Goal: Task Accomplishment & Management: Manage account settings

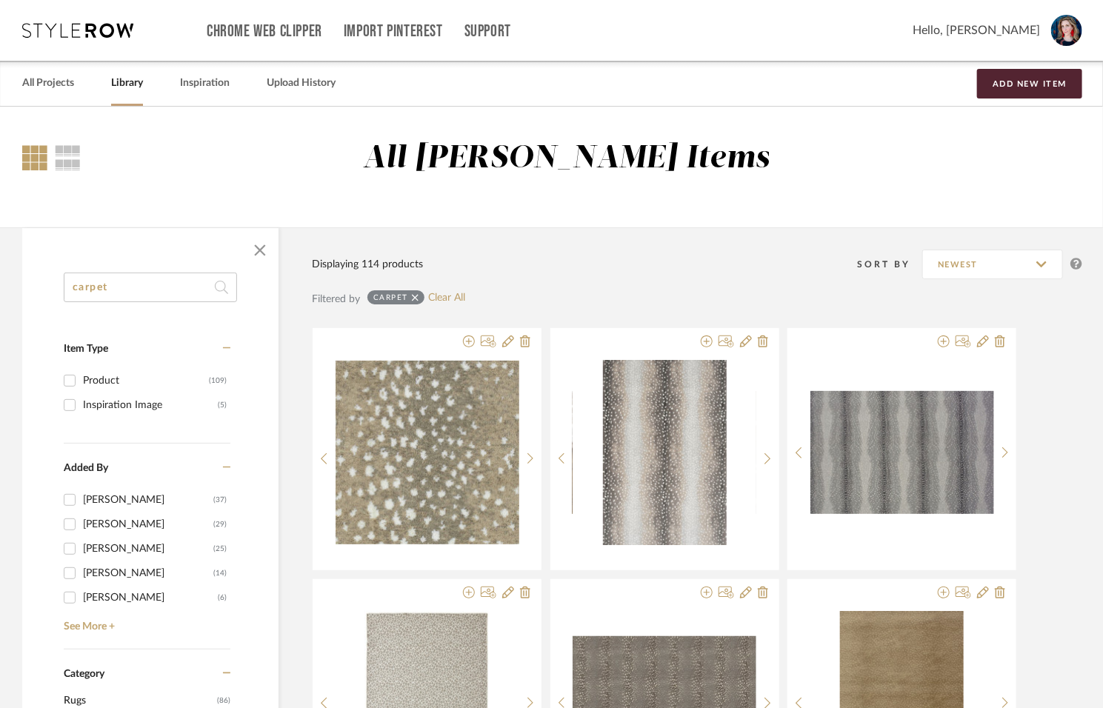
drag, startPoint x: 136, startPoint y: 284, endPoint x: -68, endPoint y: 244, distance: 207.5
click at [0, 244] on html "Chrome Web Clipper Import Pinterest Support All Projects Library Inspiration Up…" at bounding box center [551, 354] width 1103 height 708
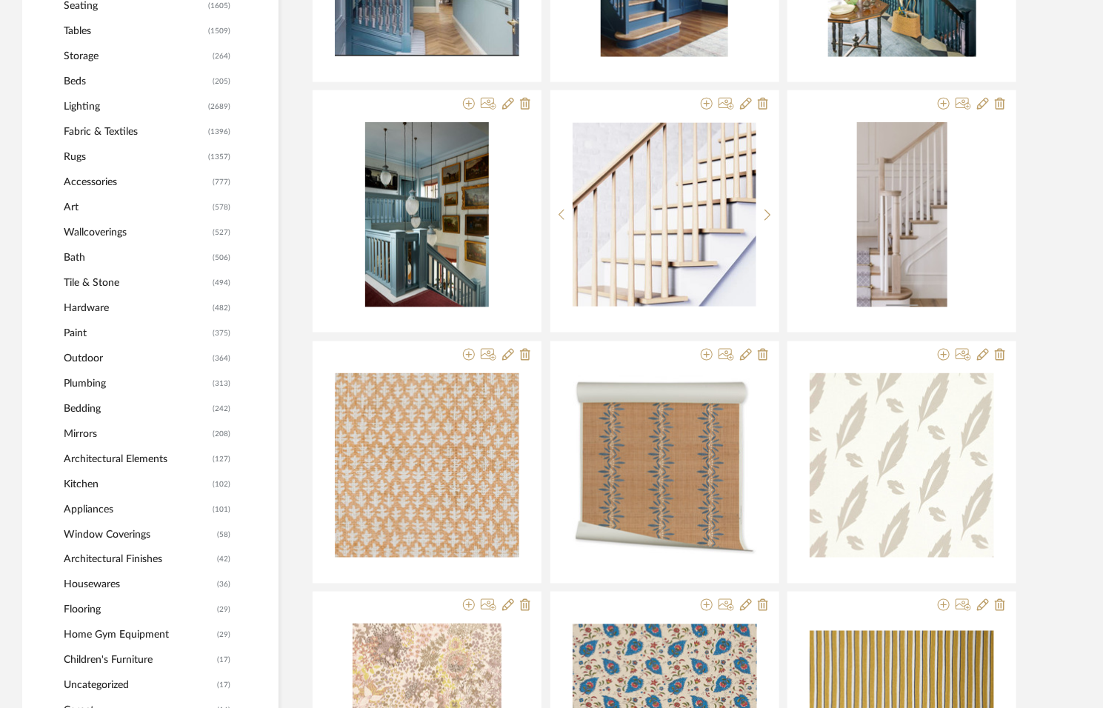
scroll to position [702, 0]
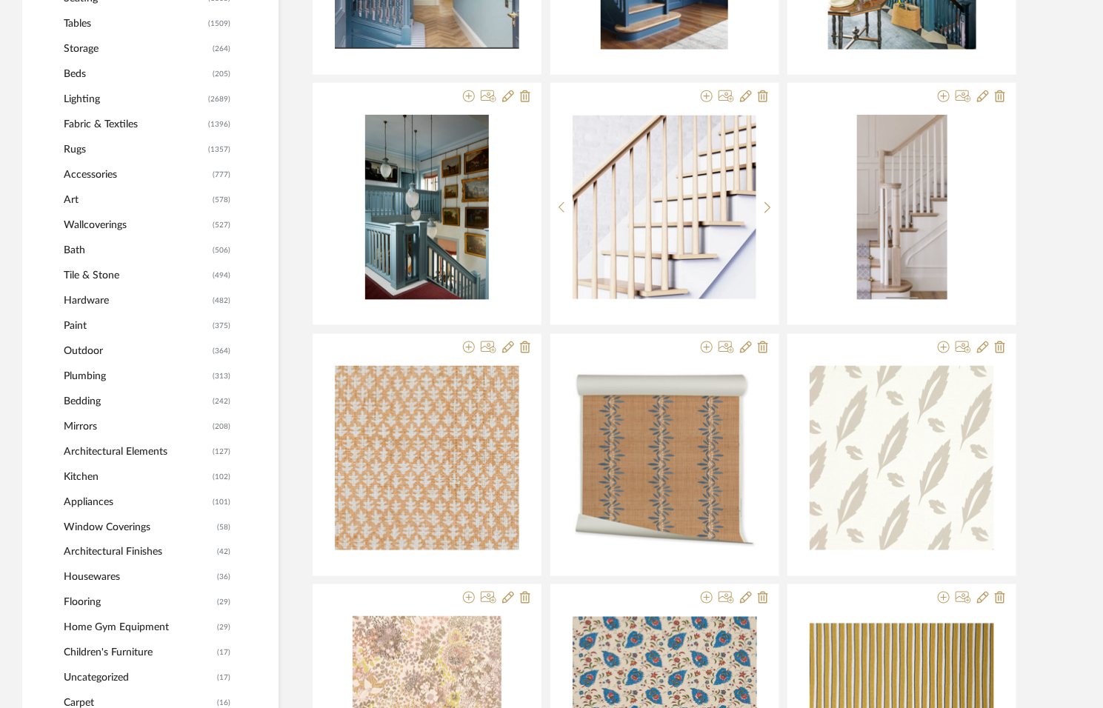
click at [90, 272] on span "Tile & Stone" at bounding box center [136, 275] width 145 height 25
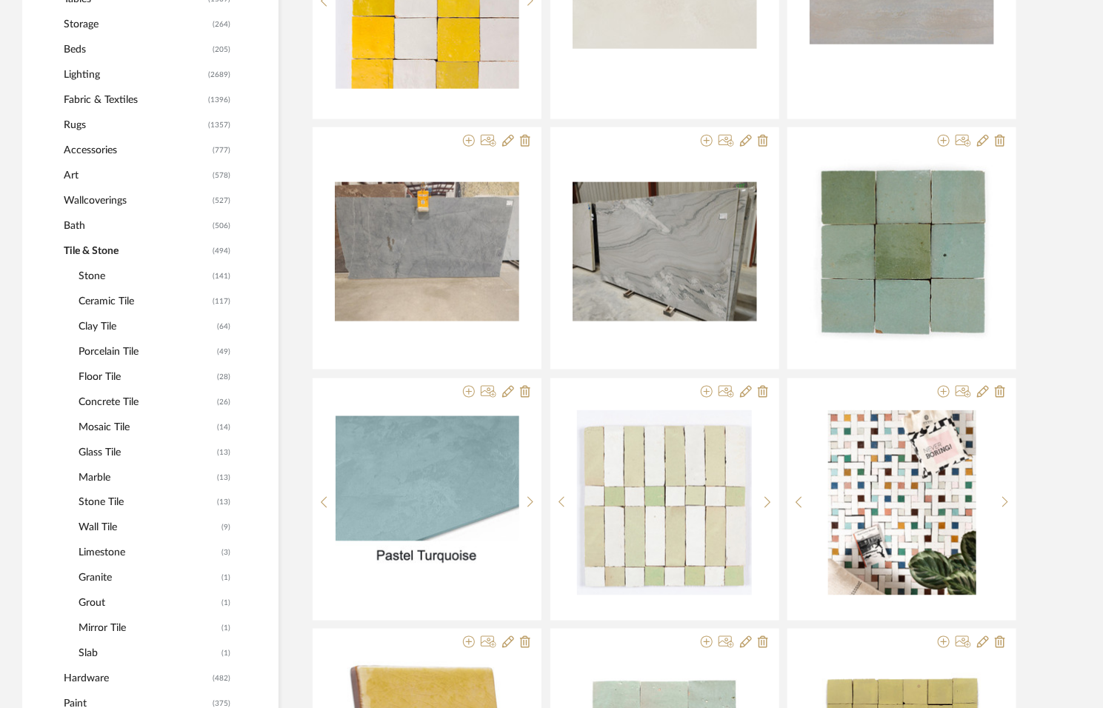
scroll to position [723, 0]
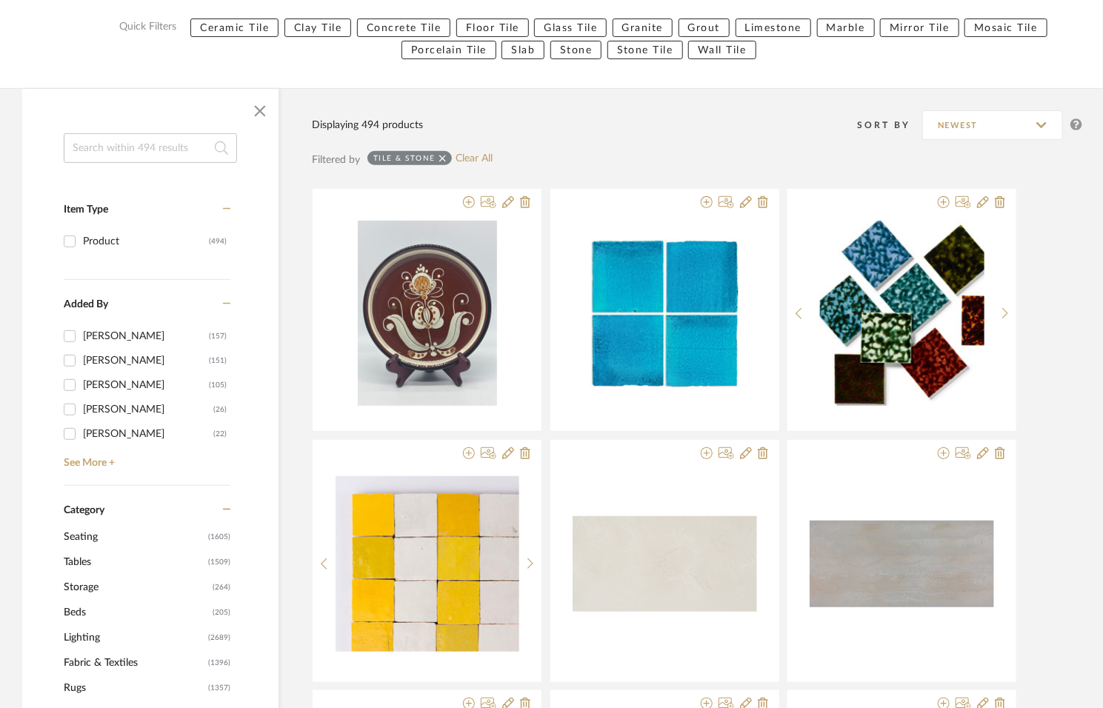
scroll to position [185, 0]
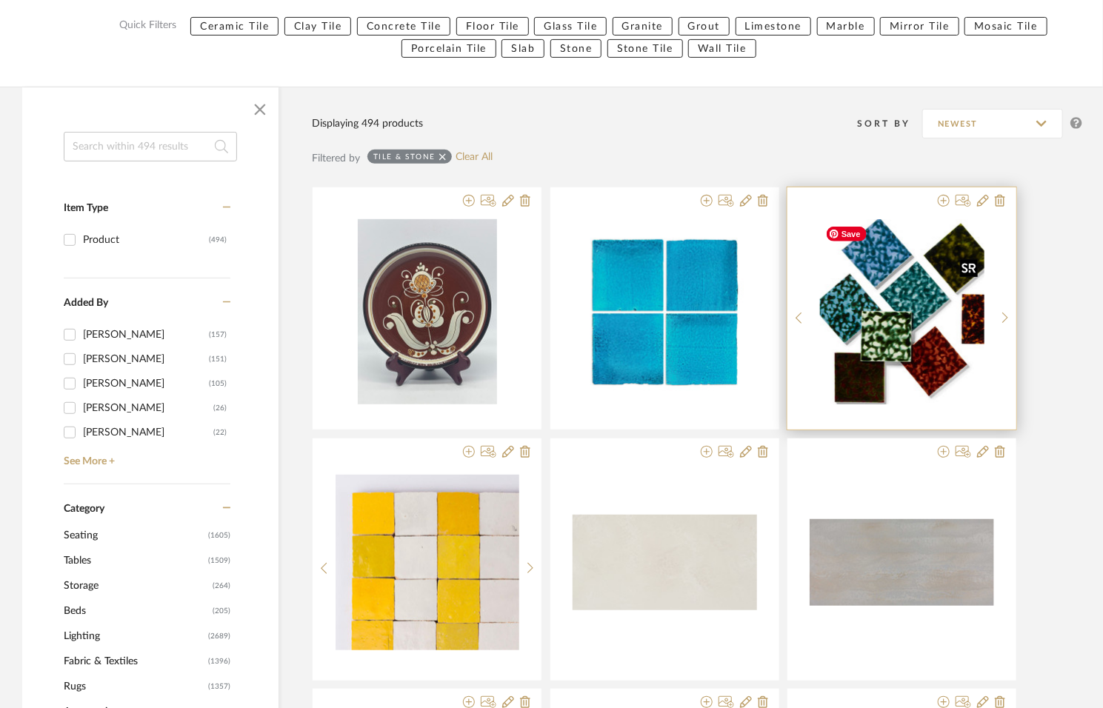
click at [883, 332] on img "0" at bounding box center [902, 311] width 164 height 185
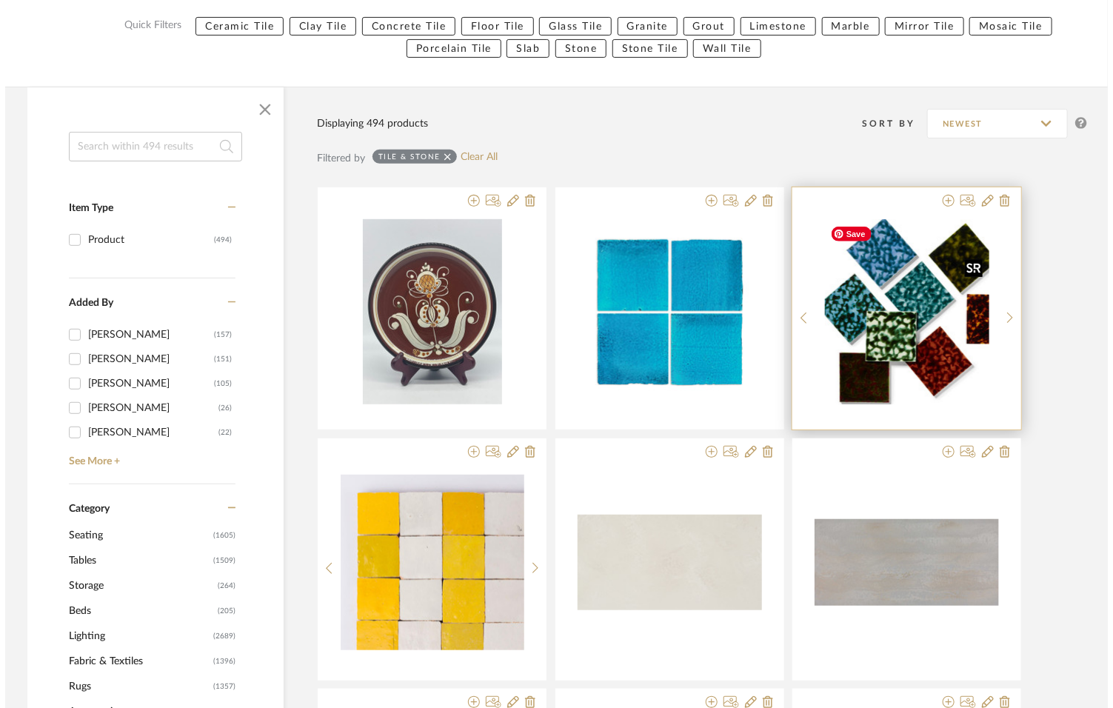
scroll to position [0, 0]
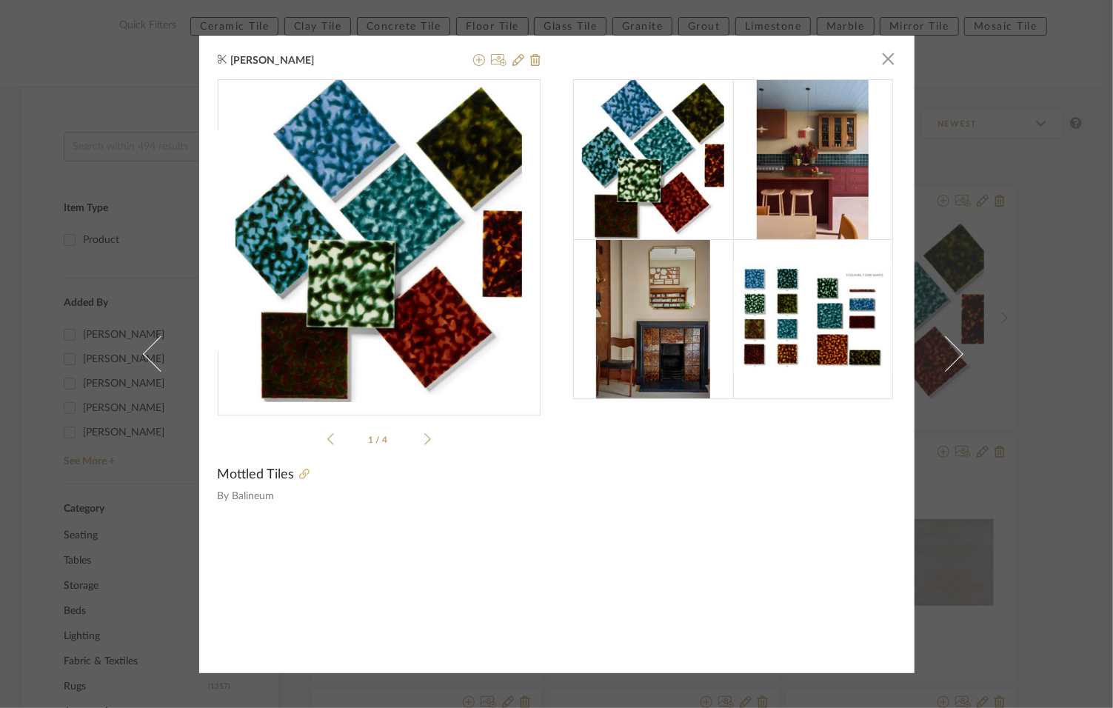
click at [299, 475] on icon at bounding box center [304, 474] width 10 height 10
click at [424, 435] on icon at bounding box center [427, 438] width 7 height 13
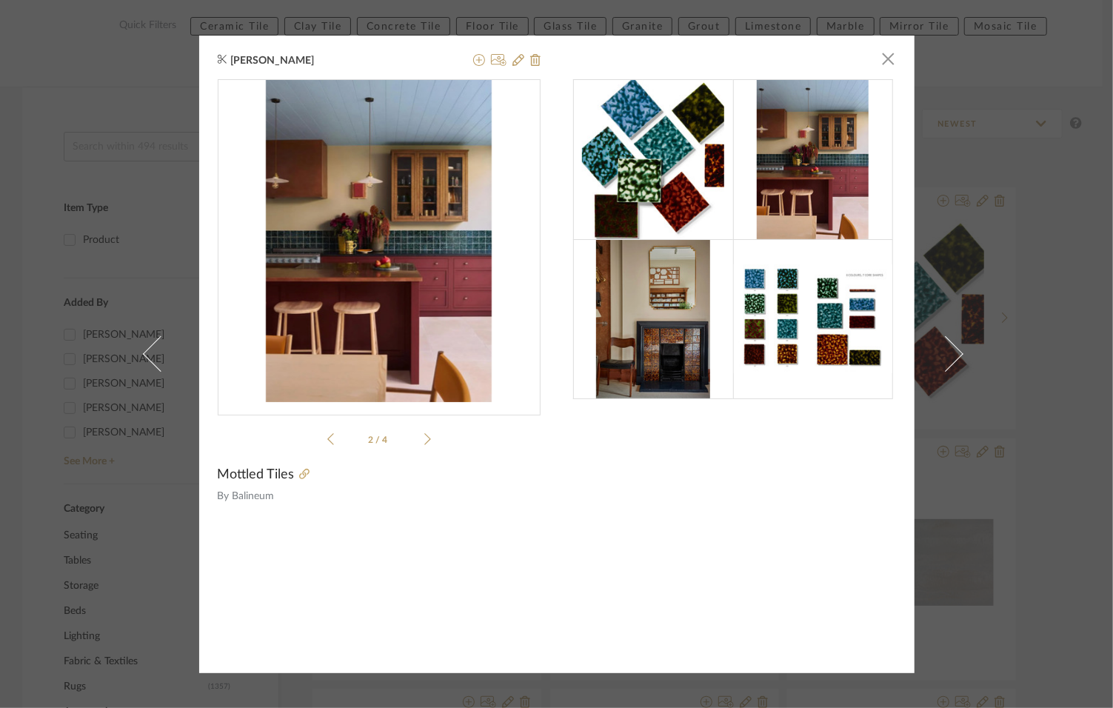
click at [424, 435] on icon at bounding box center [427, 438] width 7 height 13
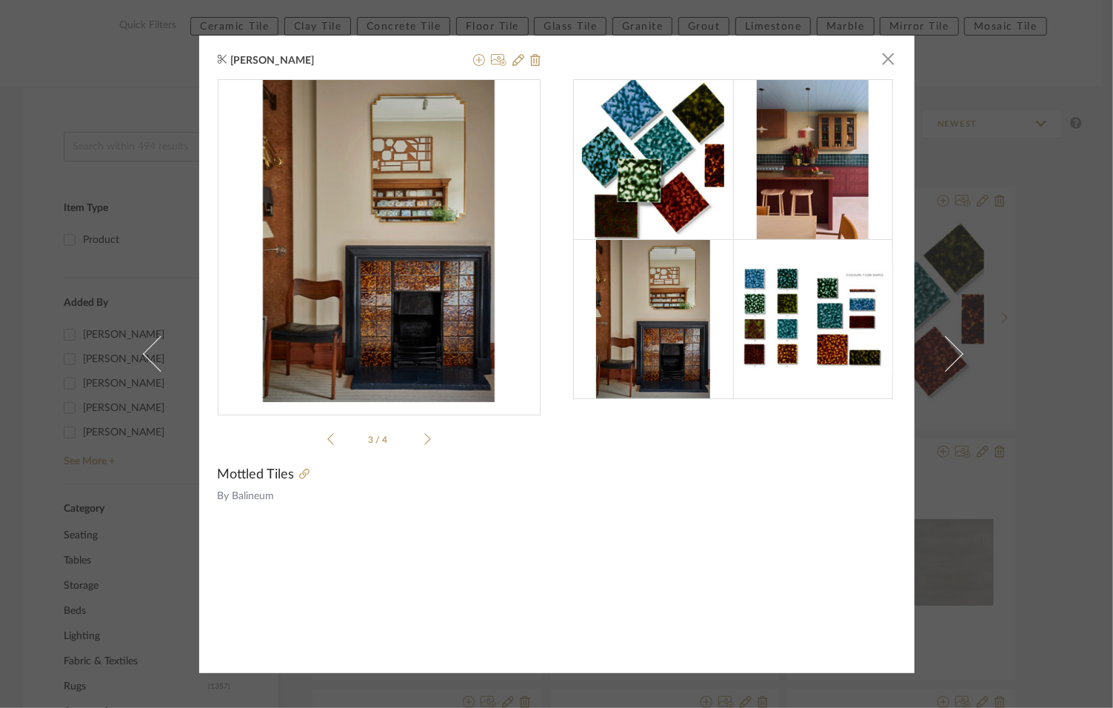
click at [424, 435] on icon at bounding box center [427, 438] width 7 height 13
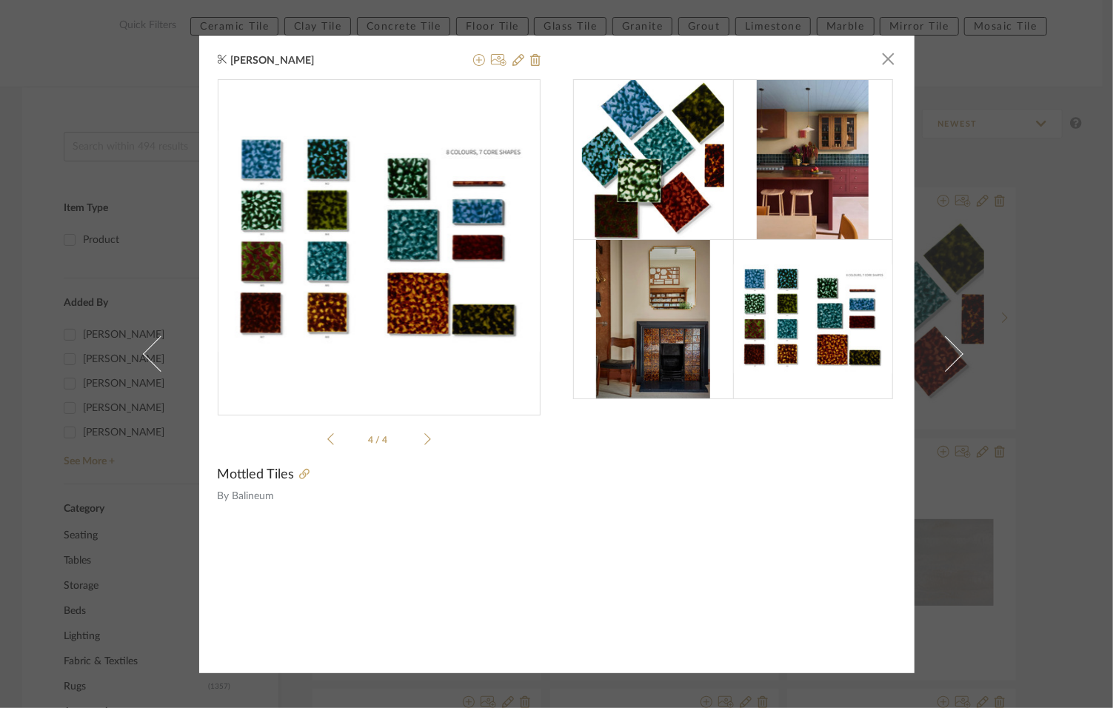
click at [424, 435] on icon at bounding box center [427, 438] width 7 height 13
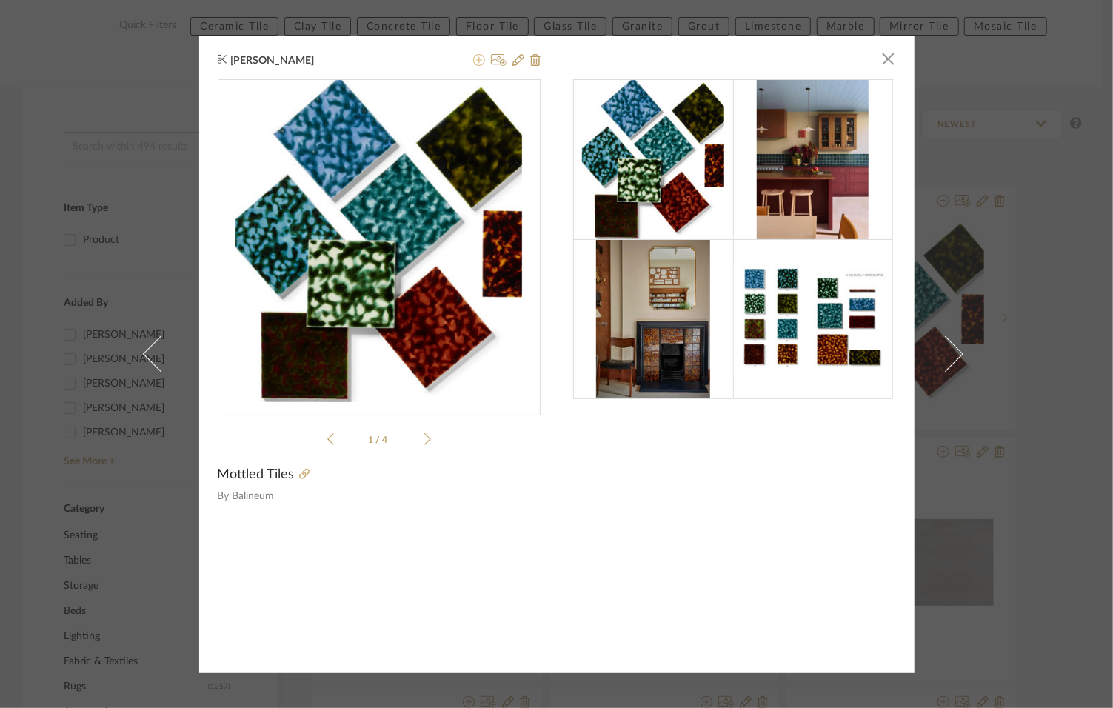
click at [473, 63] on icon at bounding box center [479, 60] width 12 height 12
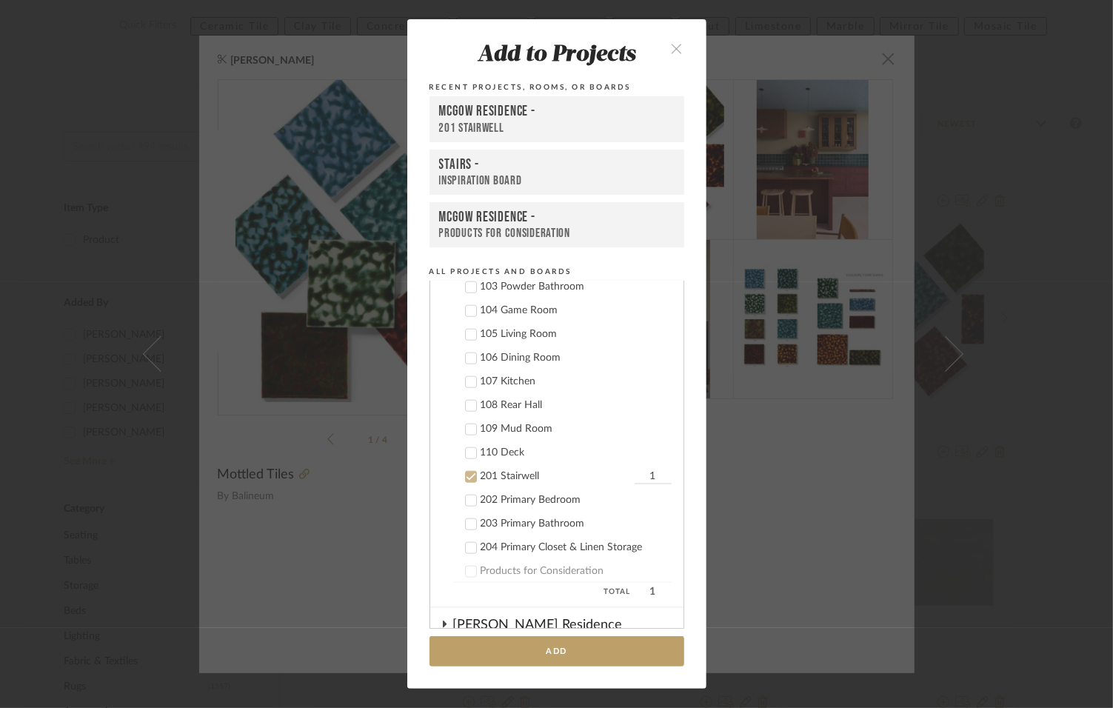
scroll to position [1019, 0]
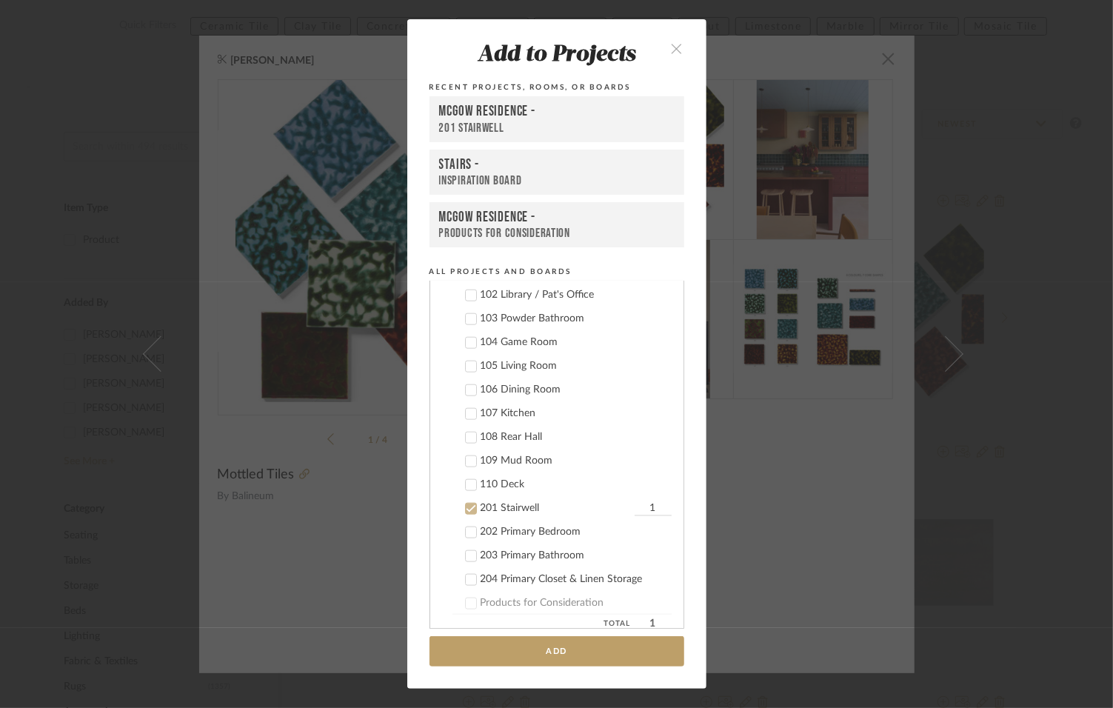
click at [468, 514] on icon at bounding box center [471, 509] width 10 height 10
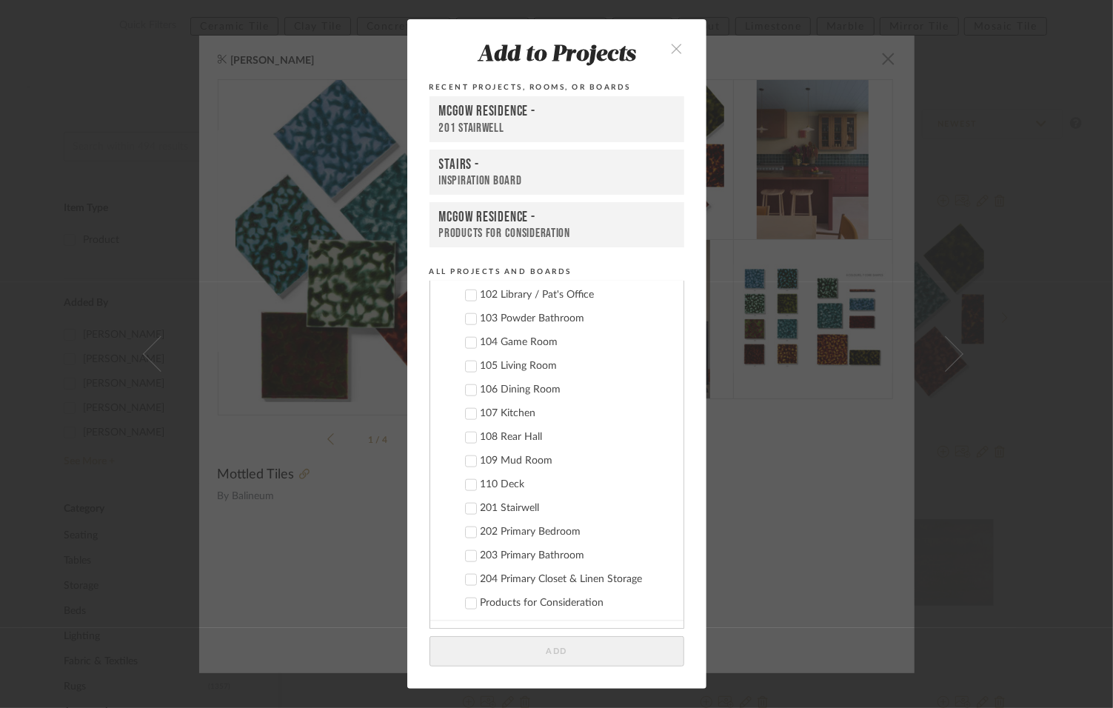
click at [469, 370] on icon at bounding box center [471, 366] width 10 height 7
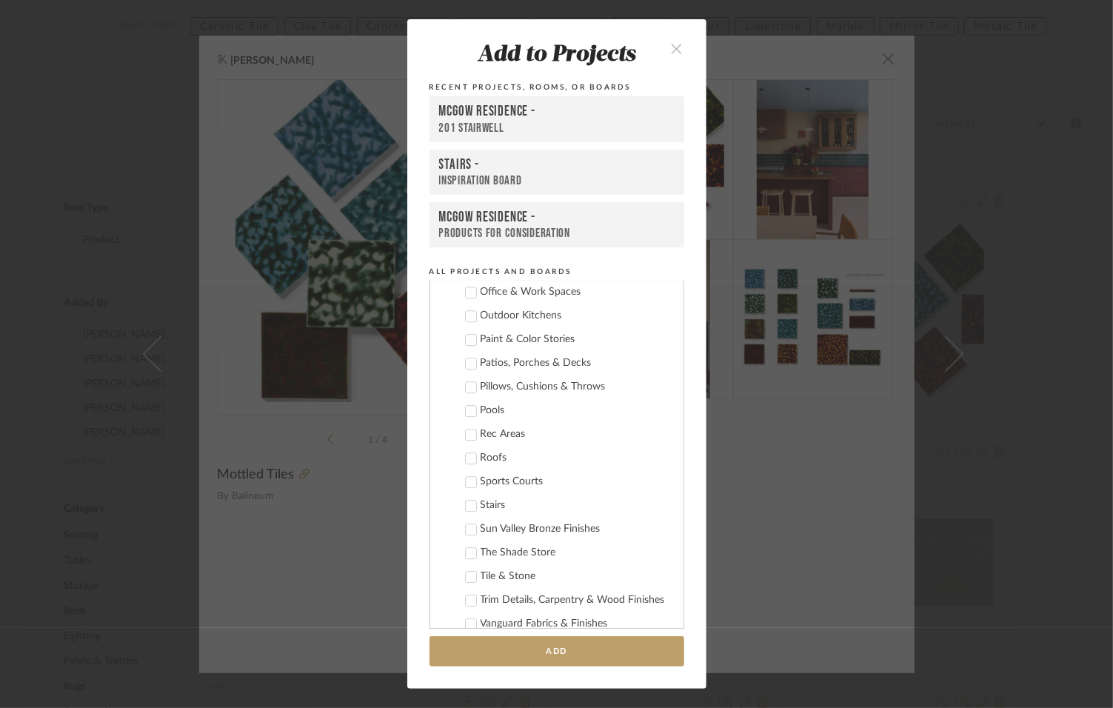
scroll to position [2694, 0]
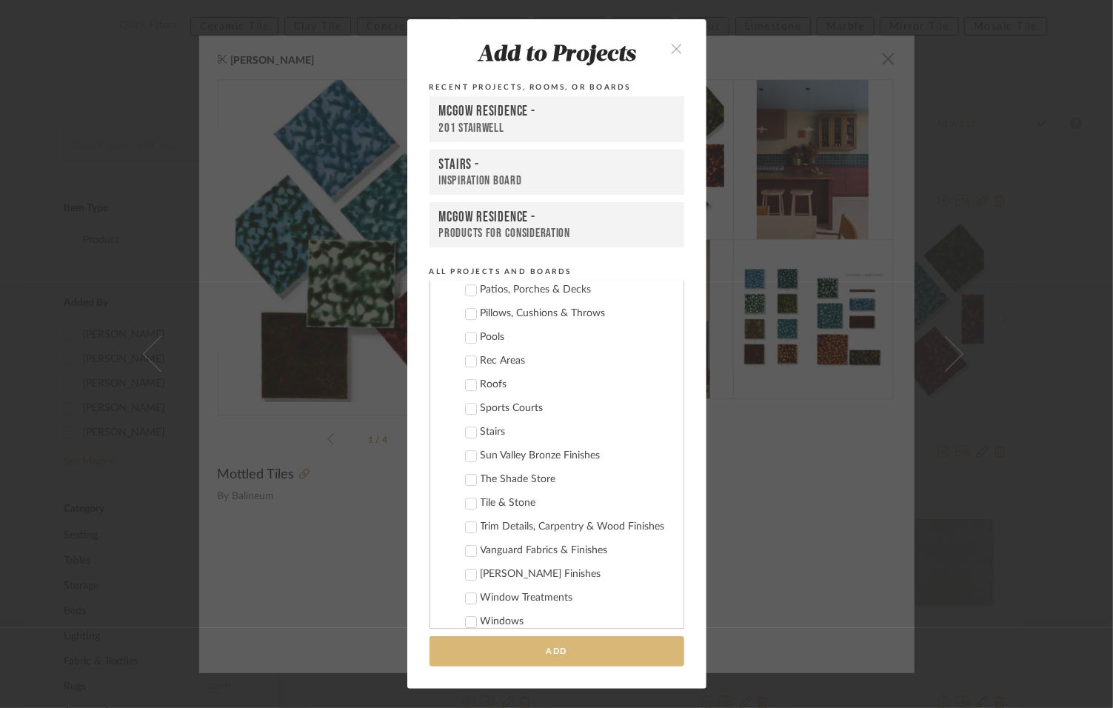
click at [501, 662] on button "Add" at bounding box center [556, 651] width 255 height 30
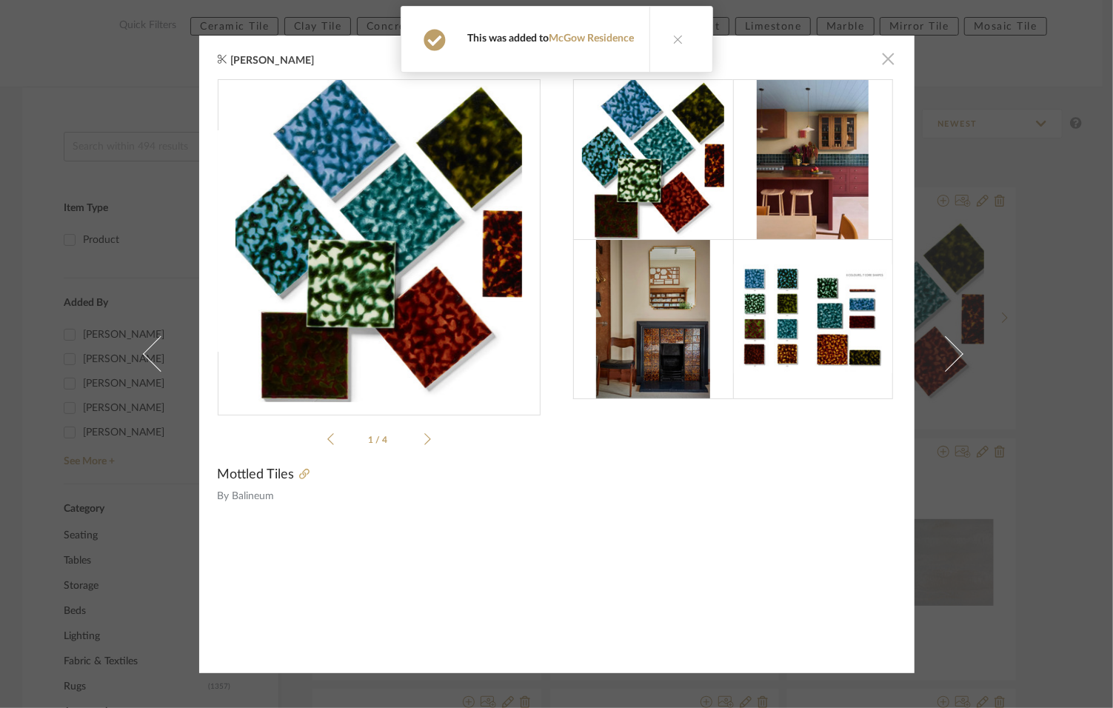
click at [883, 63] on span "button" at bounding box center [889, 59] width 30 height 30
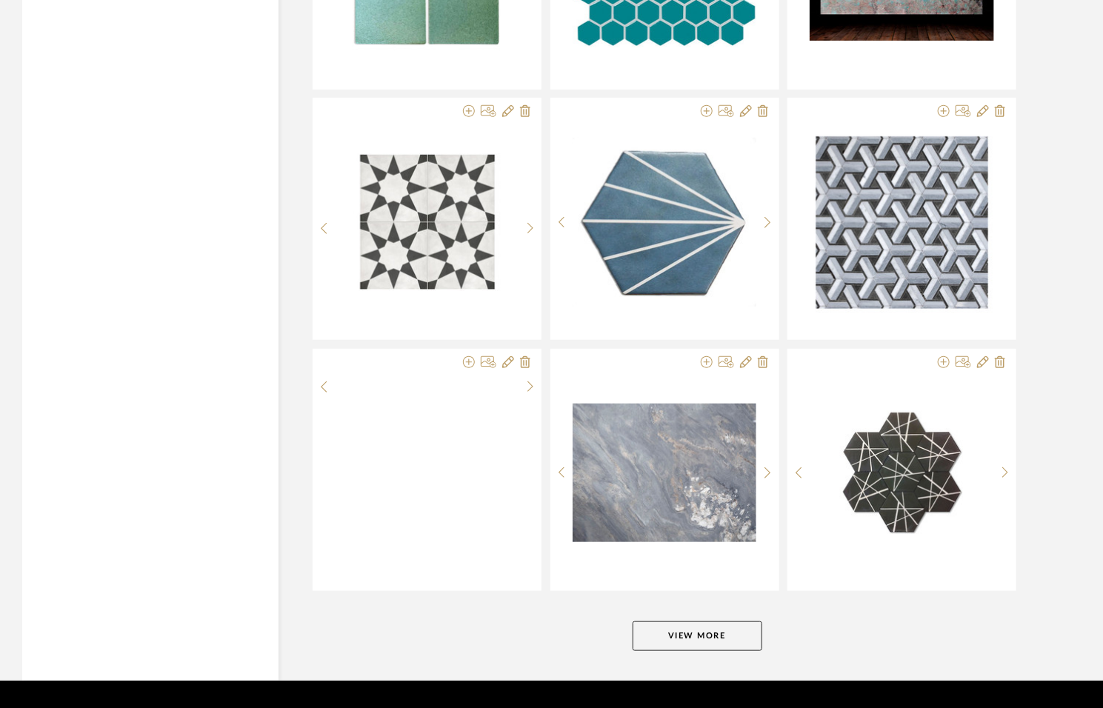
scroll to position [2813, 0]
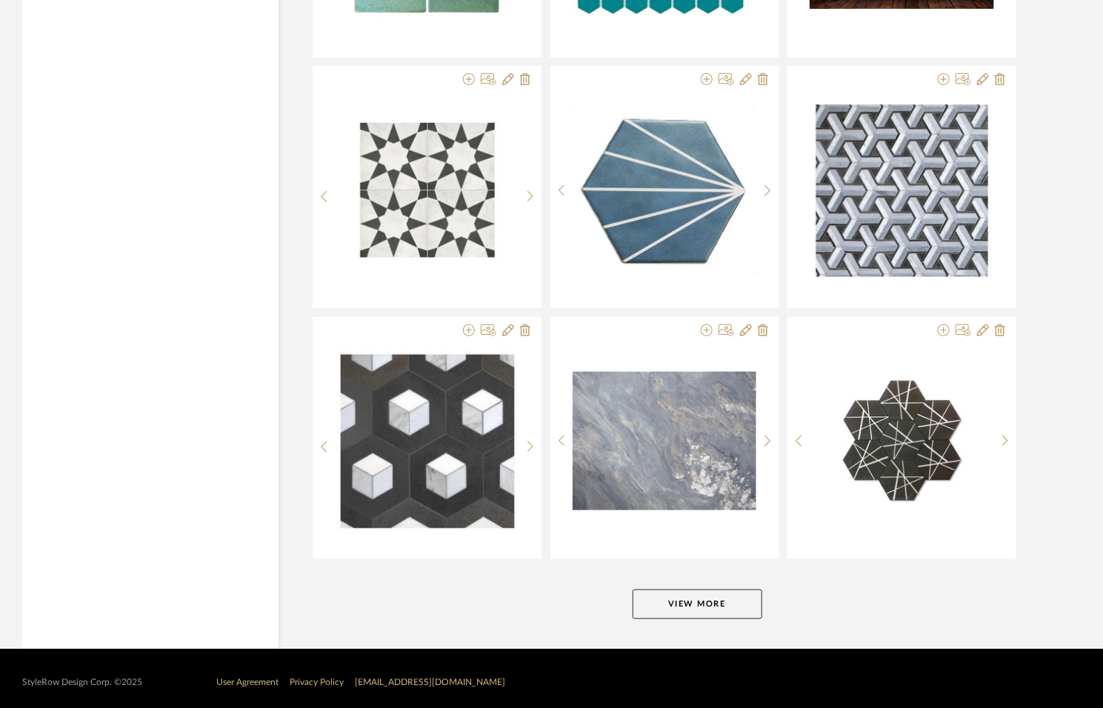
click at [663, 591] on button "View More" at bounding box center [697, 604] width 130 height 30
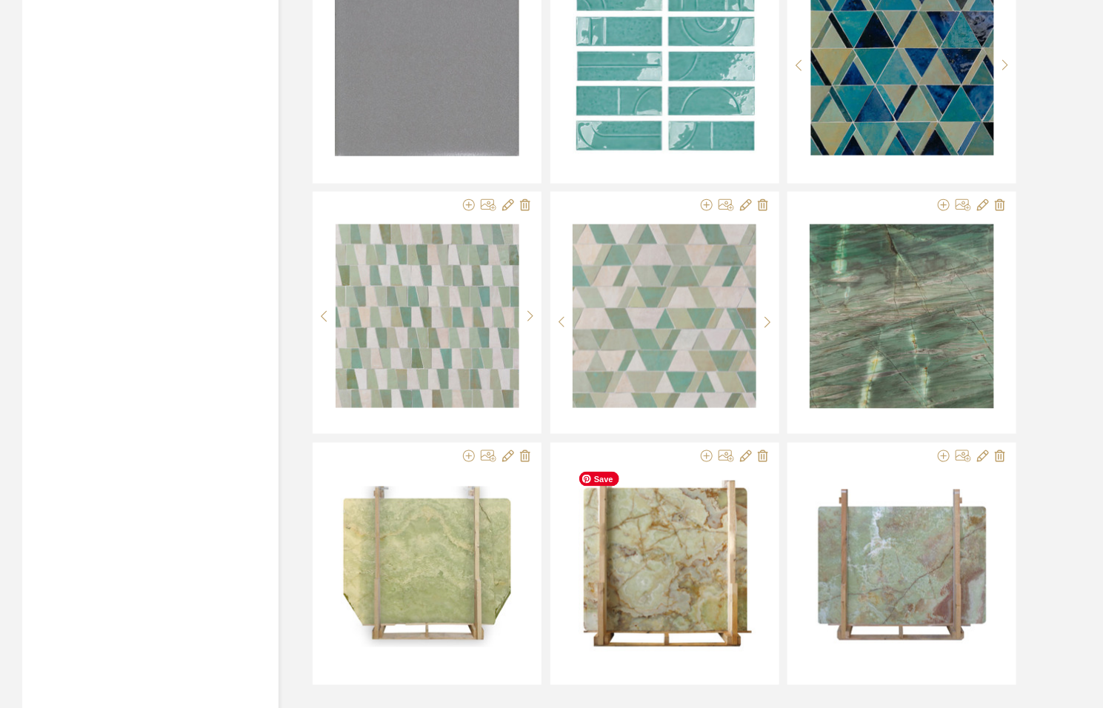
scroll to position [5696, 0]
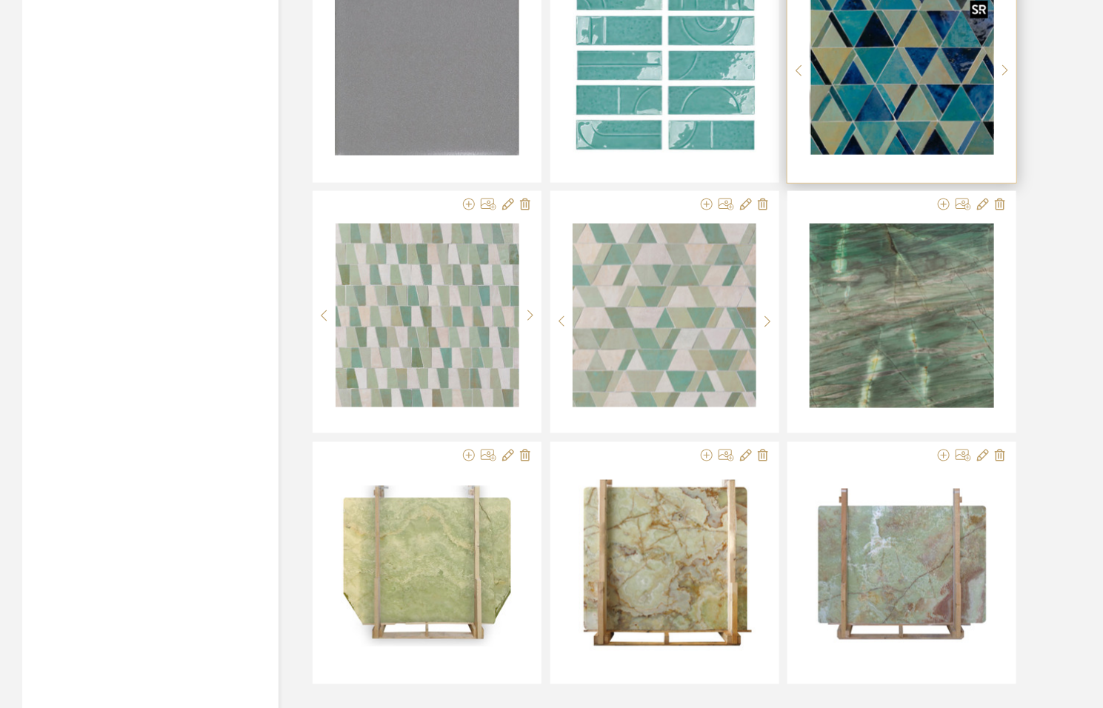
click at [892, 83] on div at bounding box center [902, 71] width 184 height 197
click at [892, 81] on img "0" at bounding box center [902, 65] width 184 height 180
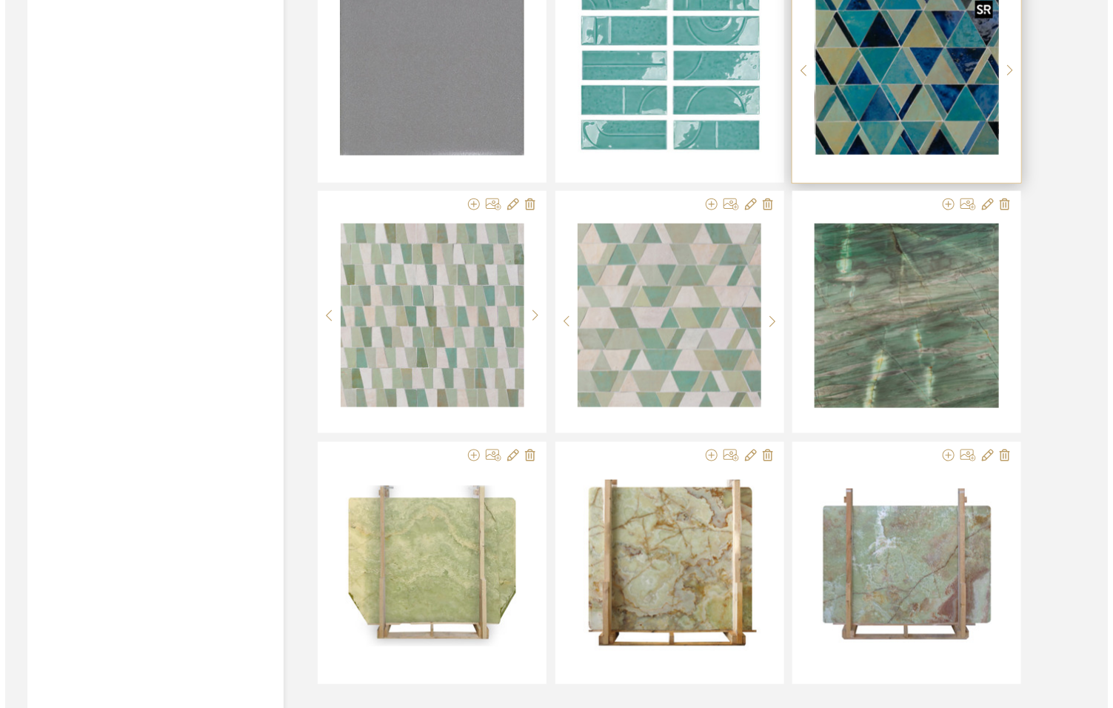
scroll to position [0, 0]
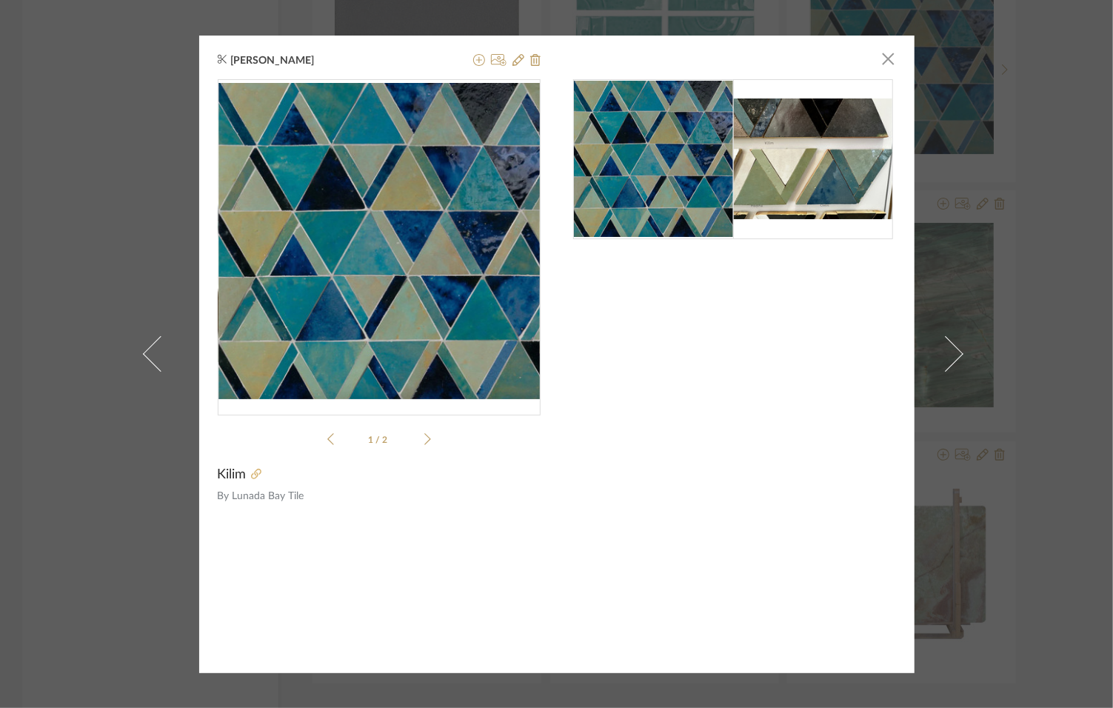
click at [252, 472] on icon at bounding box center [256, 474] width 10 height 10
click at [473, 61] on icon at bounding box center [479, 60] width 12 height 12
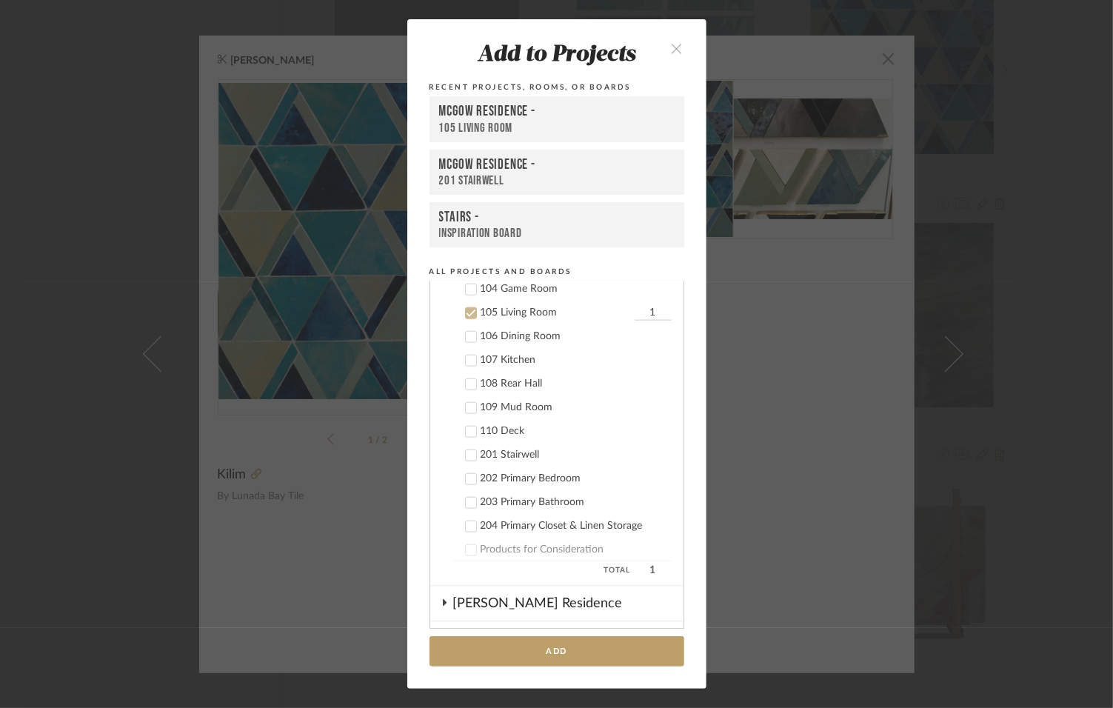
scroll to position [1085, 0]
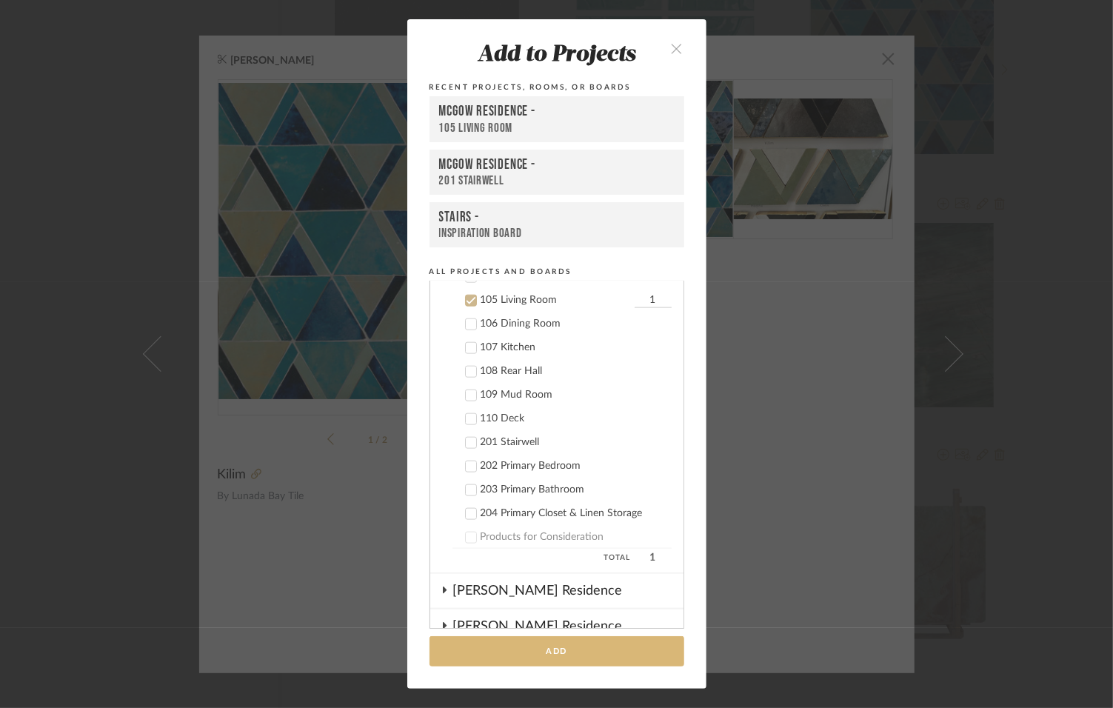
click at [564, 666] on button "Add" at bounding box center [556, 651] width 255 height 30
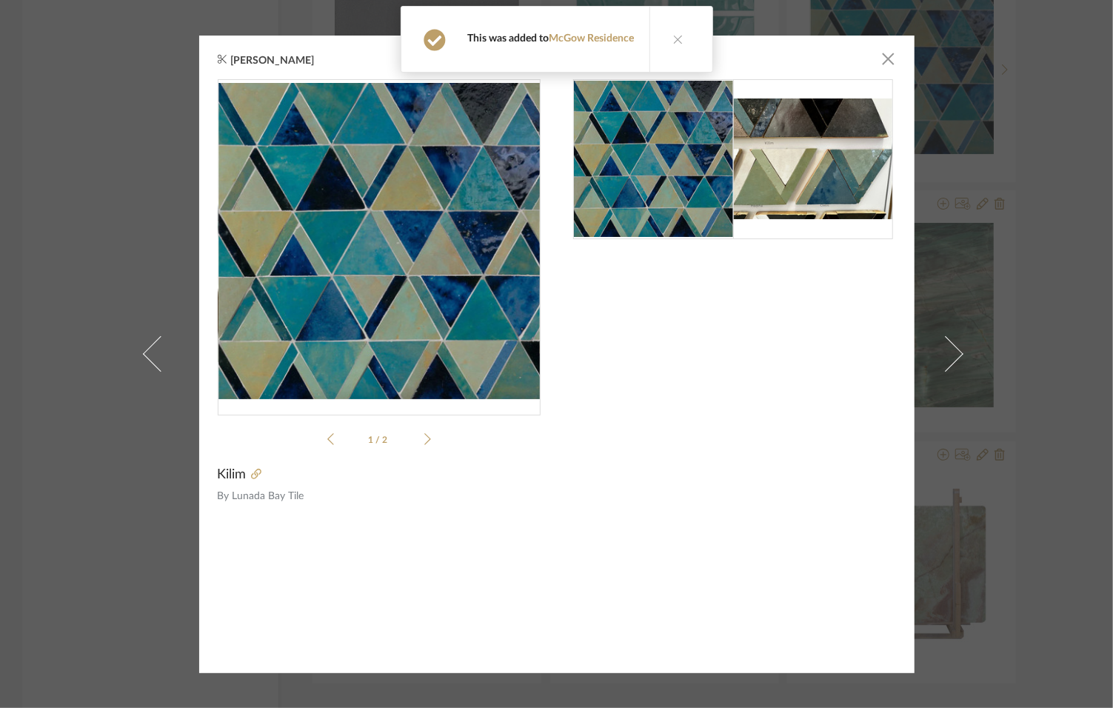
click at [672, 44] on button at bounding box center [677, 39] width 57 height 65
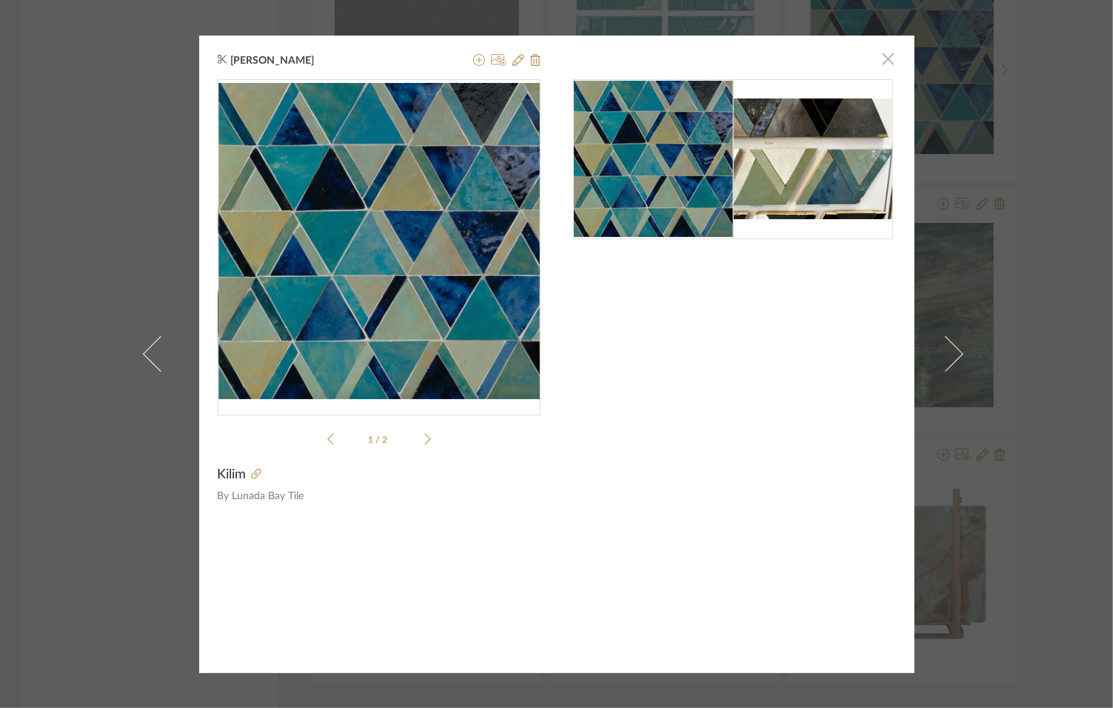
click at [874, 67] on span "button" at bounding box center [889, 59] width 30 height 30
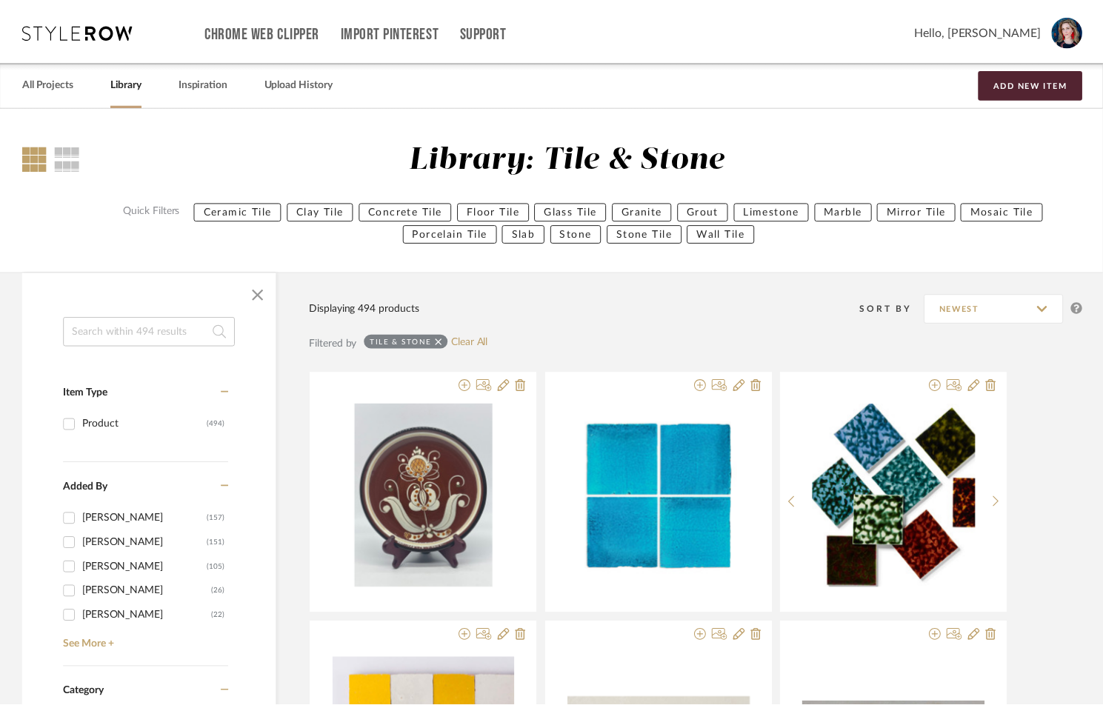
scroll to position [5696, 0]
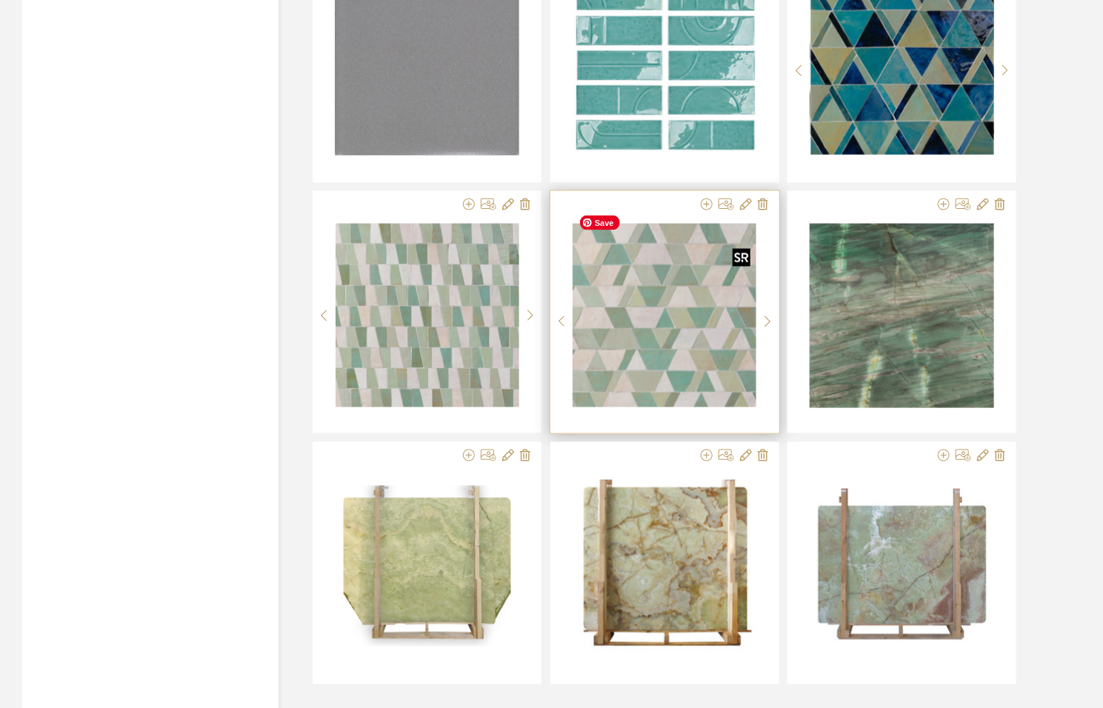
click at [632, 335] on img "0" at bounding box center [664, 316] width 184 height 184
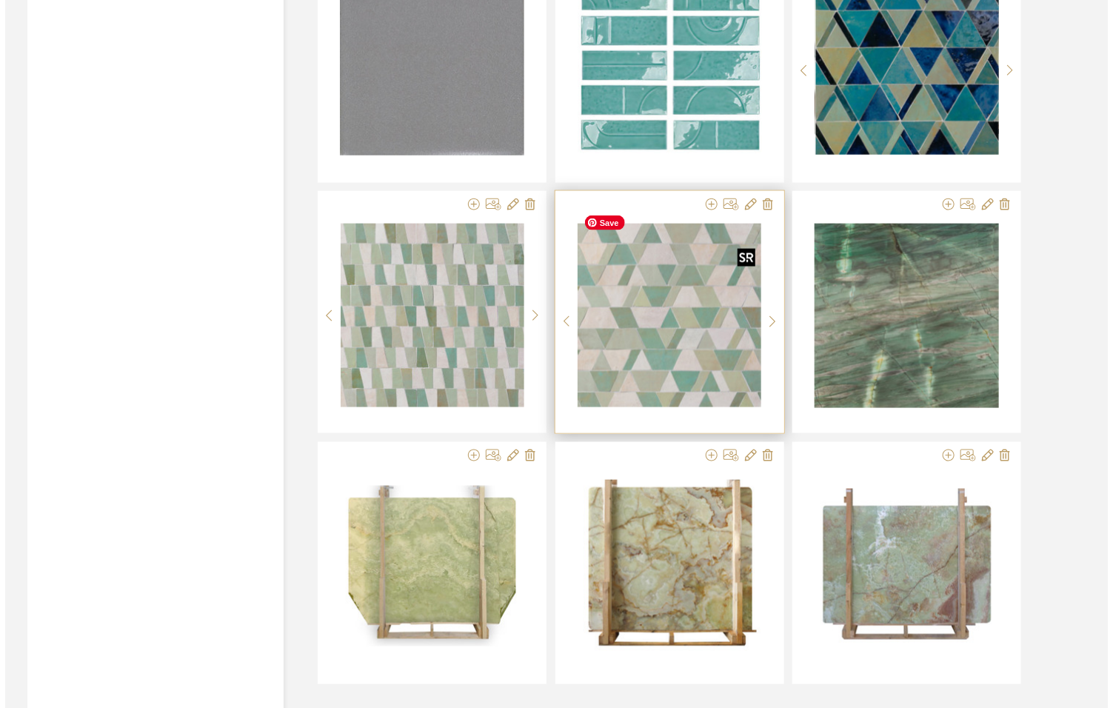
scroll to position [0, 0]
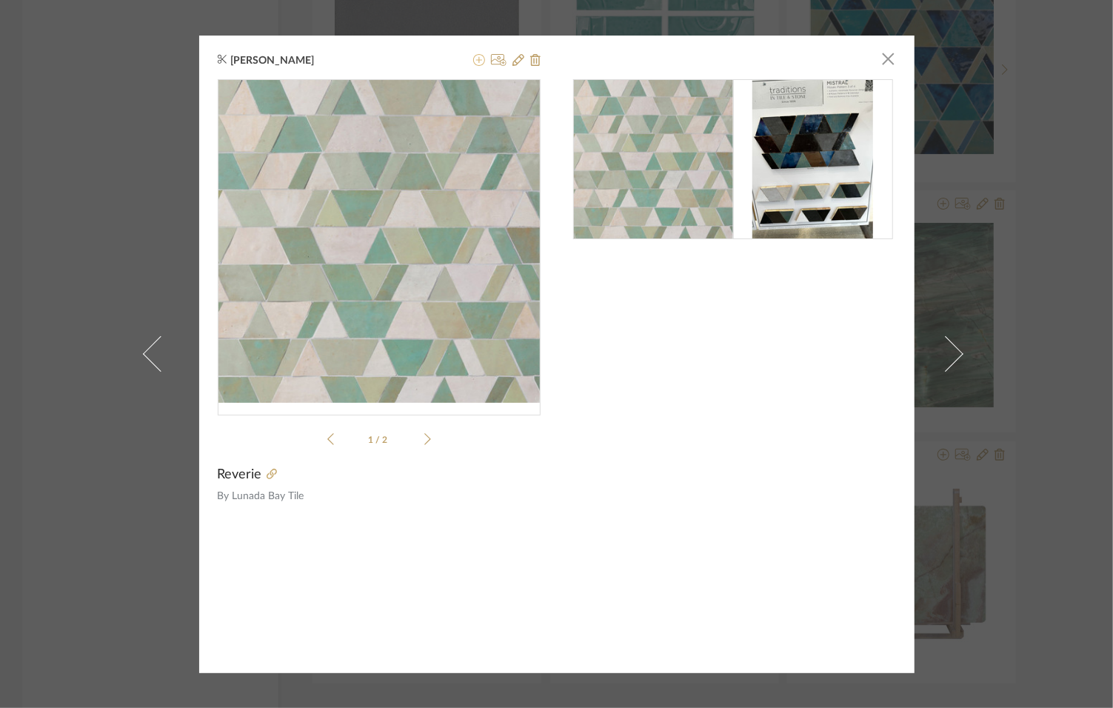
click at [475, 63] on icon at bounding box center [479, 60] width 12 height 12
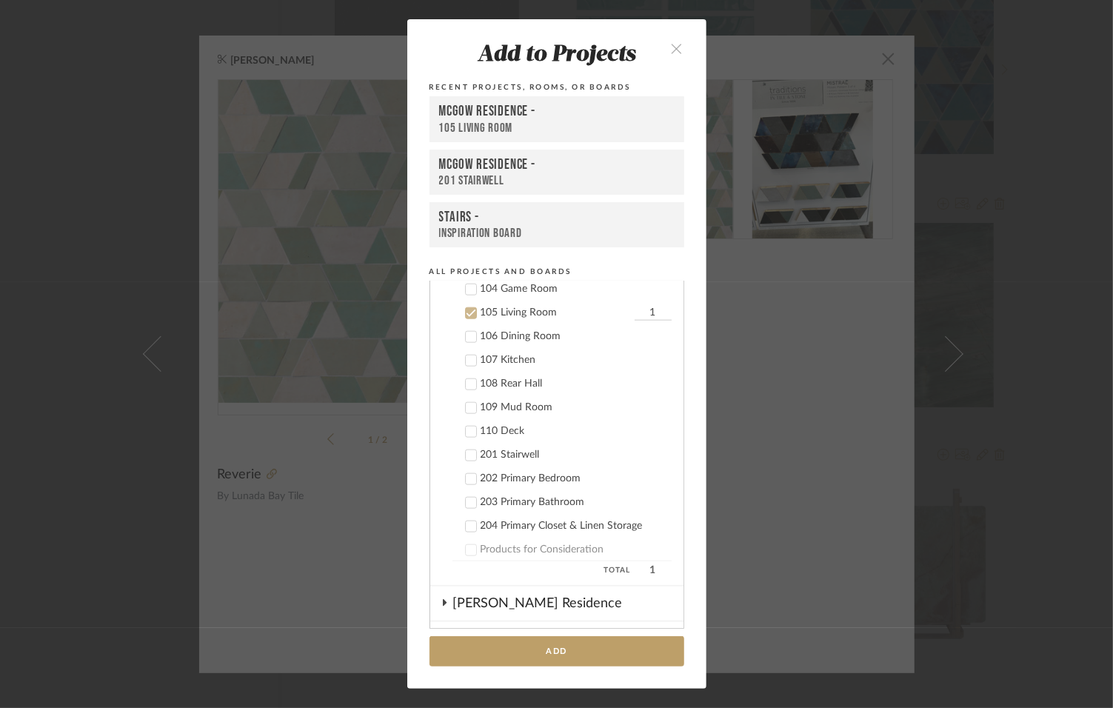
scroll to position [1085, 0]
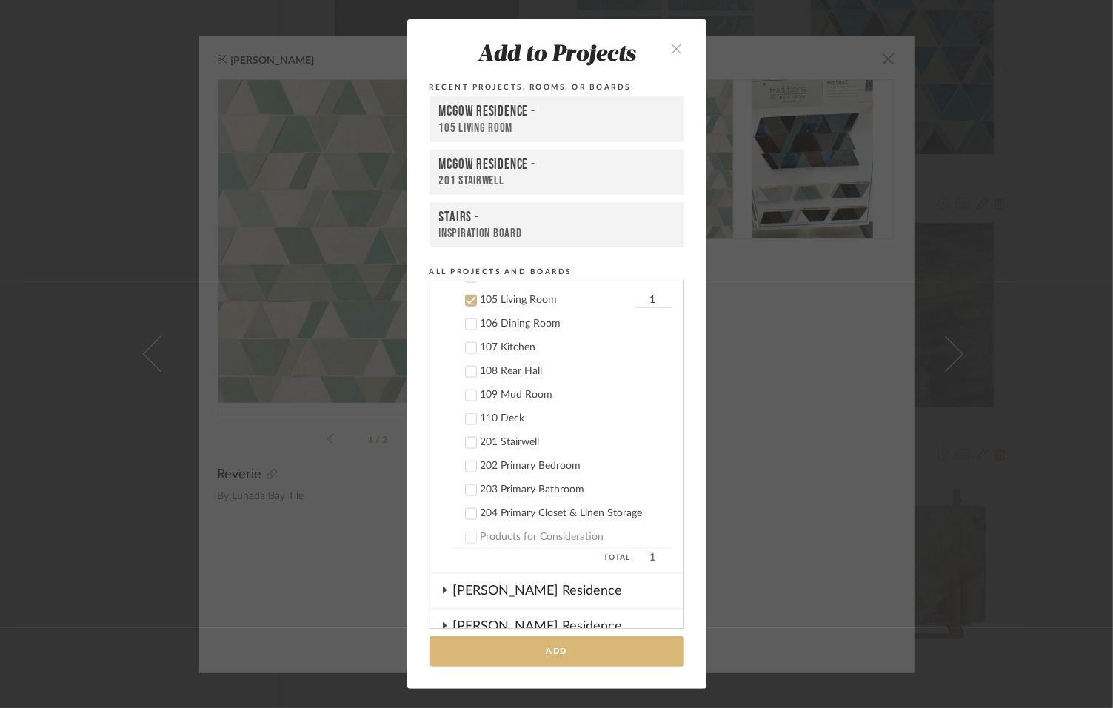
click at [527, 666] on button "Add" at bounding box center [556, 651] width 255 height 30
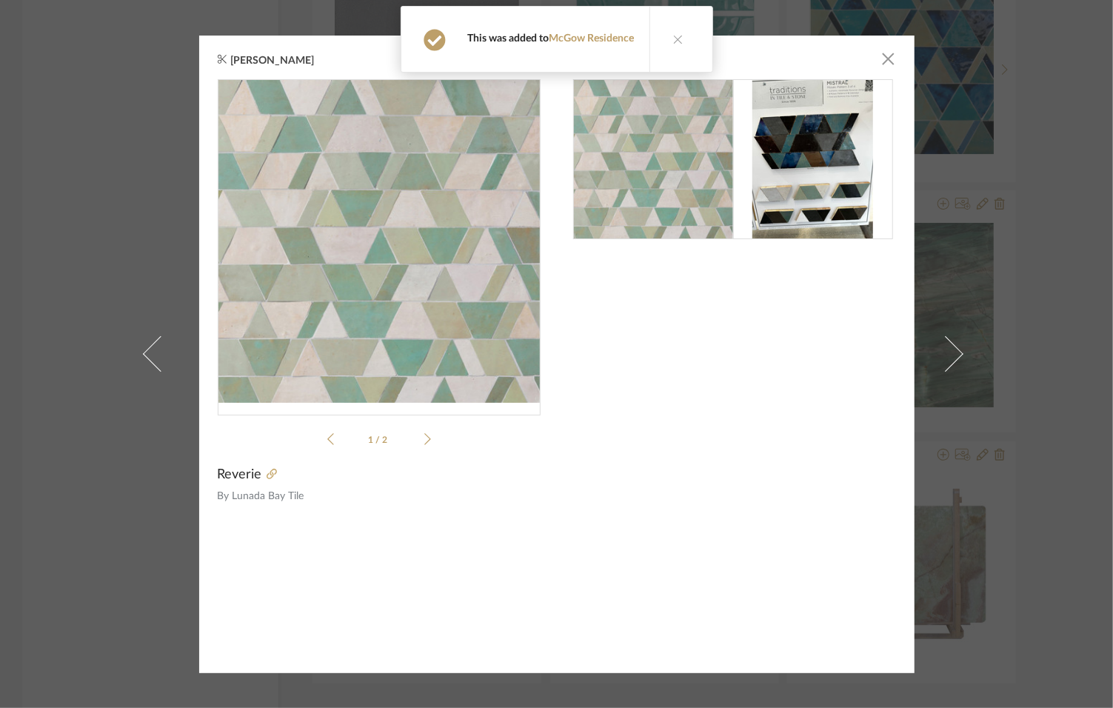
click at [682, 40] on button at bounding box center [677, 39] width 57 height 65
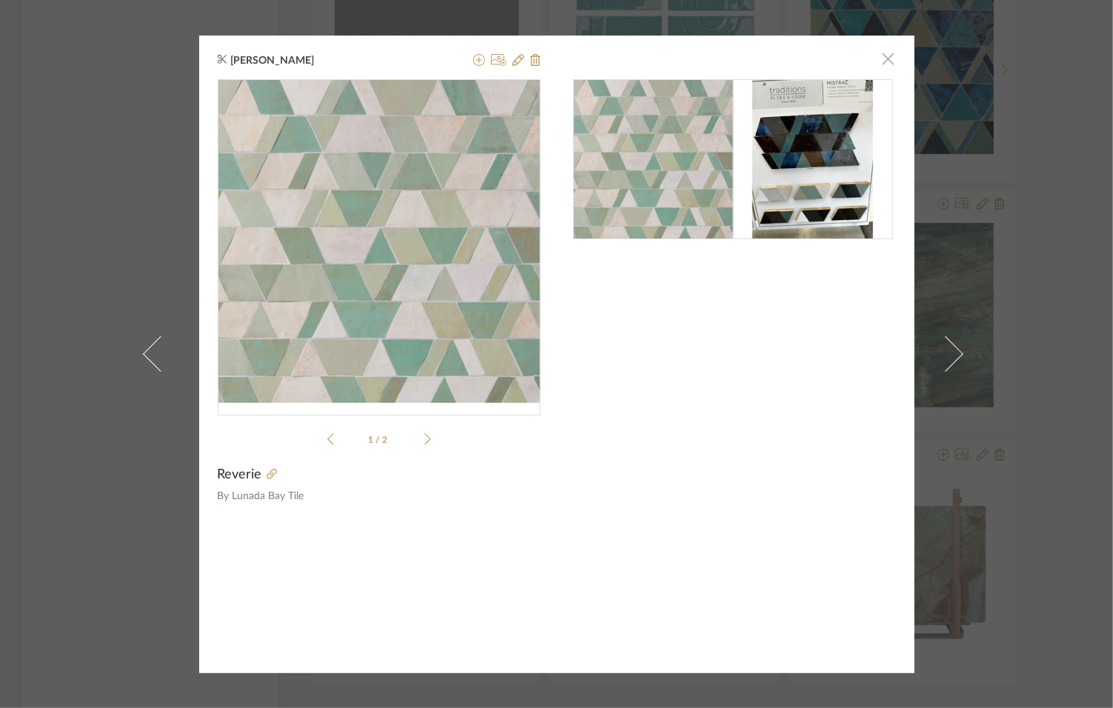
click at [883, 60] on span "button" at bounding box center [889, 59] width 30 height 30
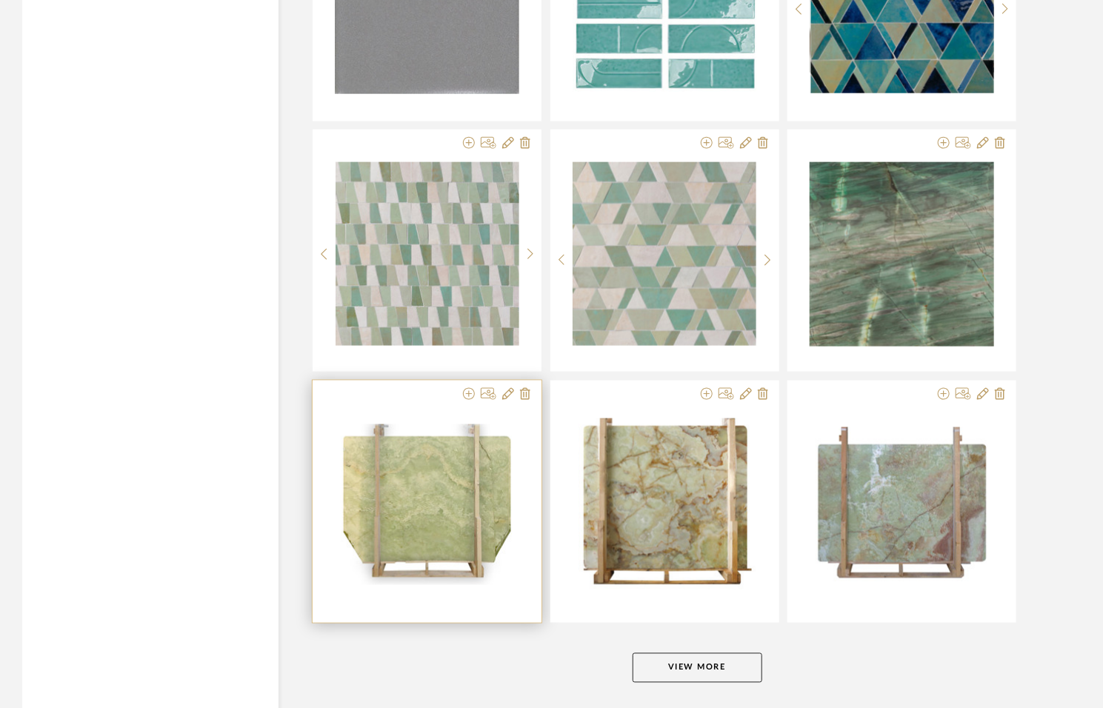
scroll to position [5813, 0]
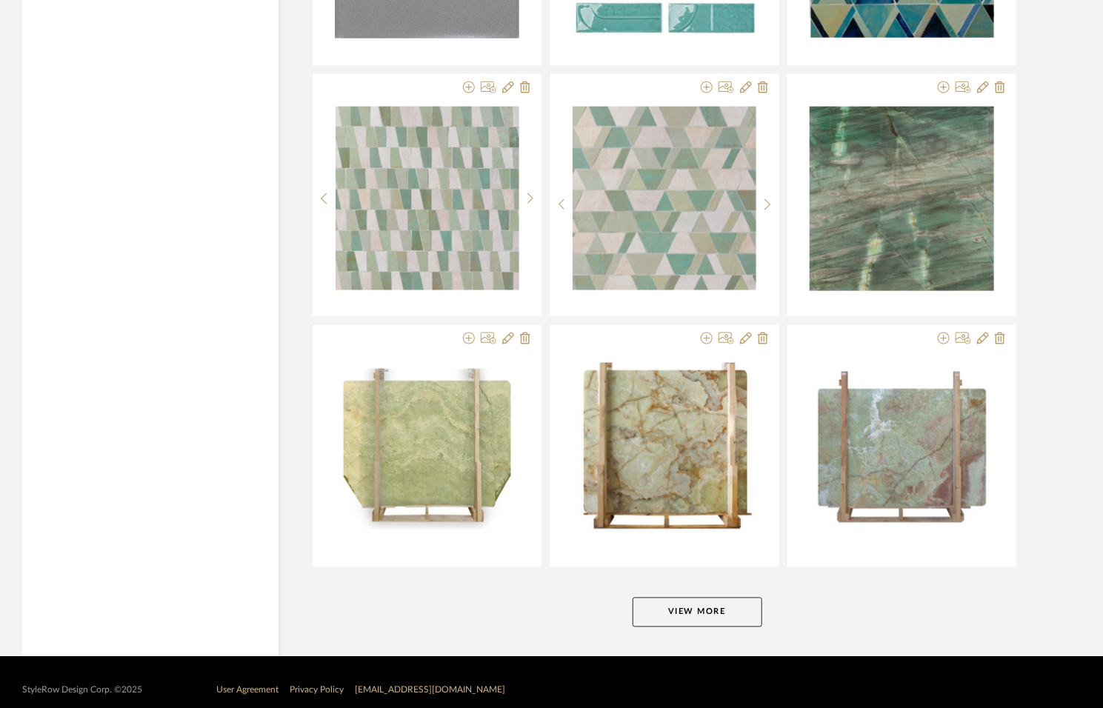
click at [678, 598] on button "View More" at bounding box center [697, 613] width 130 height 30
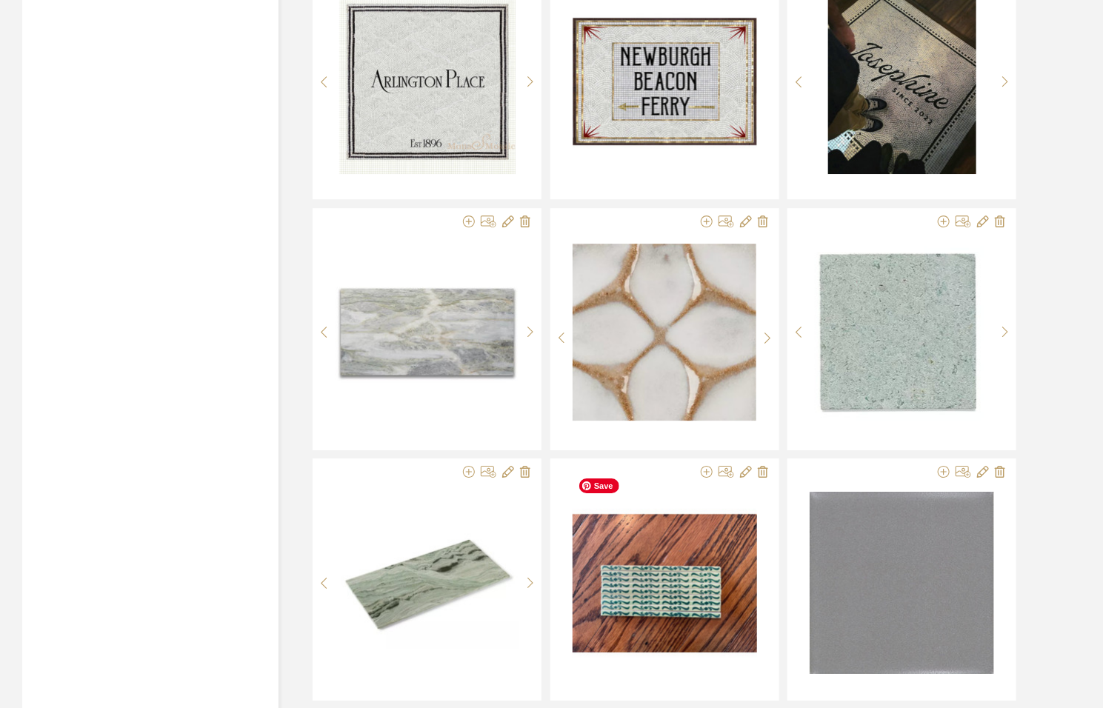
scroll to position [6942, 0]
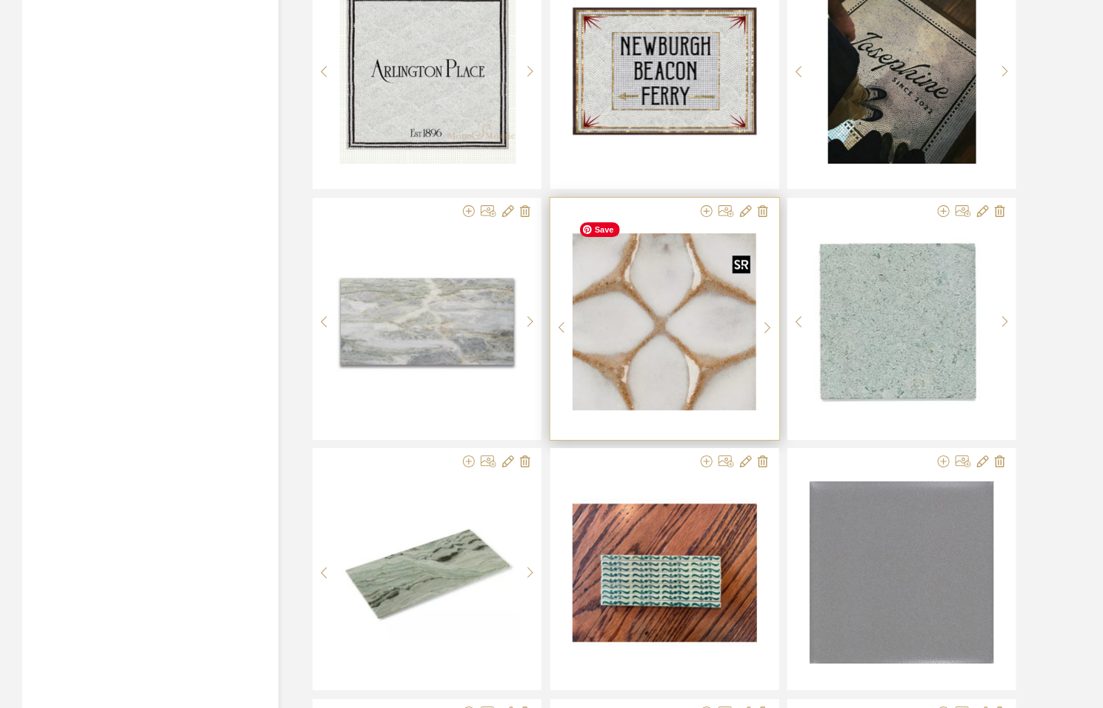
click at [640, 334] on img "0" at bounding box center [664, 321] width 184 height 177
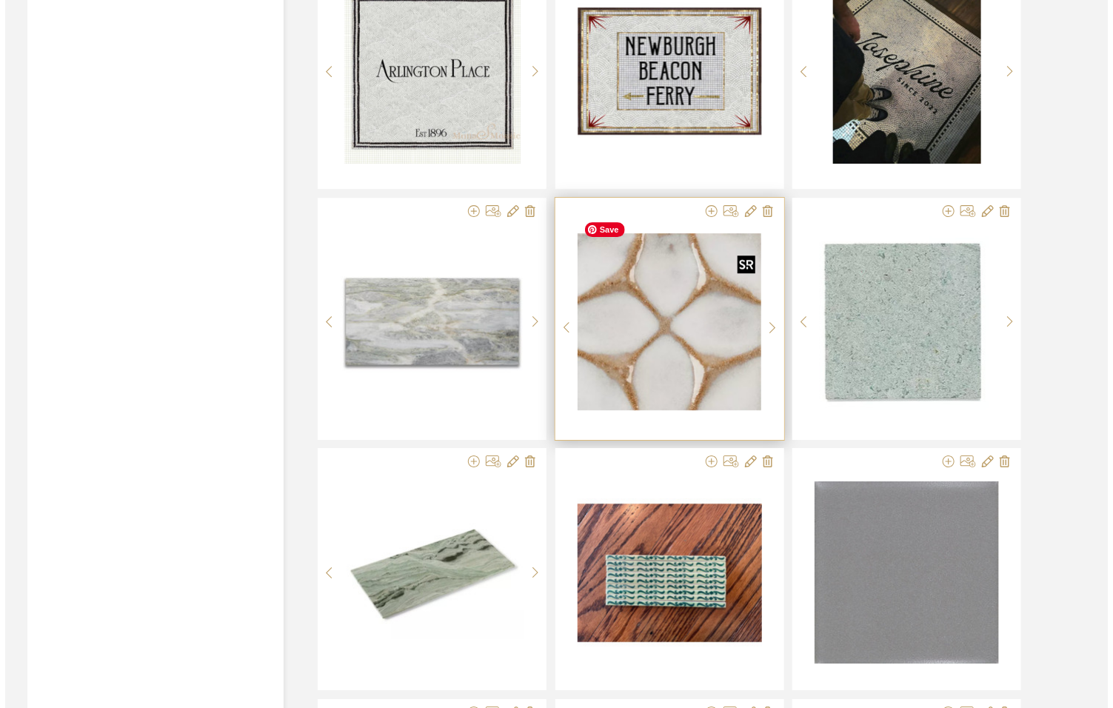
scroll to position [0, 0]
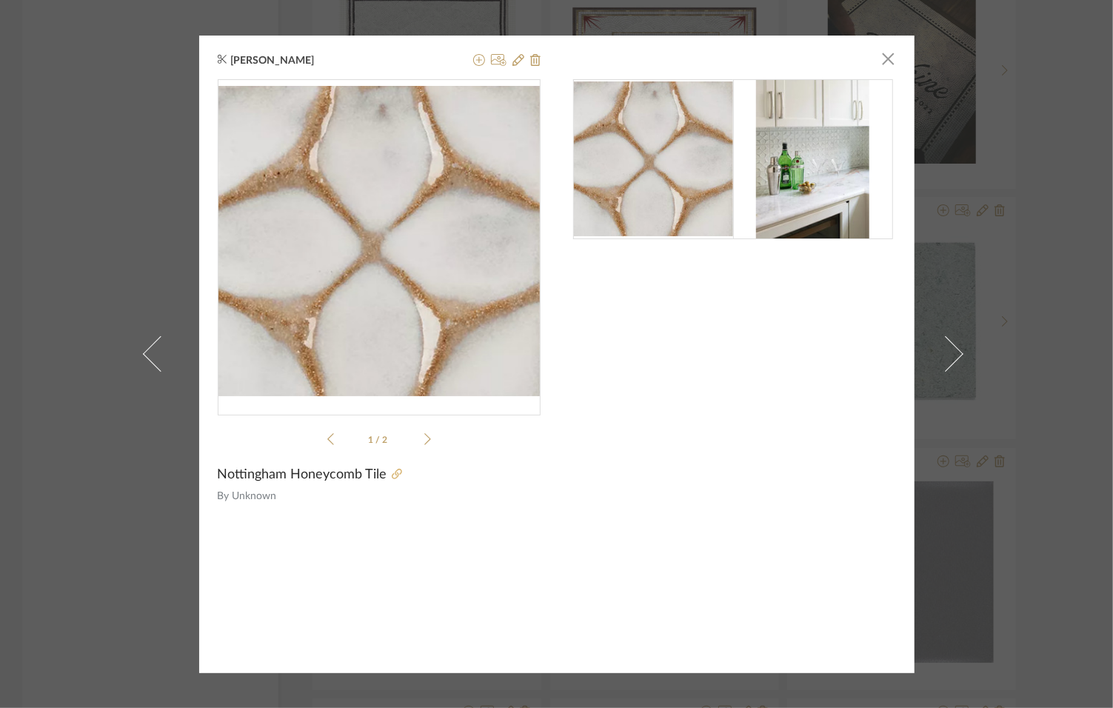
click at [392, 475] on icon at bounding box center [397, 474] width 10 height 10
click at [887, 59] on span "button" at bounding box center [889, 59] width 30 height 30
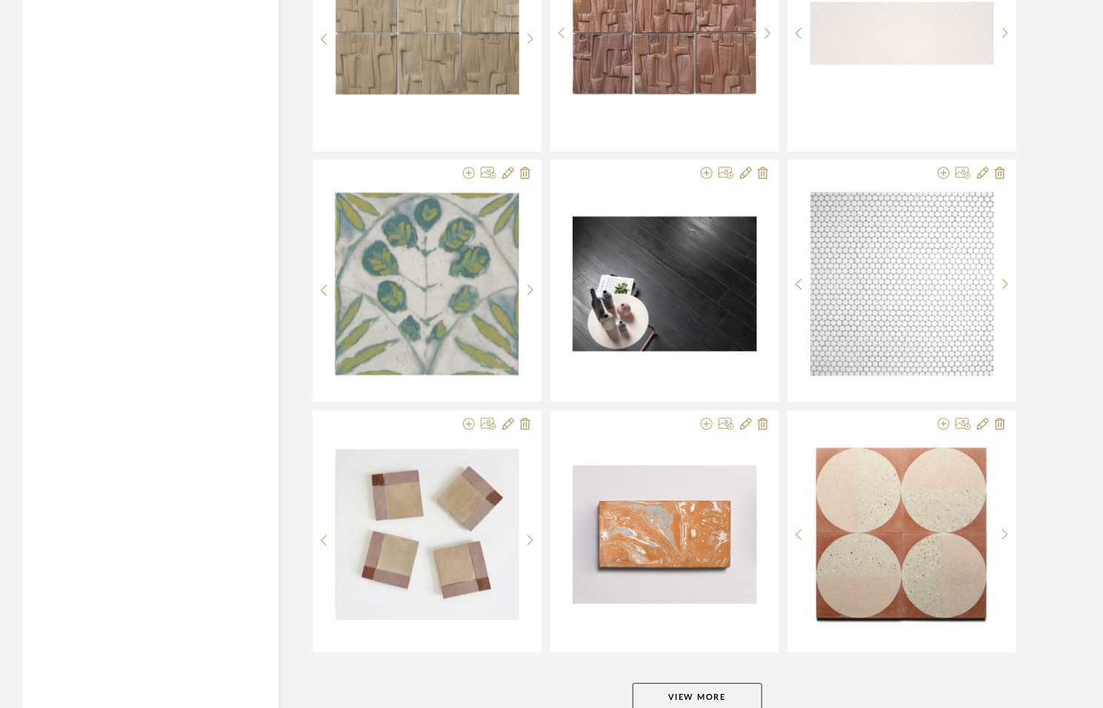
scroll to position [8788, 0]
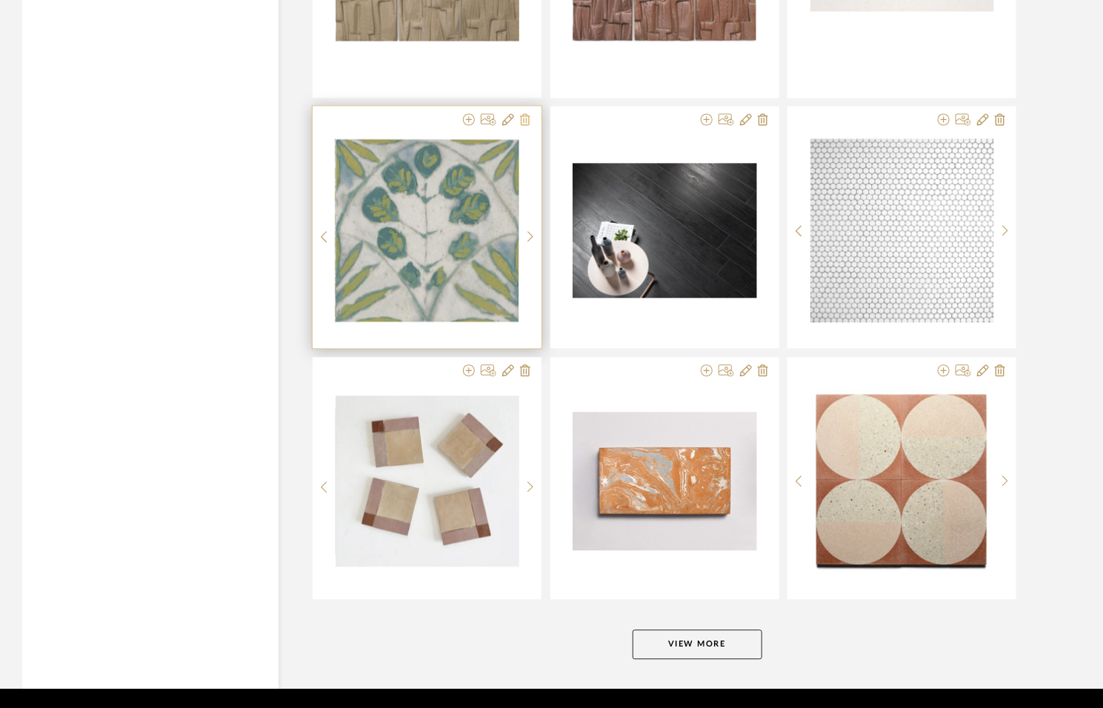
click at [525, 113] on icon at bounding box center [525, 119] width 10 height 12
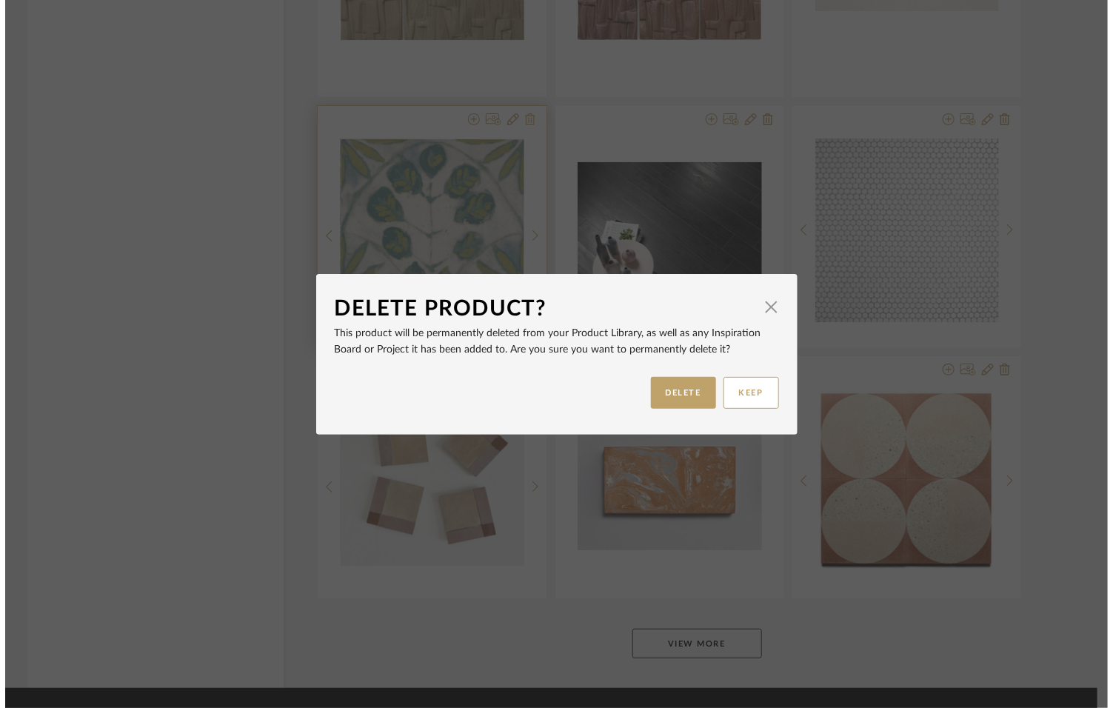
scroll to position [0, 0]
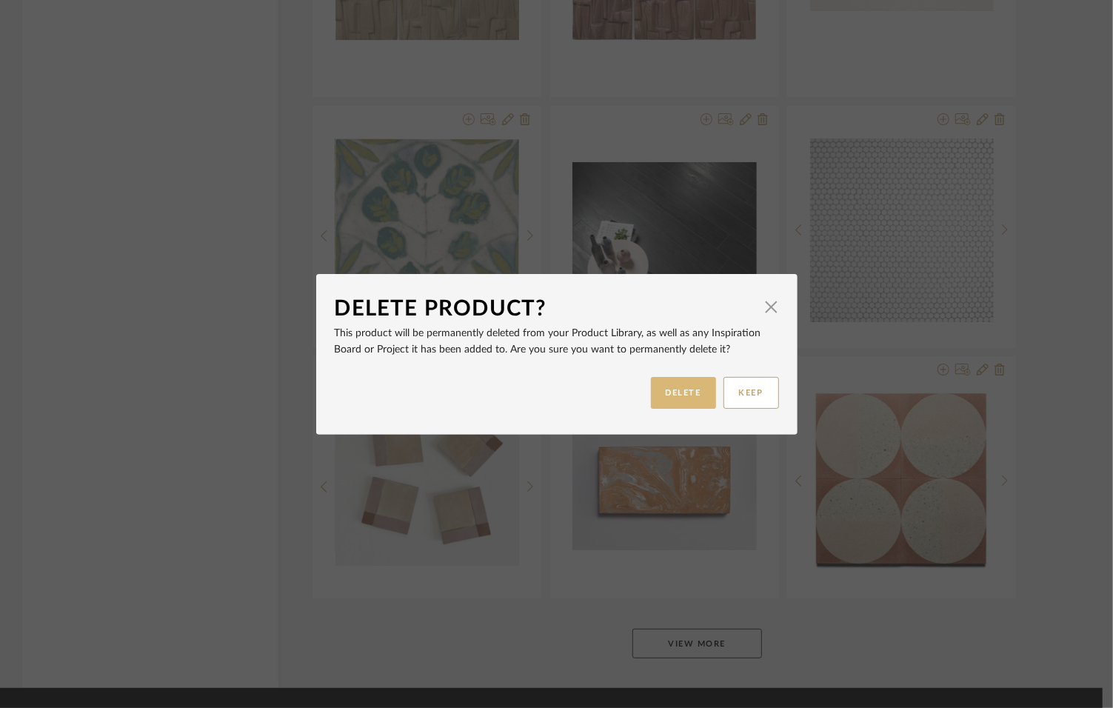
click at [665, 391] on button "DELETE" at bounding box center [683, 393] width 65 height 32
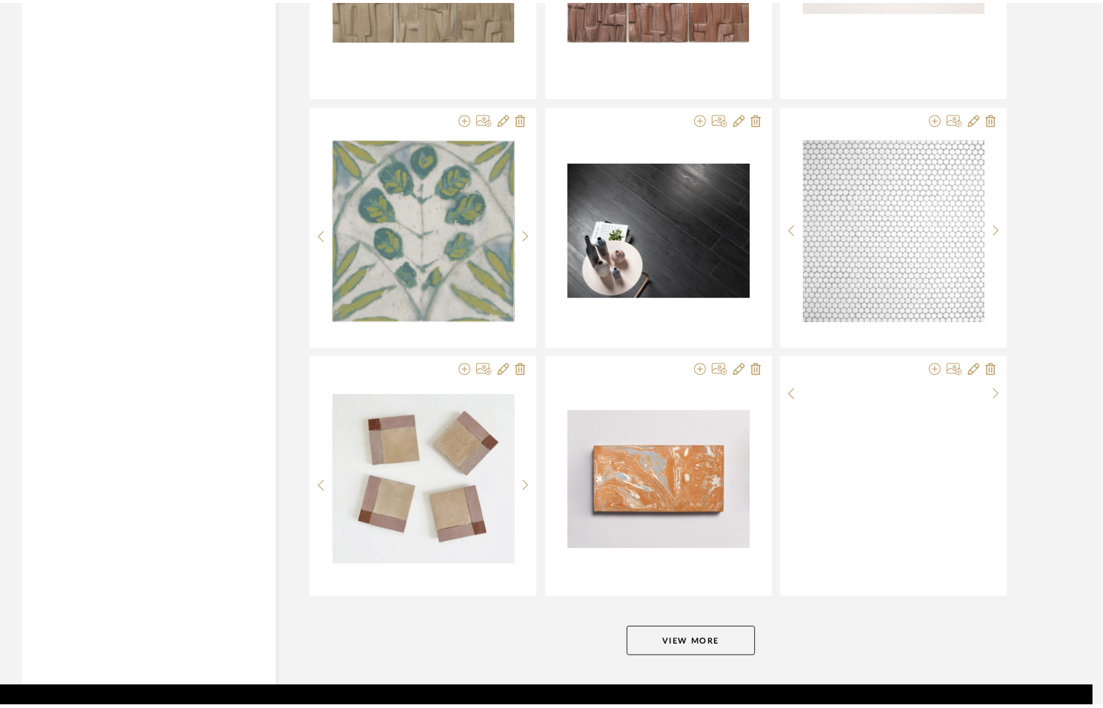
scroll to position [8788, 0]
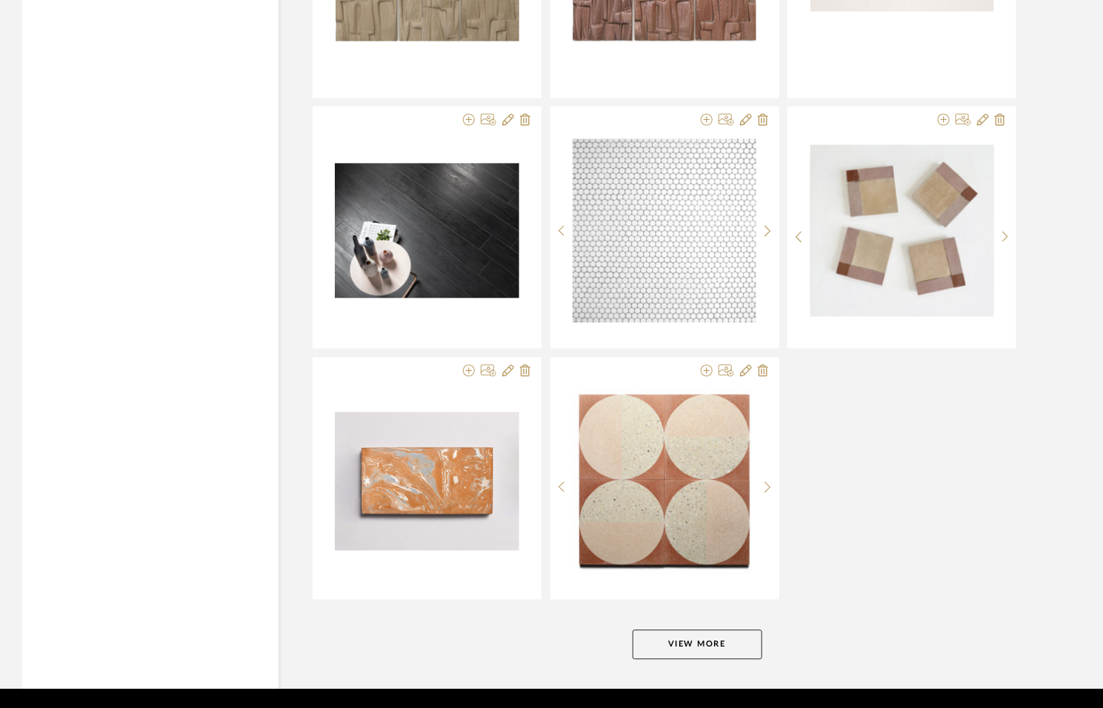
click at [702, 629] on button "View More" at bounding box center [697, 644] width 130 height 30
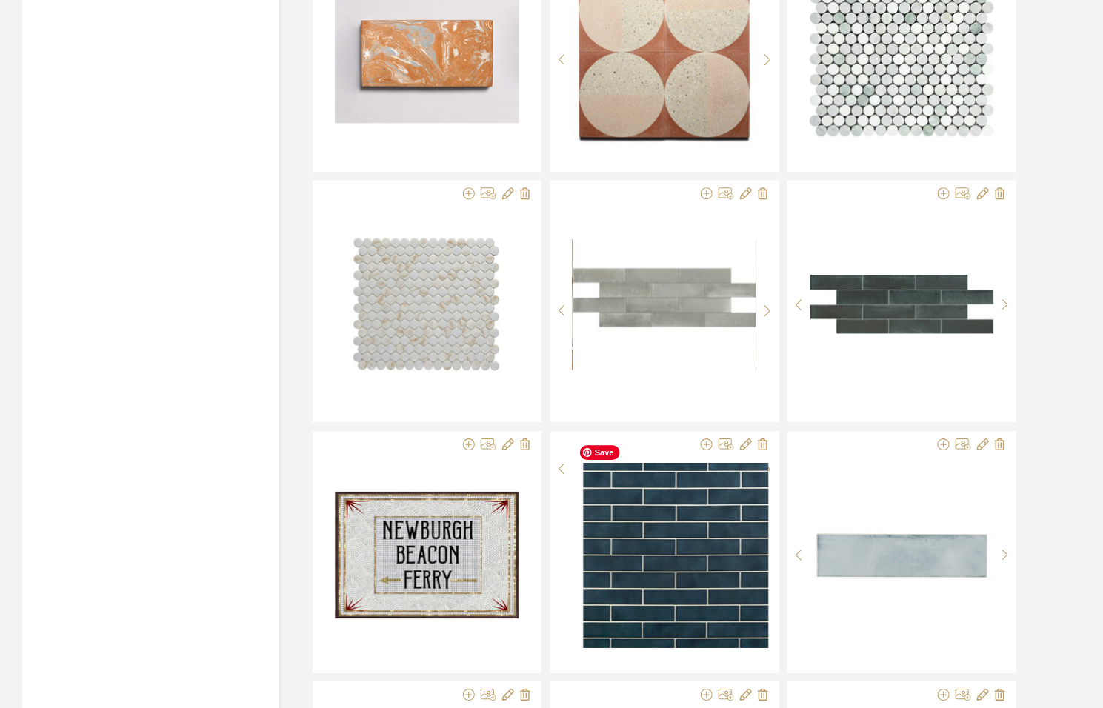
scroll to position [9225, 0]
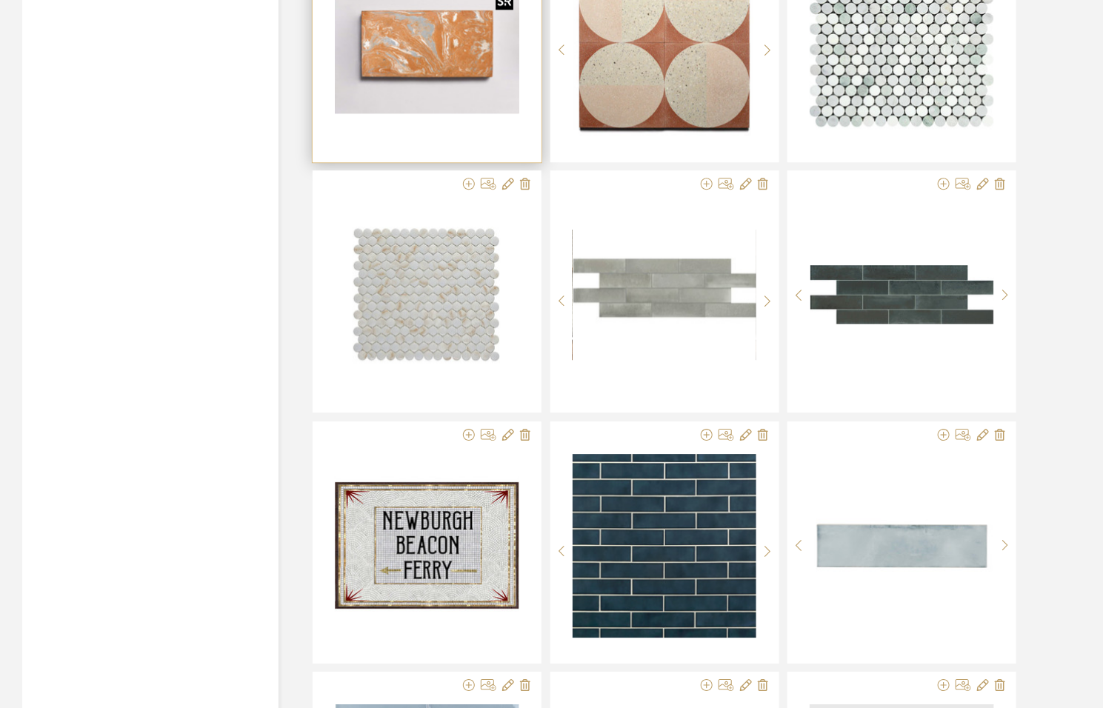
click at [432, 35] on div at bounding box center [427, 44] width 184 height 185
click at [423, 44] on img "0" at bounding box center [427, 44] width 184 height 138
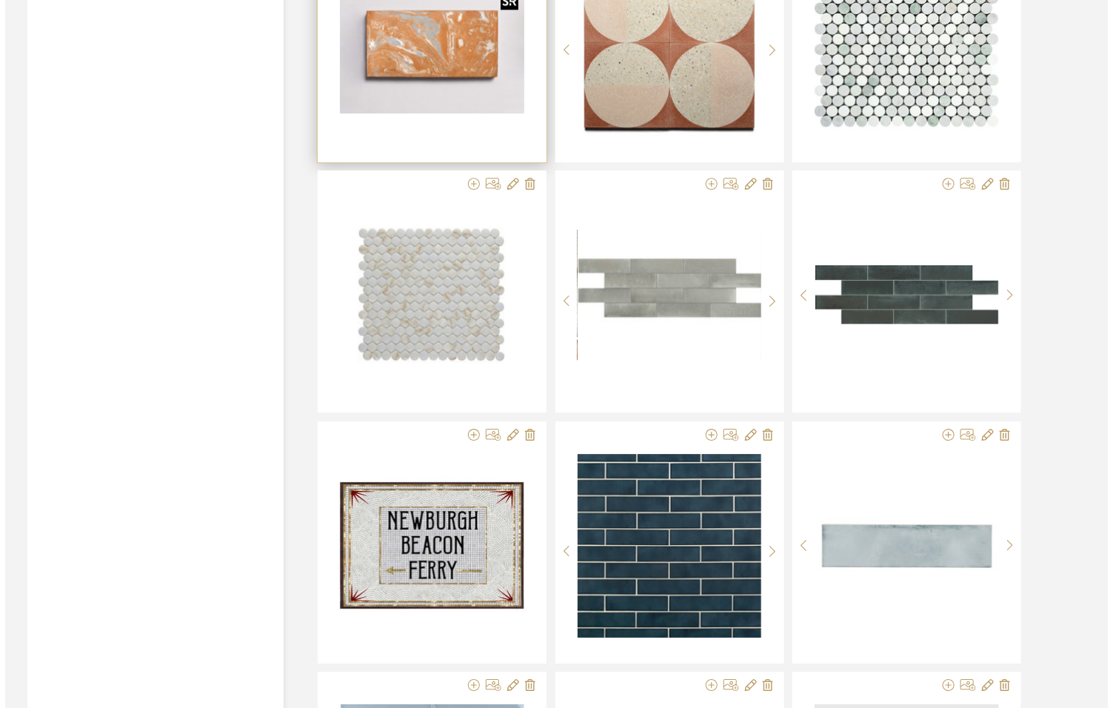
scroll to position [0, 0]
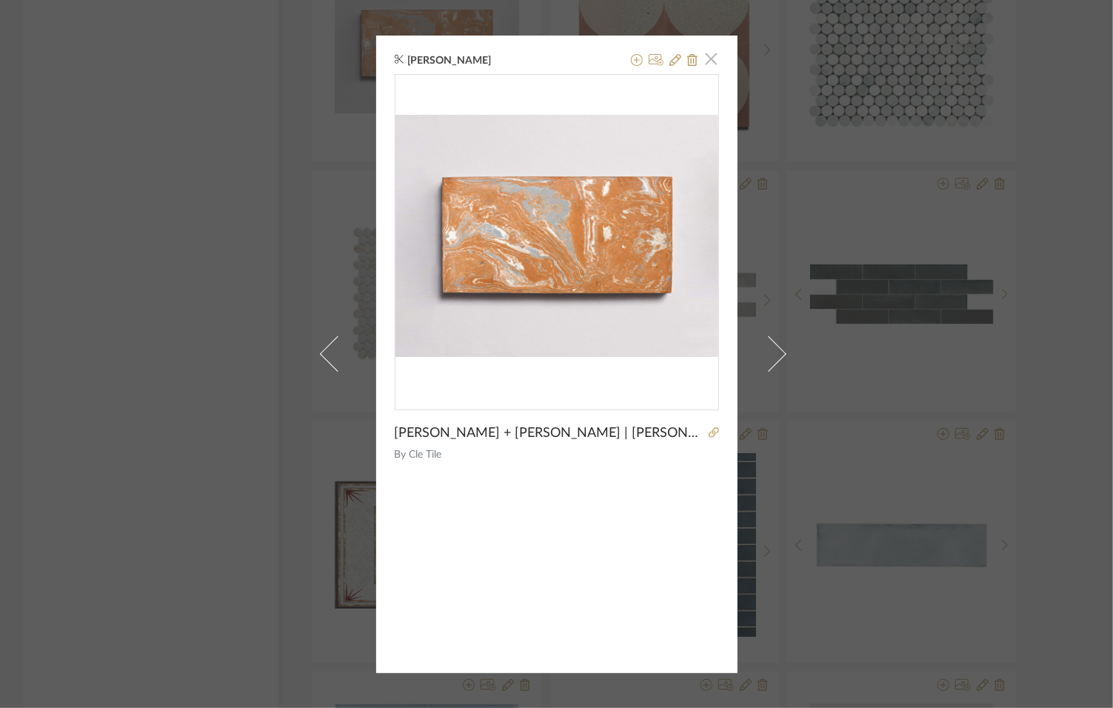
click at [709, 61] on span "button" at bounding box center [712, 59] width 30 height 30
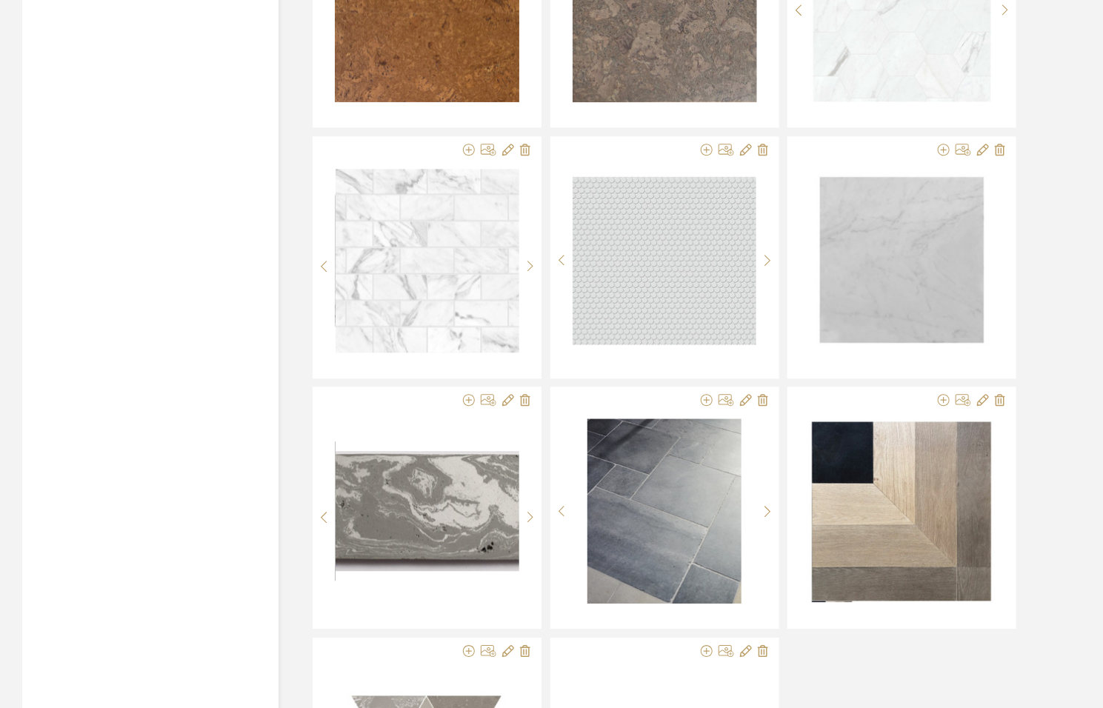
scroll to position [11812, 0]
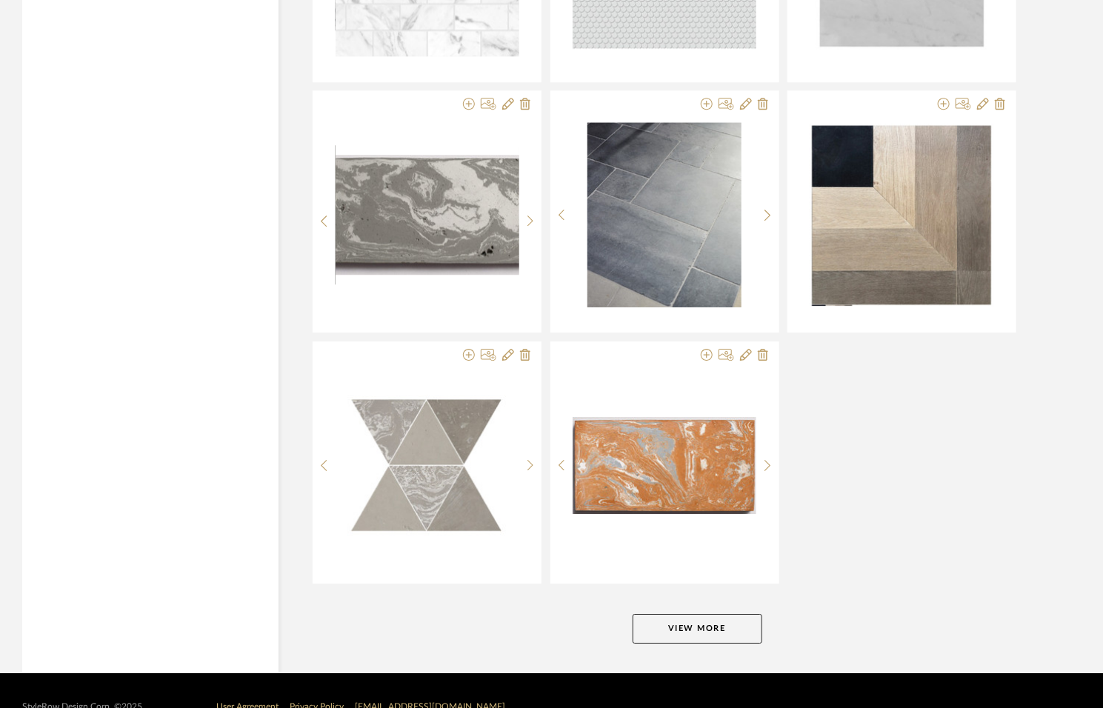
click at [690, 614] on button "View More" at bounding box center [697, 629] width 130 height 30
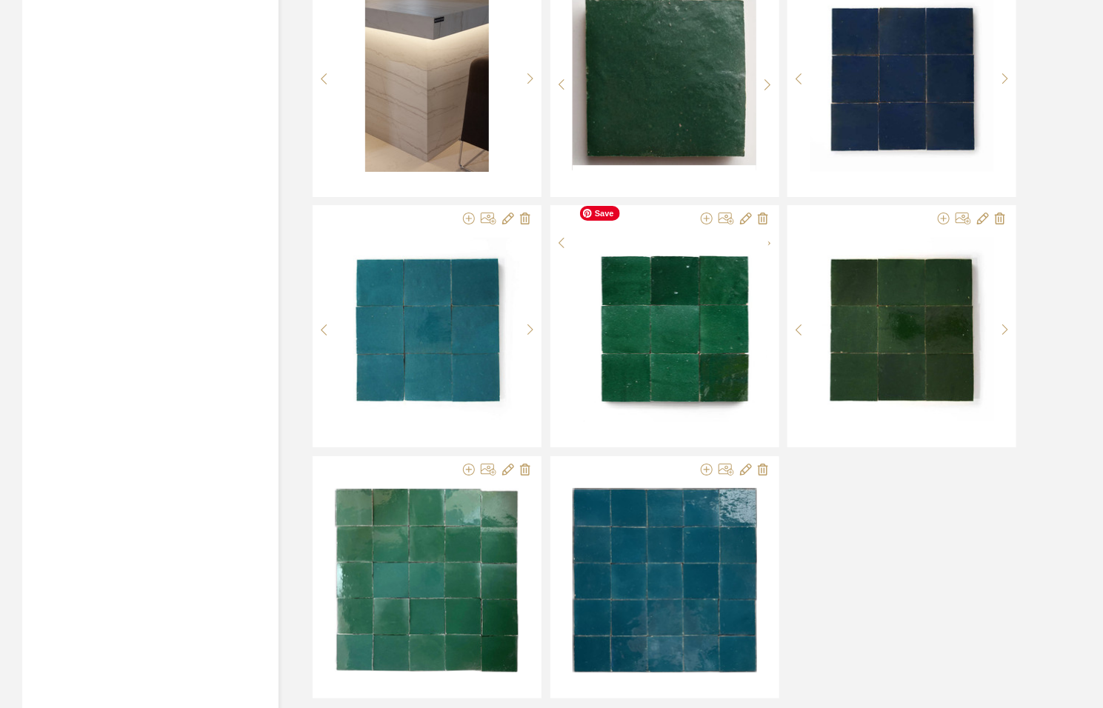
scroll to position [14812, 0]
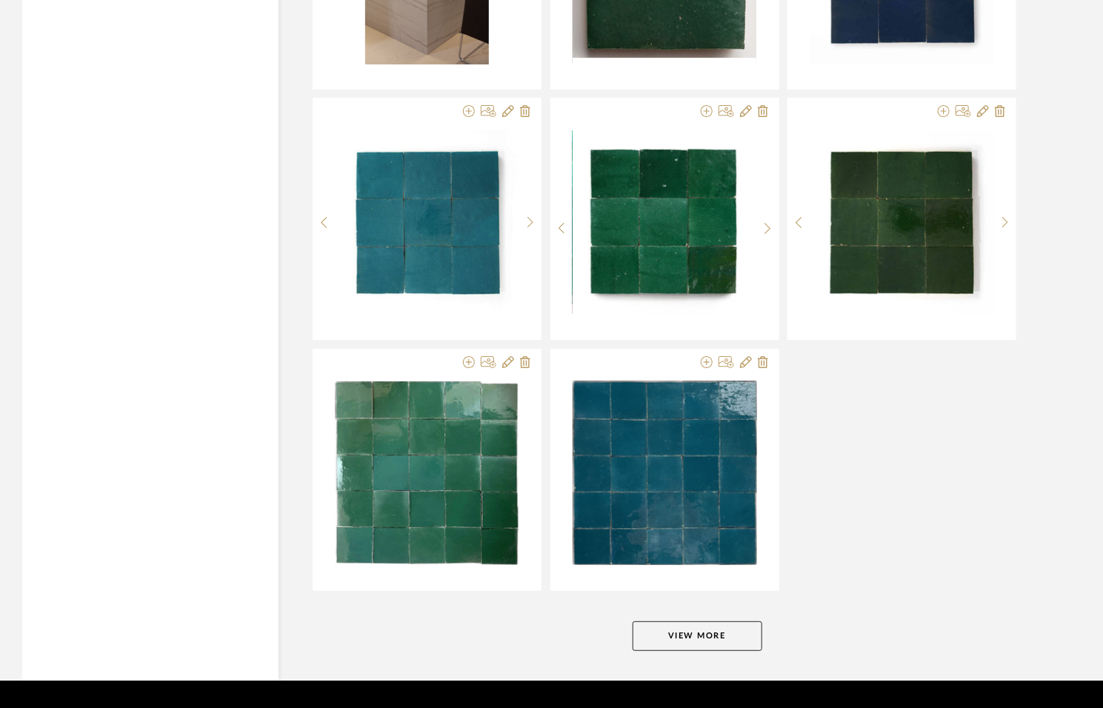
click at [690, 621] on button "View More" at bounding box center [697, 636] width 130 height 30
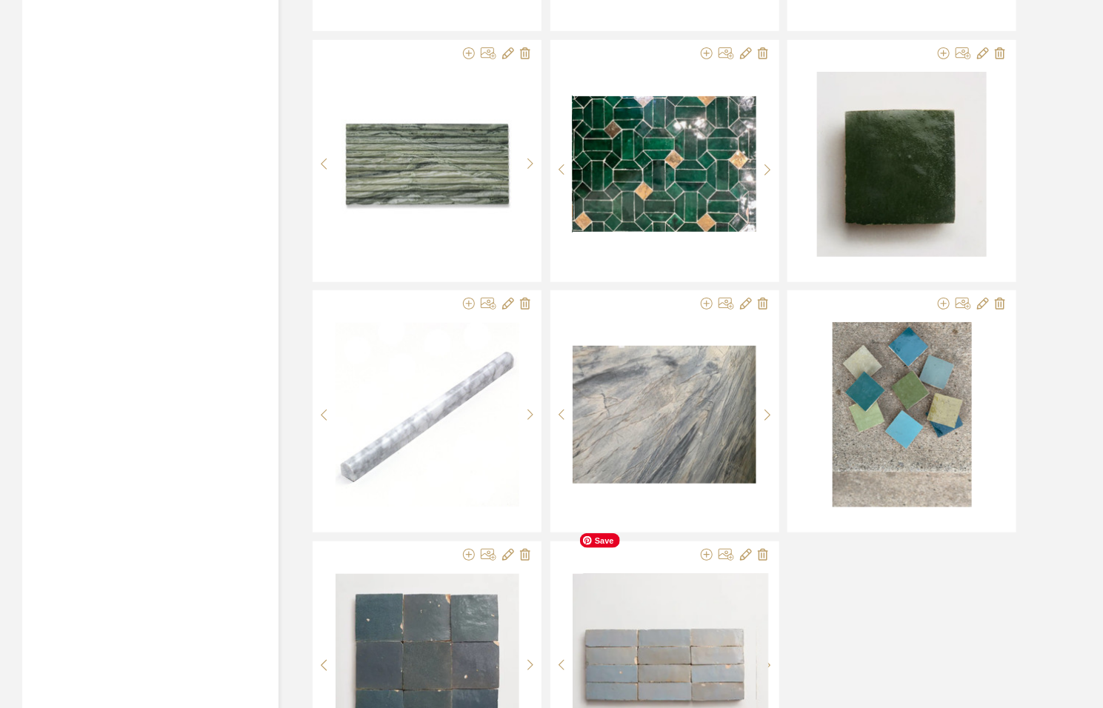
scroll to position [17812, 0]
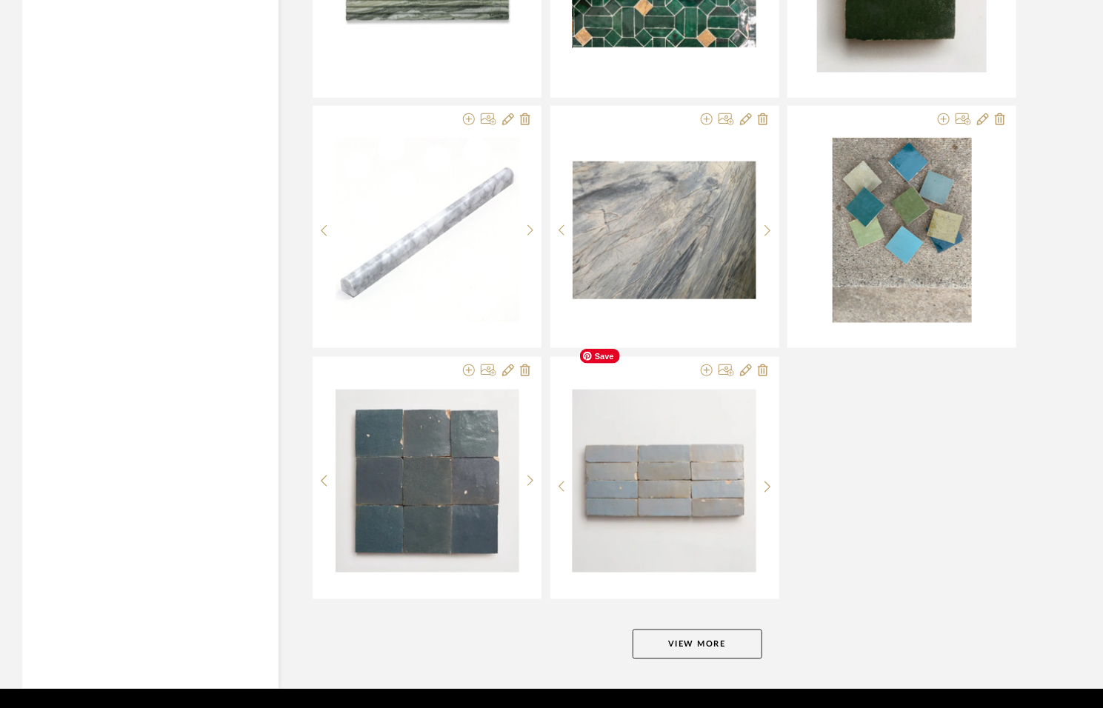
click at [690, 629] on button "View More" at bounding box center [697, 644] width 130 height 30
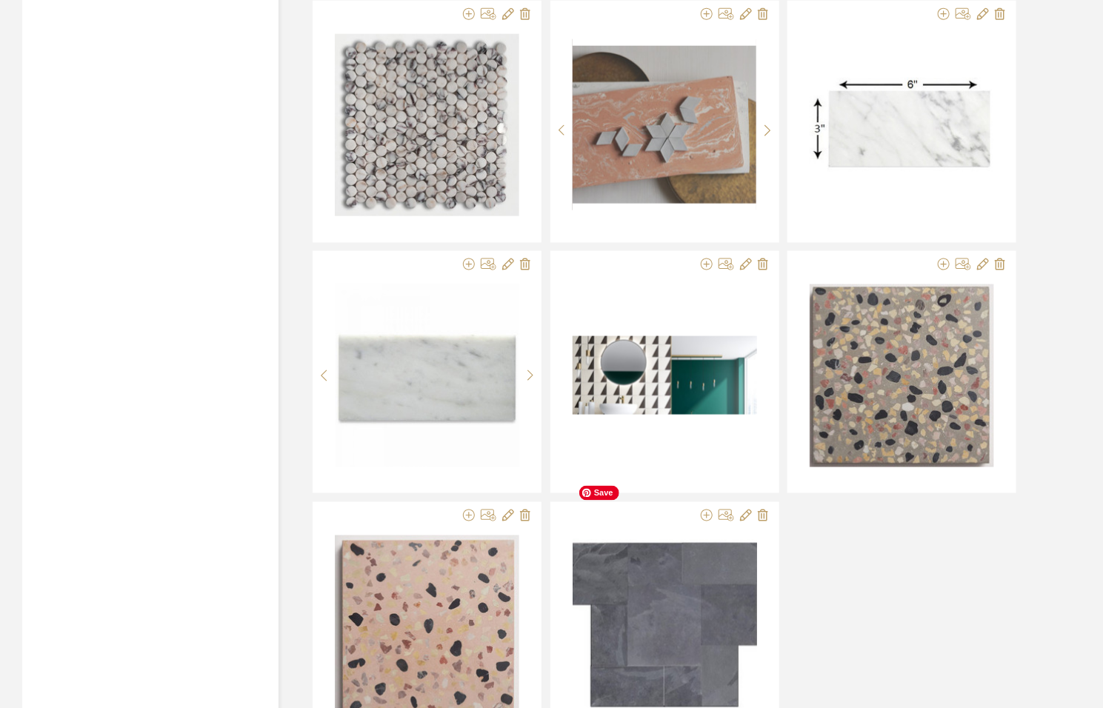
scroll to position [20811, 0]
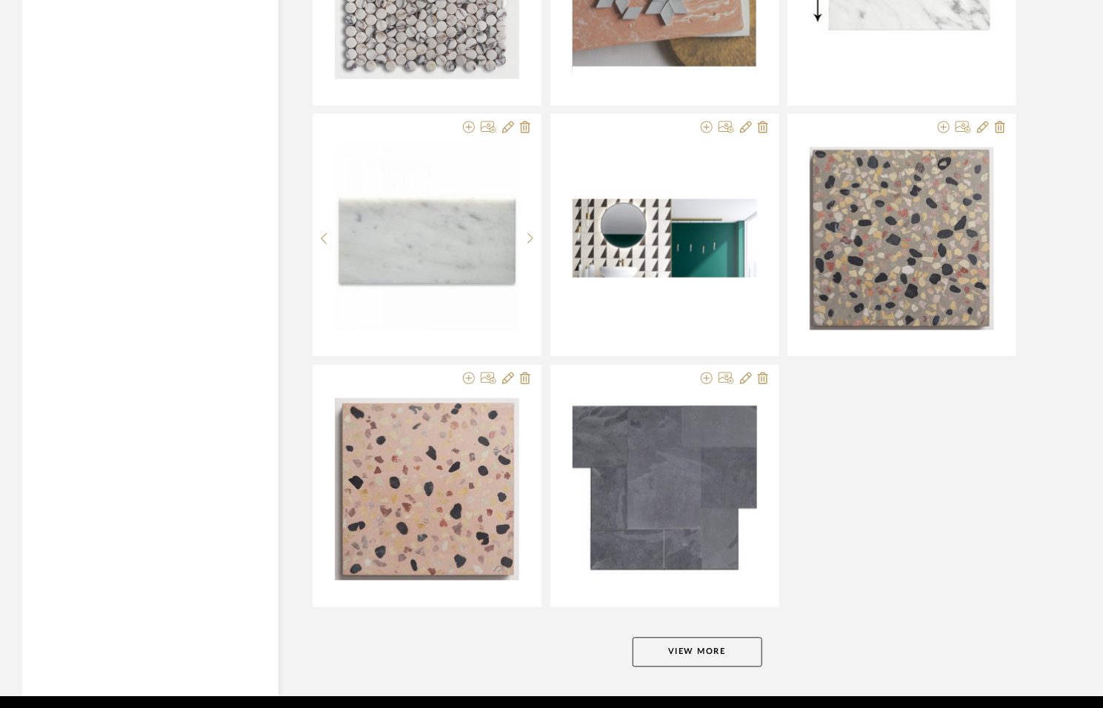
click at [688, 638] on button "View More" at bounding box center [697, 653] width 130 height 30
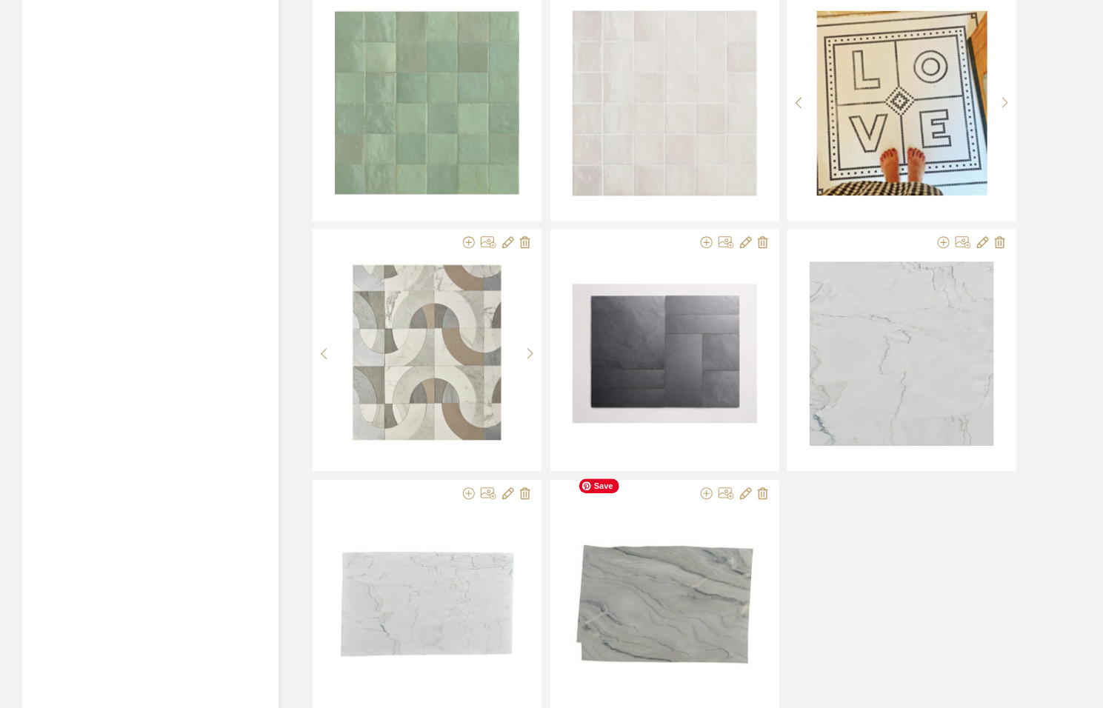
scroll to position [23811, 0]
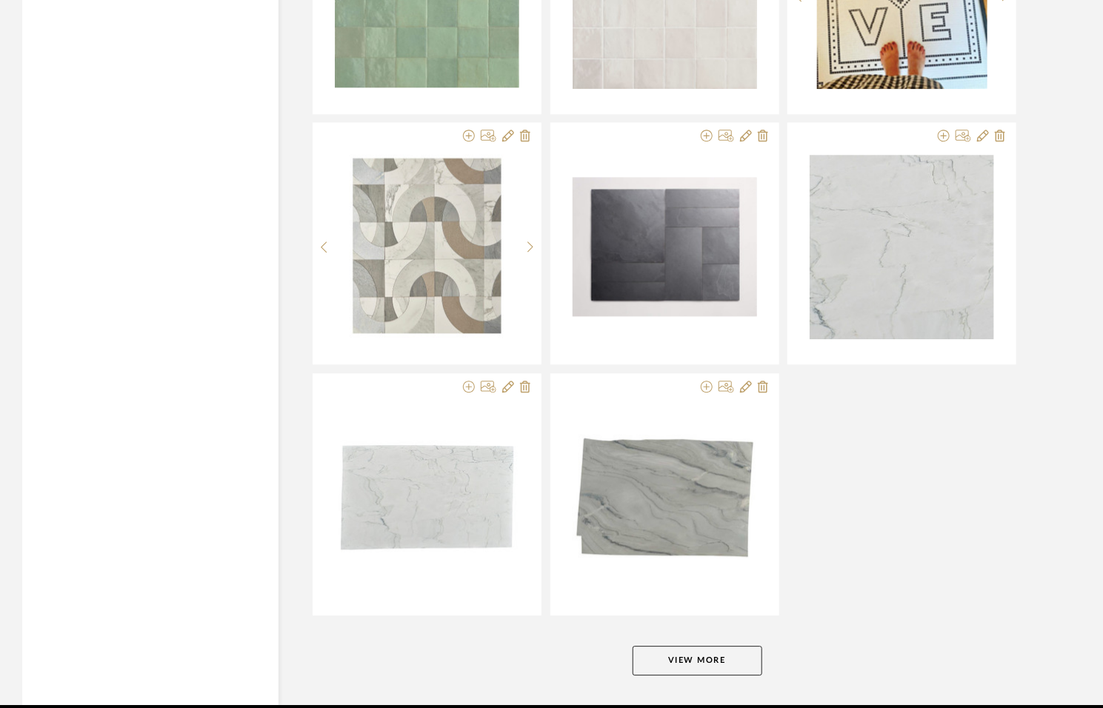
click at [688, 646] on button "View More" at bounding box center [697, 661] width 130 height 30
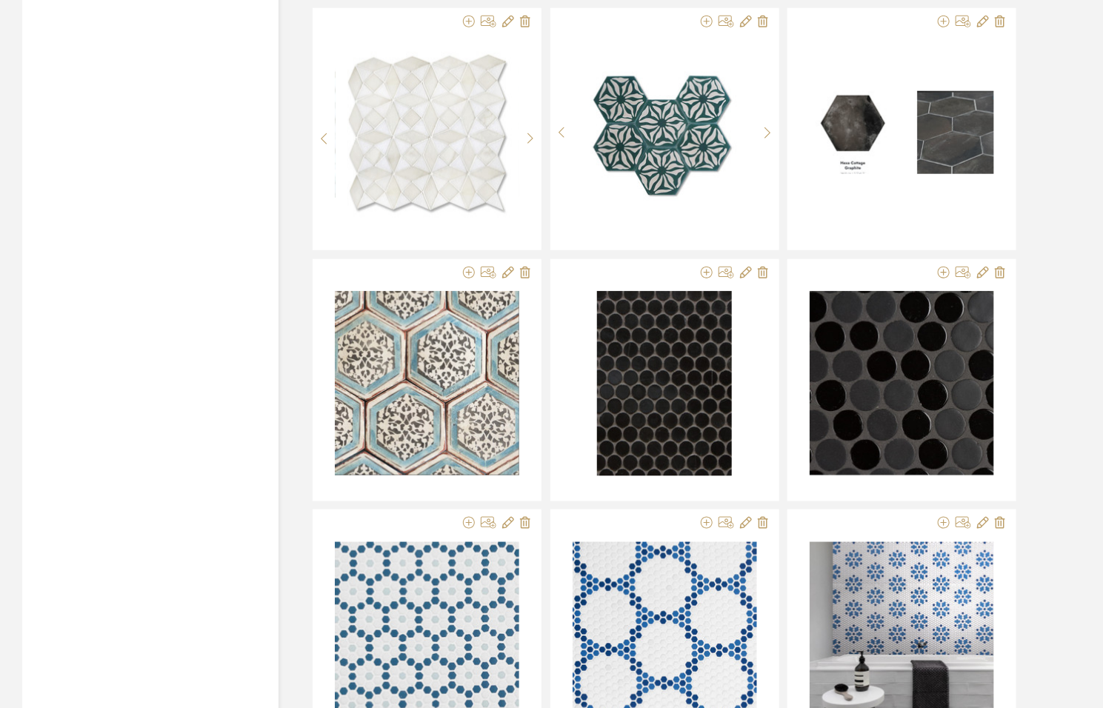
scroll to position [25430, 0]
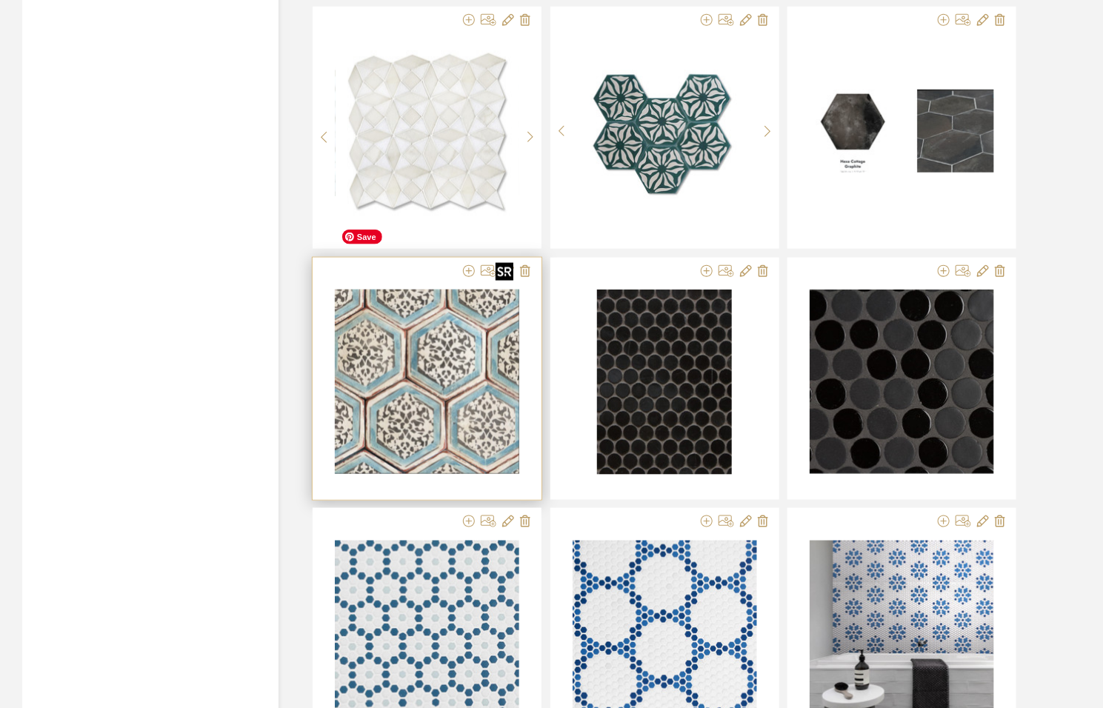
click at [401, 324] on img "0" at bounding box center [427, 382] width 184 height 184
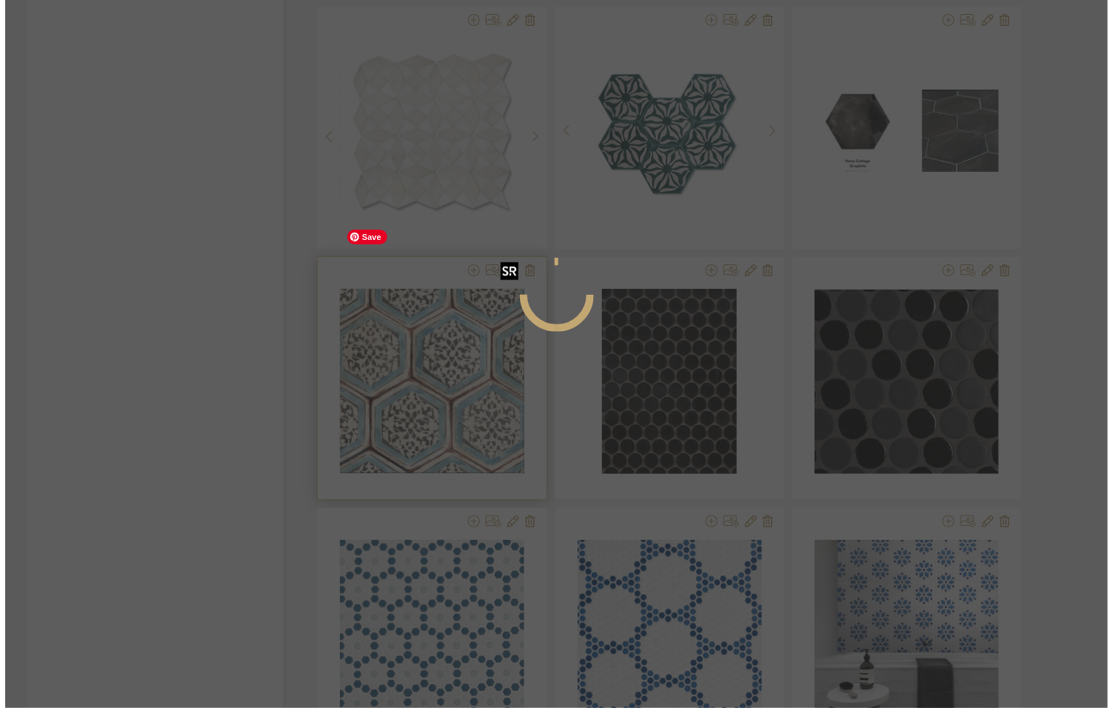
scroll to position [0, 0]
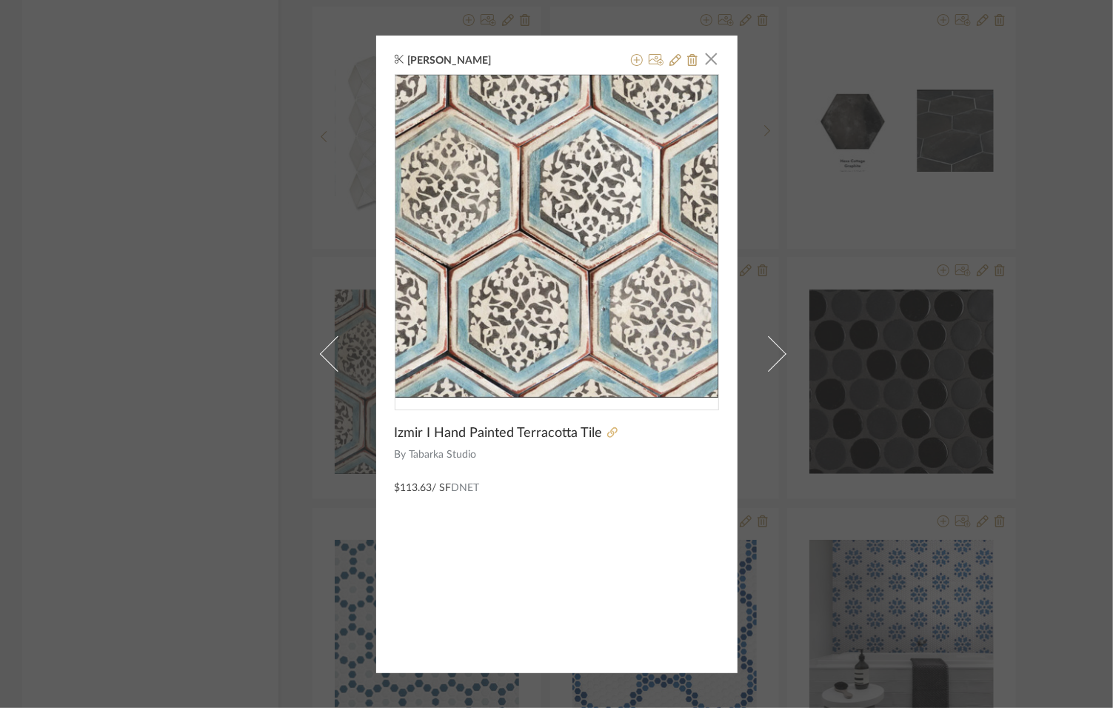
click at [607, 429] on fa-icon at bounding box center [612, 434] width 10 height 10
click at [631, 60] on icon at bounding box center [637, 60] width 12 height 12
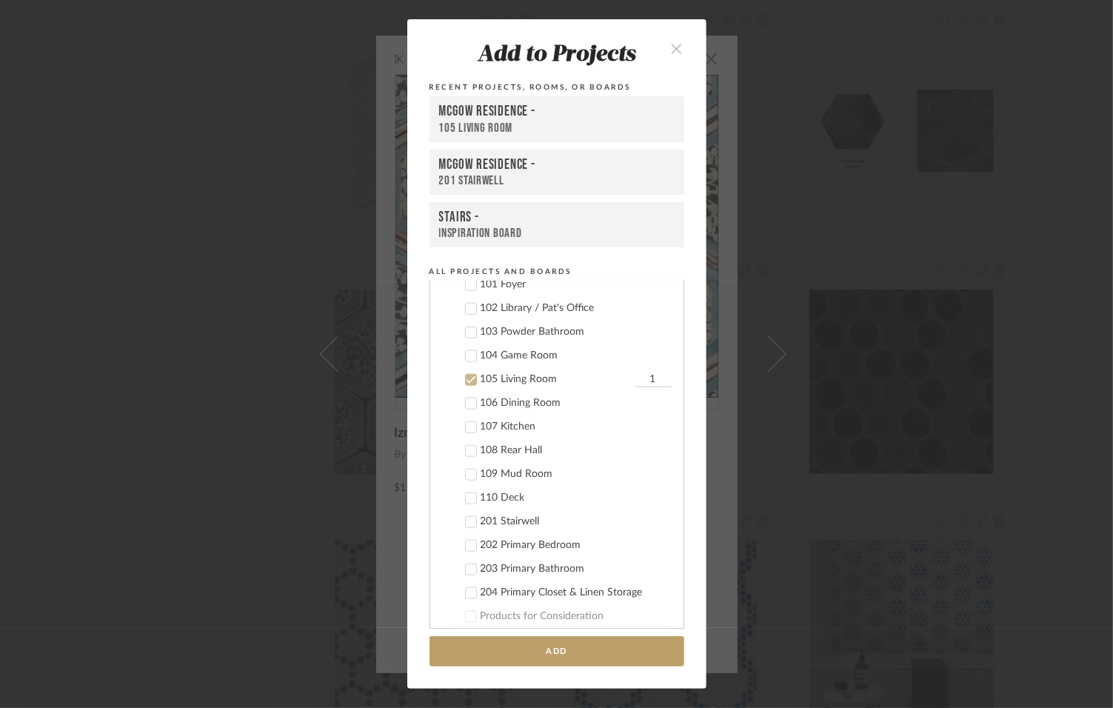
scroll to position [1006, 0]
click at [466, 385] on icon at bounding box center [471, 380] width 10 height 10
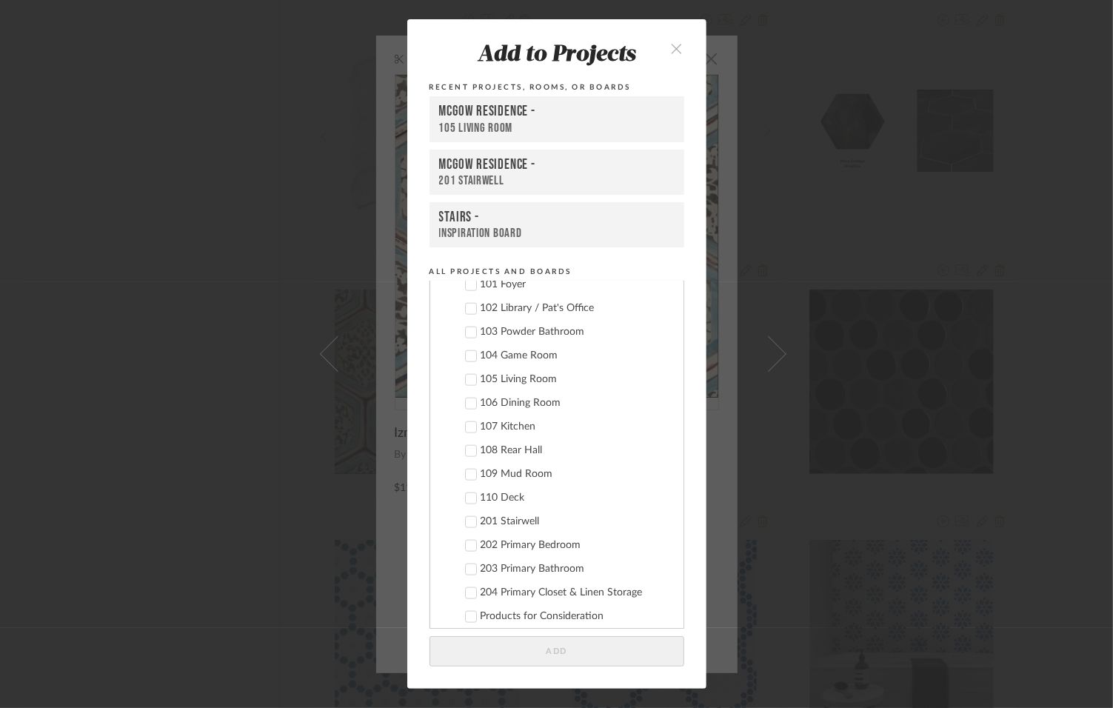
click at [674, 42] on icon "close" at bounding box center [677, 48] width 13 height 13
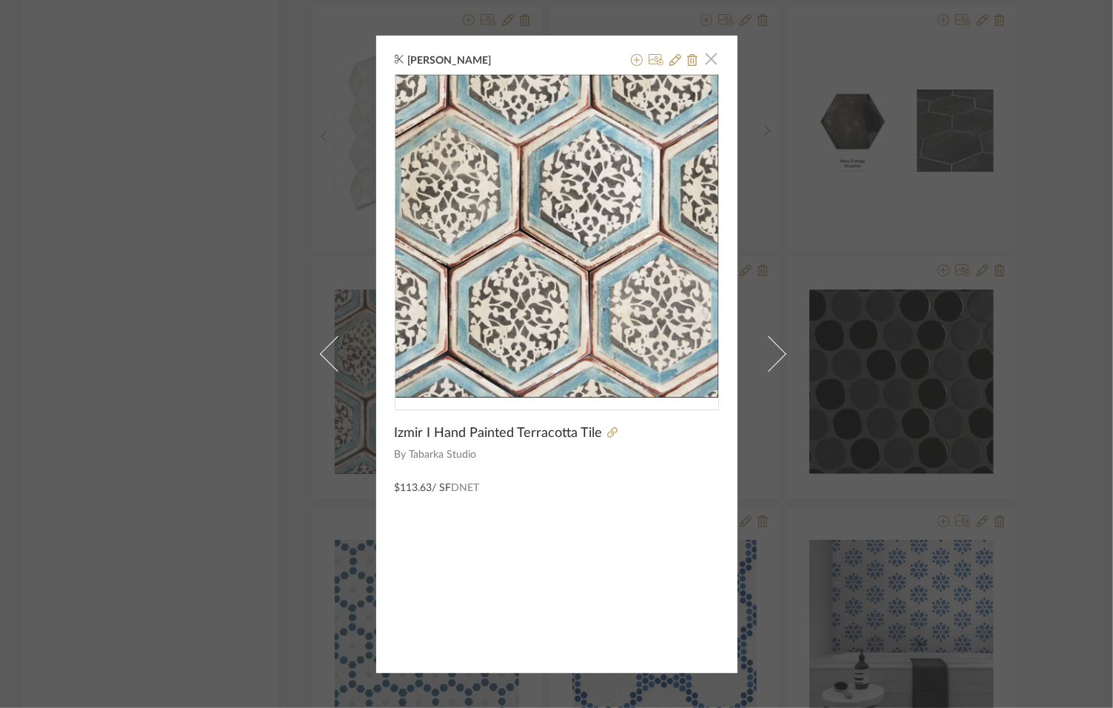
click at [707, 67] on span "button" at bounding box center [712, 59] width 30 height 30
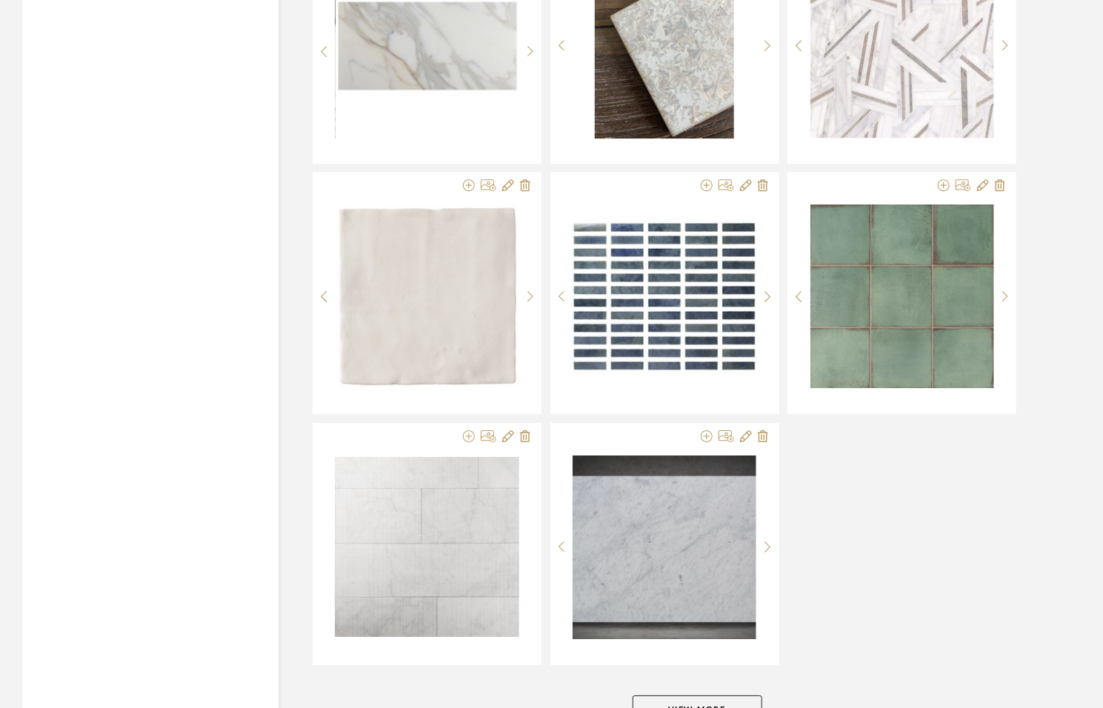
scroll to position [26811, 0]
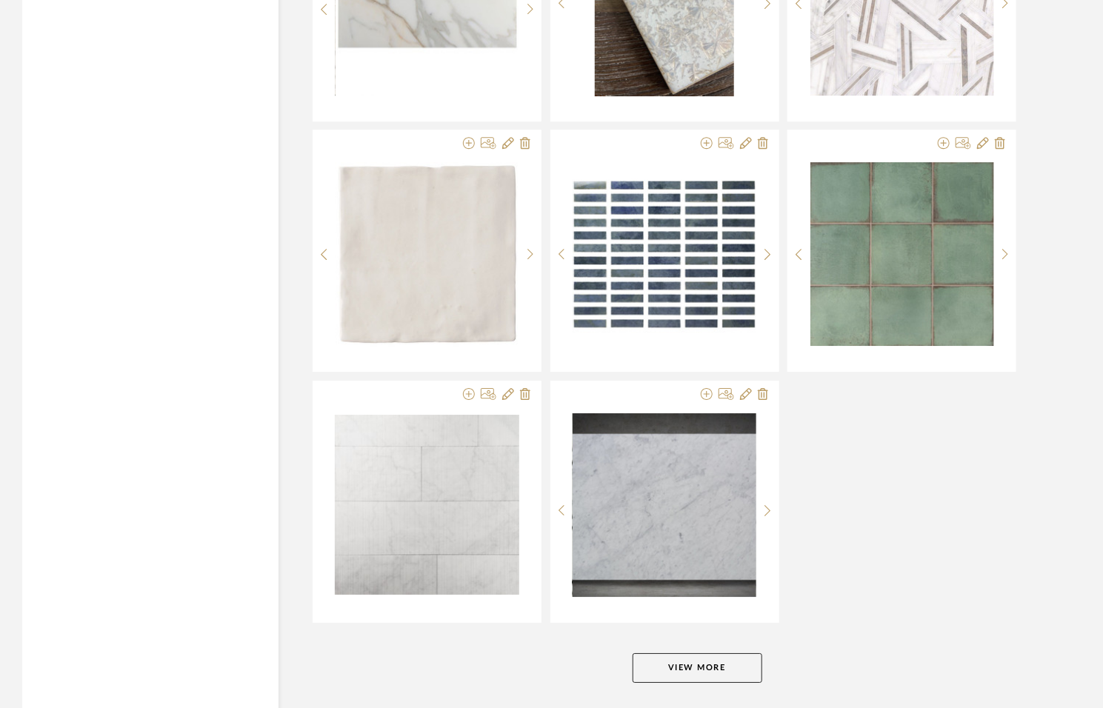
click at [663, 653] on button "View More" at bounding box center [697, 668] width 130 height 30
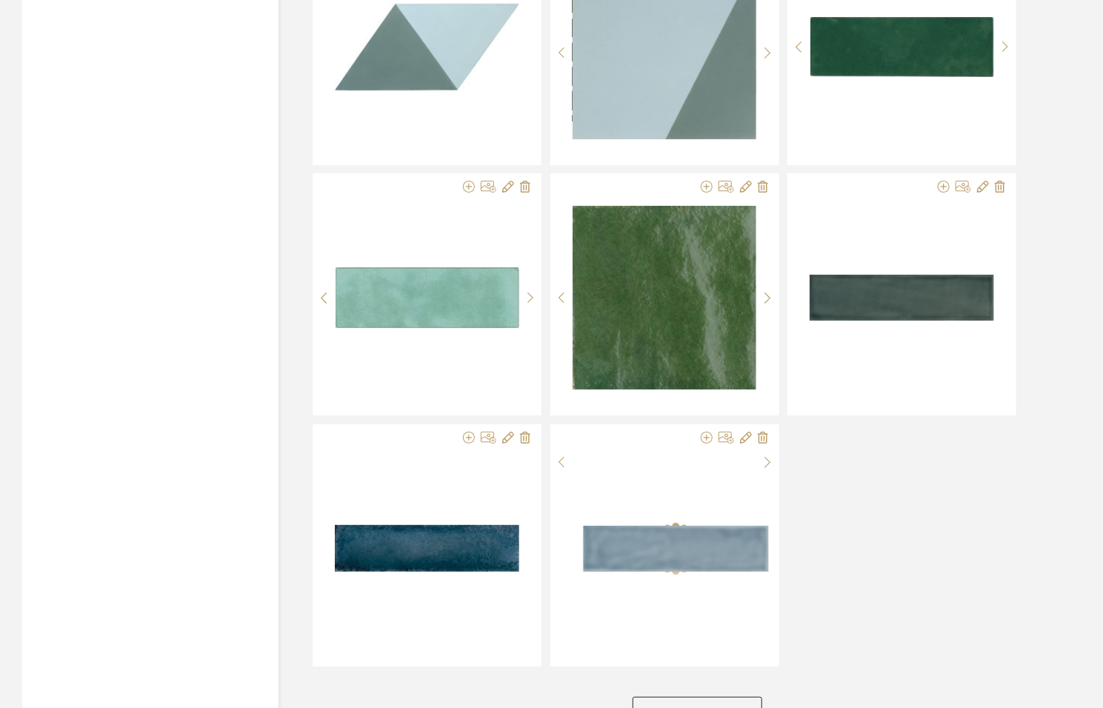
scroll to position [29811, 0]
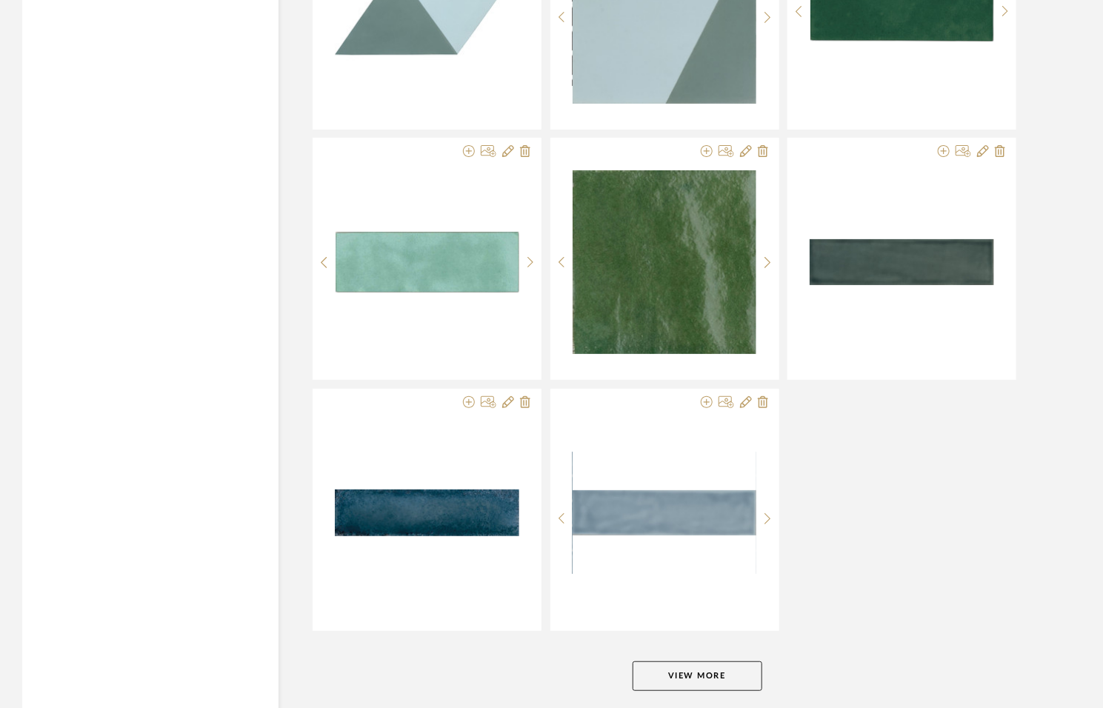
click at [663, 661] on button "View More" at bounding box center [697, 676] width 130 height 30
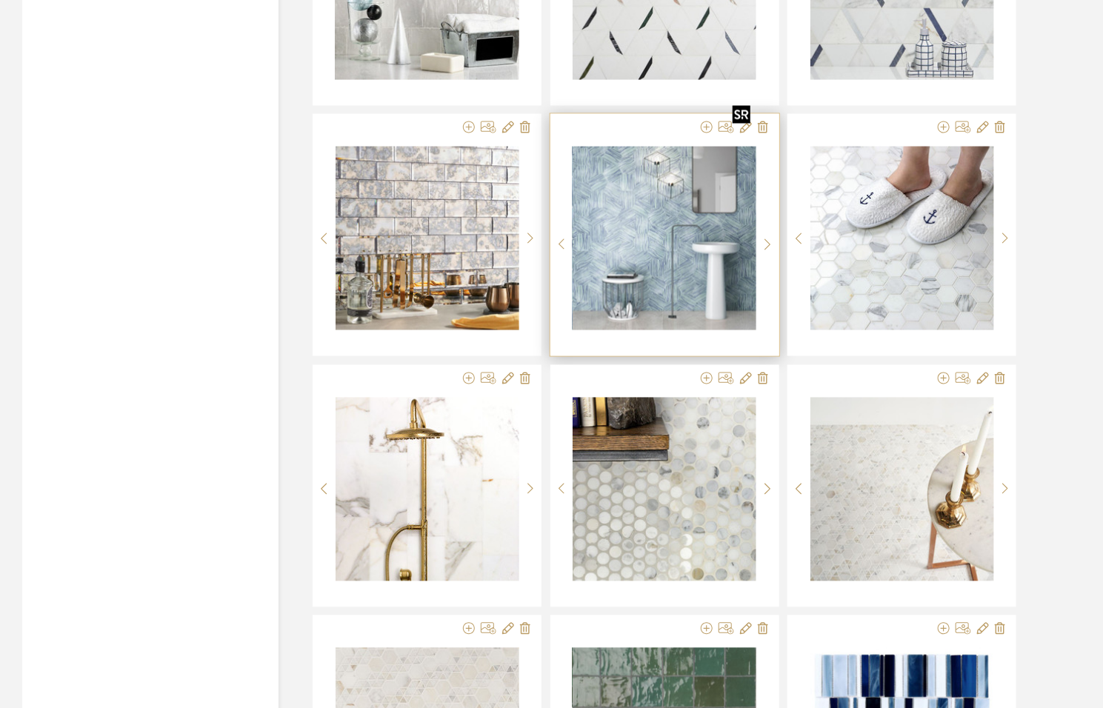
scroll to position [30757, 0]
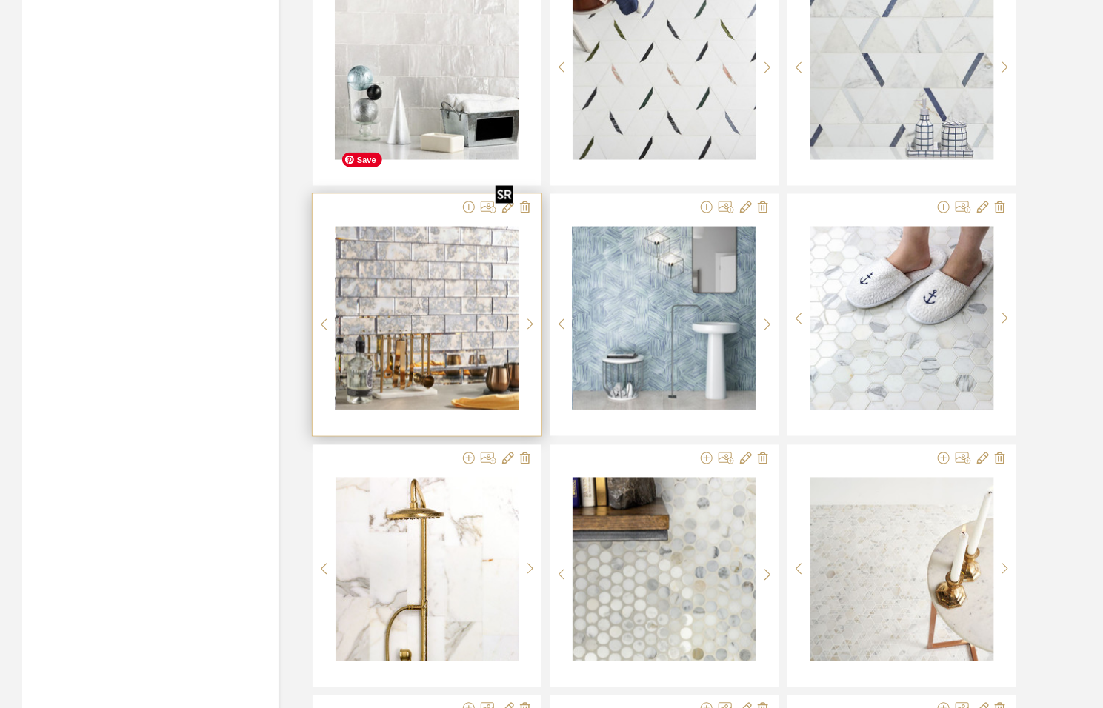
click at [452, 227] on img "0" at bounding box center [427, 319] width 184 height 184
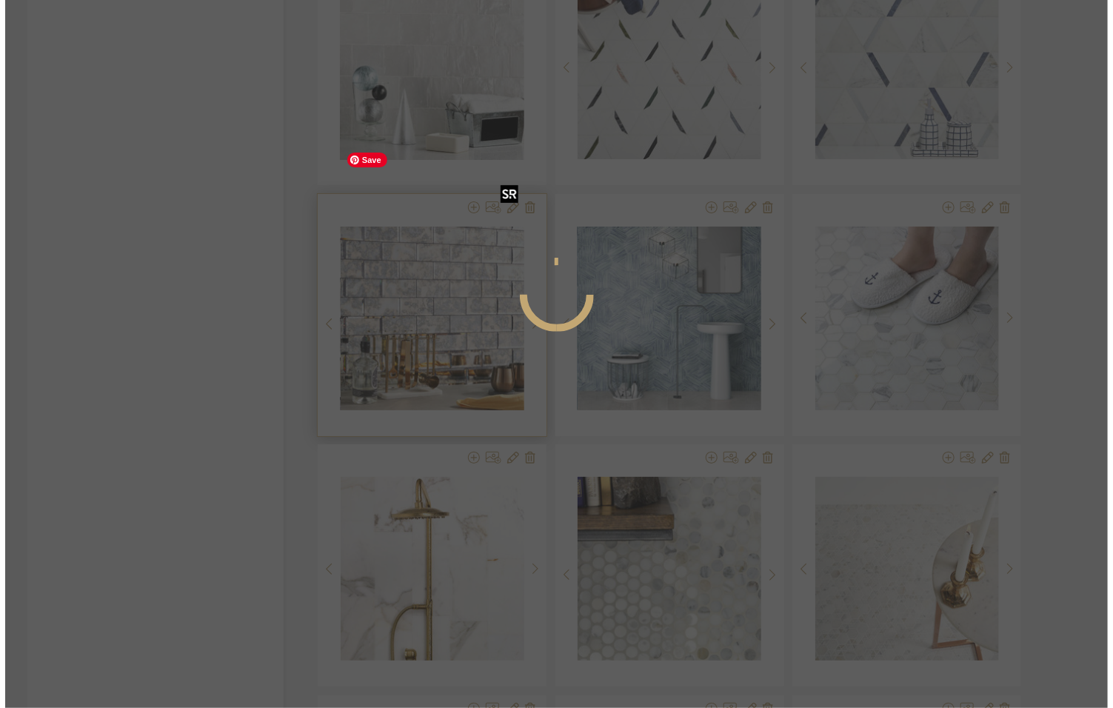
scroll to position [0, 0]
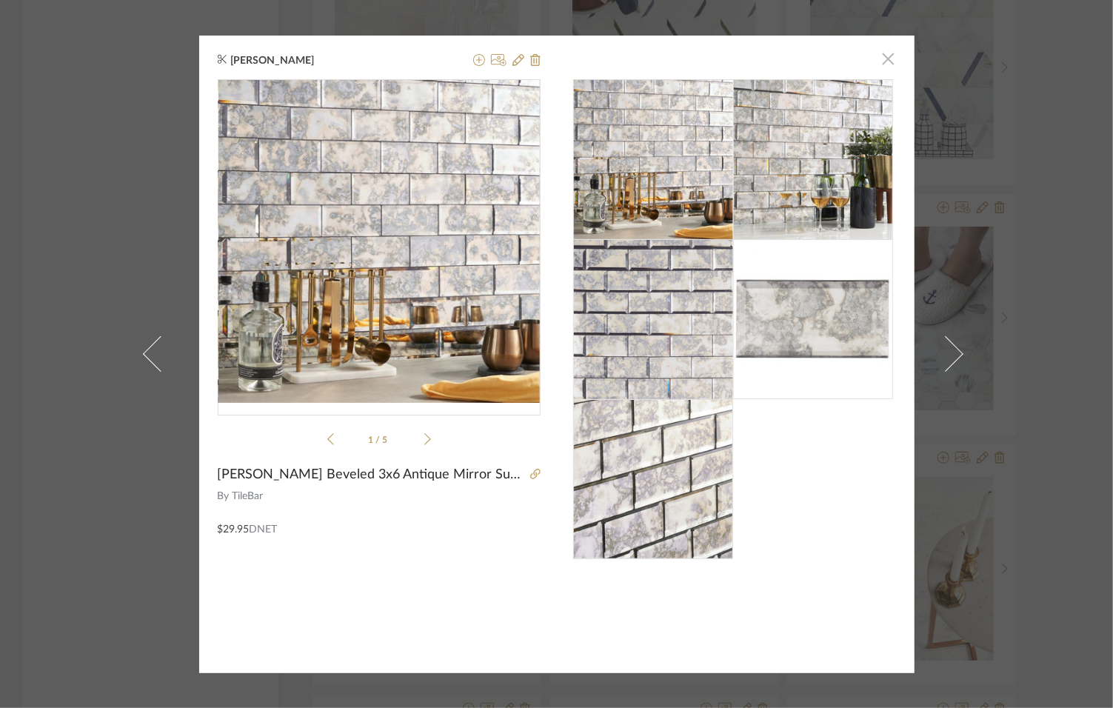
click at [880, 65] on span "button" at bounding box center [889, 59] width 30 height 30
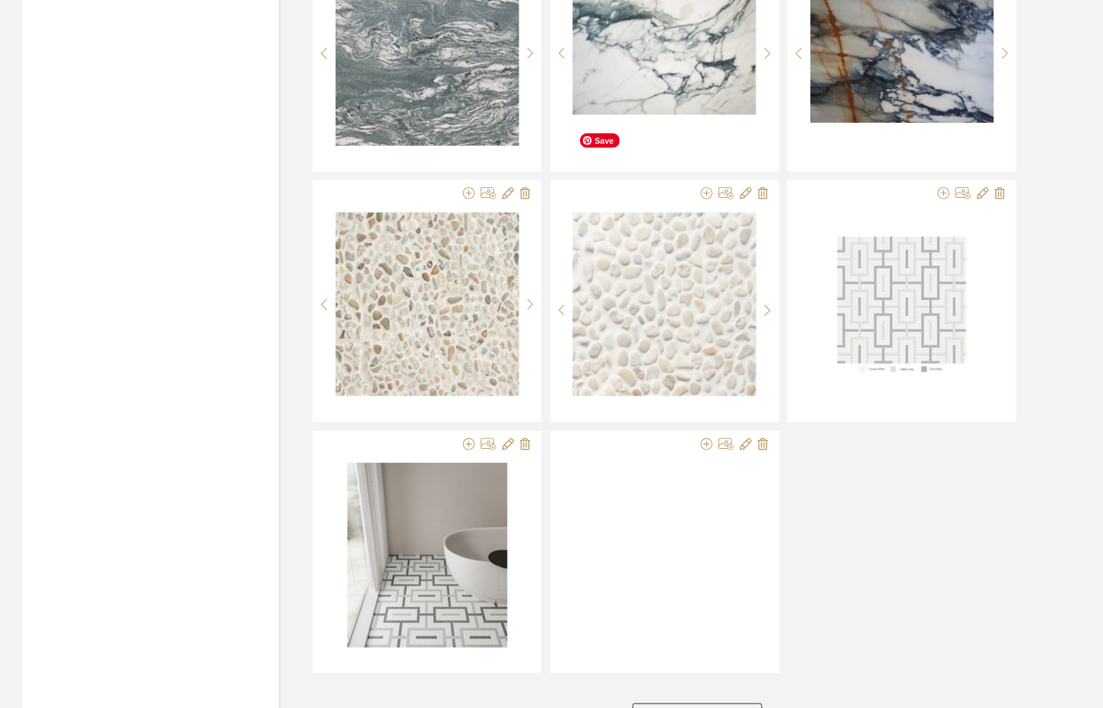
scroll to position [32810, 0]
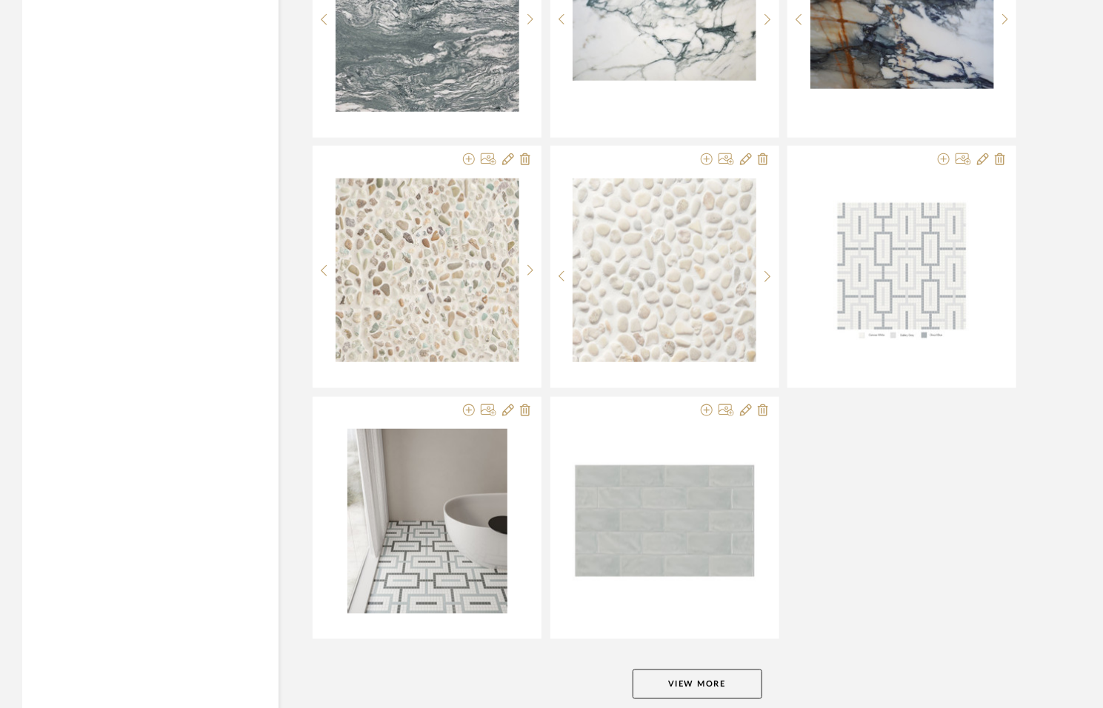
click at [729, 669] on button "View More" at bounding box center [697, 684] width 130 height 30
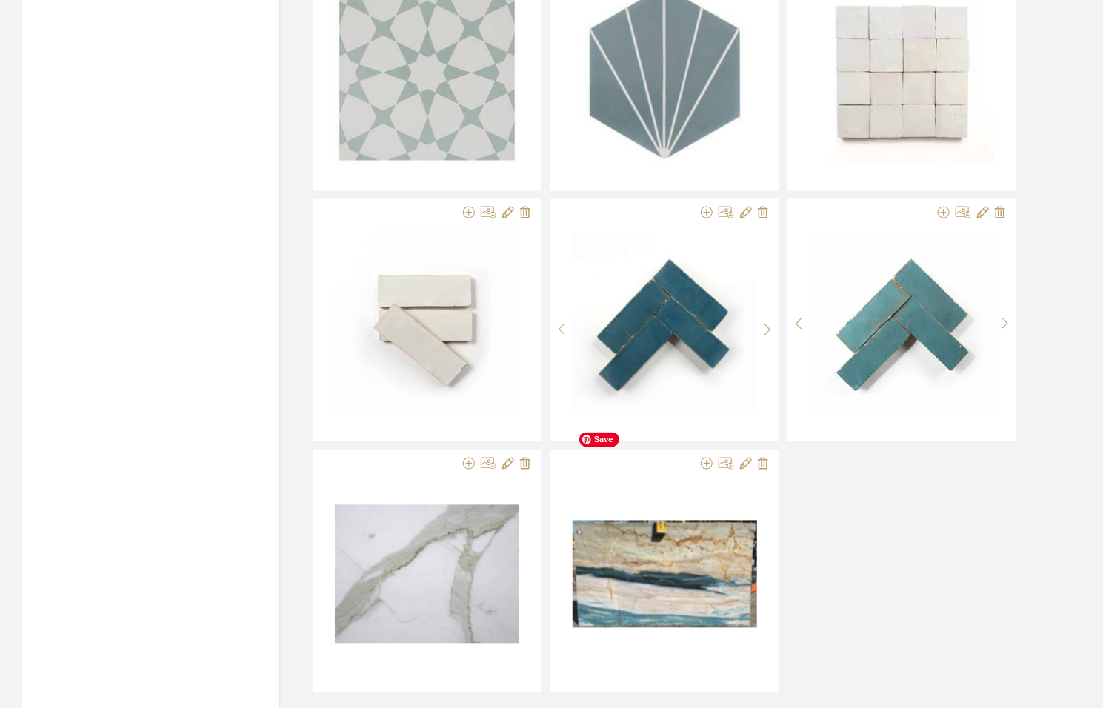
scroll to position [35810, 0]
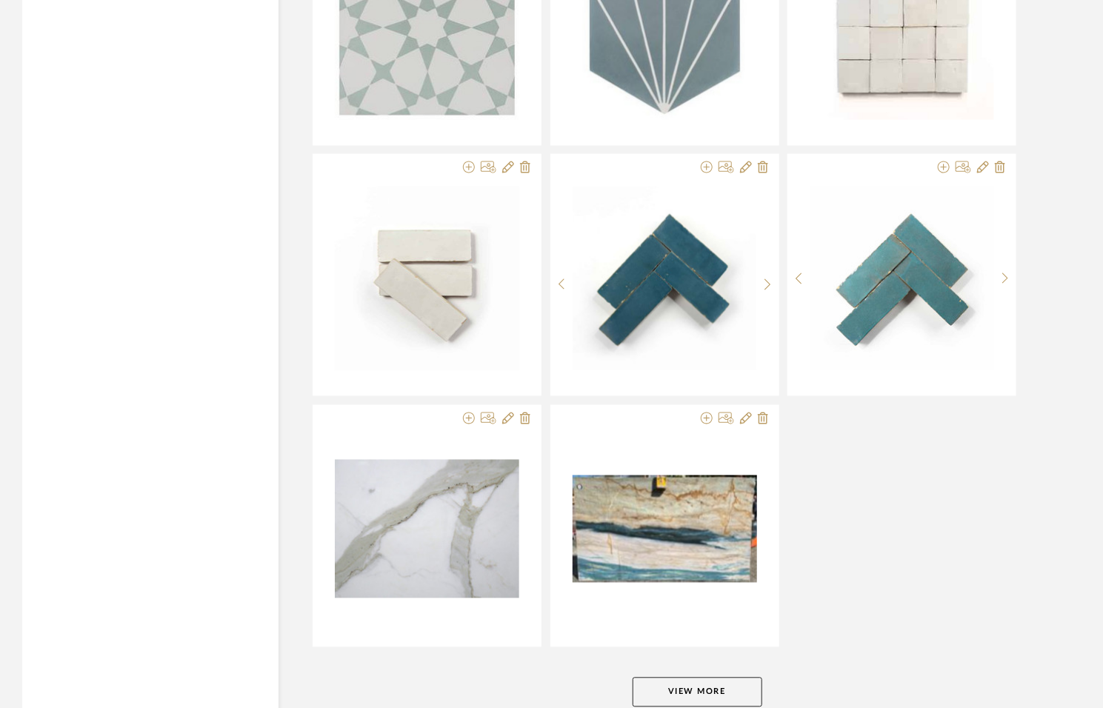
click at [720, 678] on button "View More" at bounding box center [697, 693] width 130 height 30
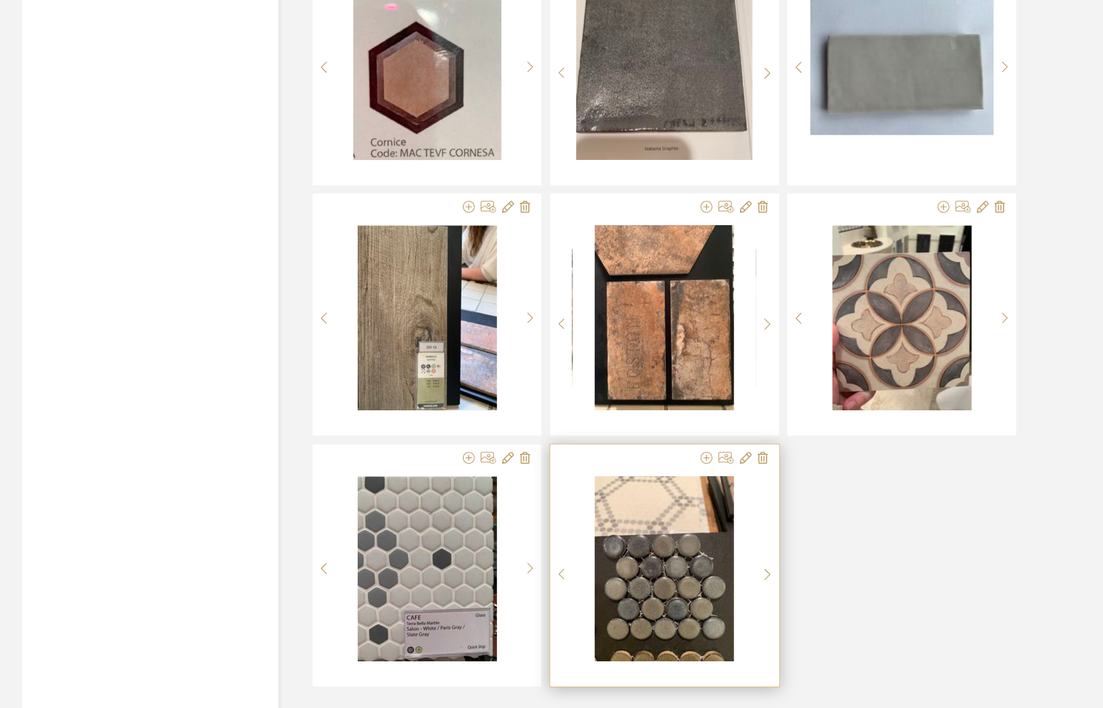
scroll to position [38810, 0]
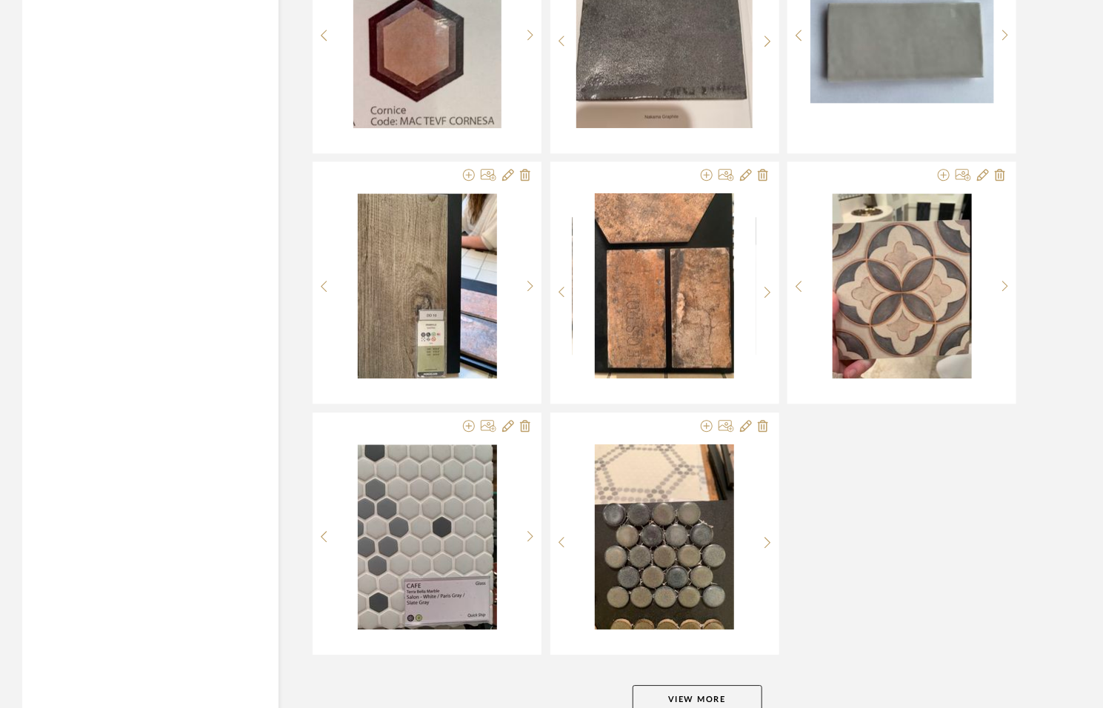
click at [680, 685] on button "View More" at bounding box center [697, 700] width 130 height 30
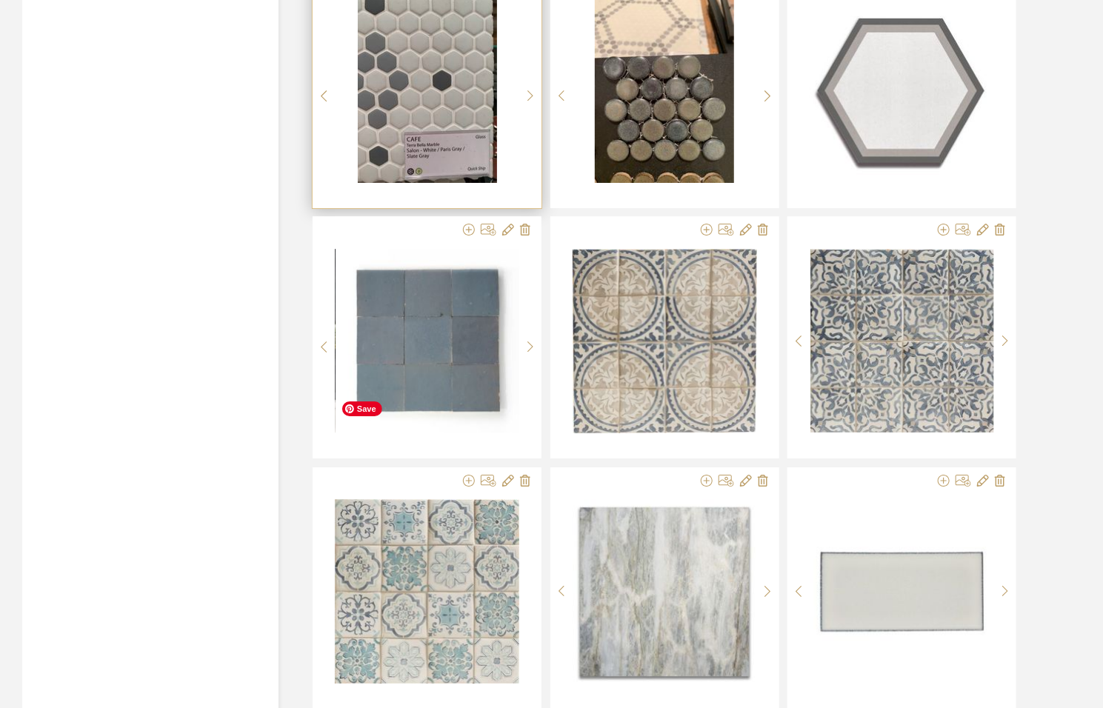
scroll to position [39277, 0]
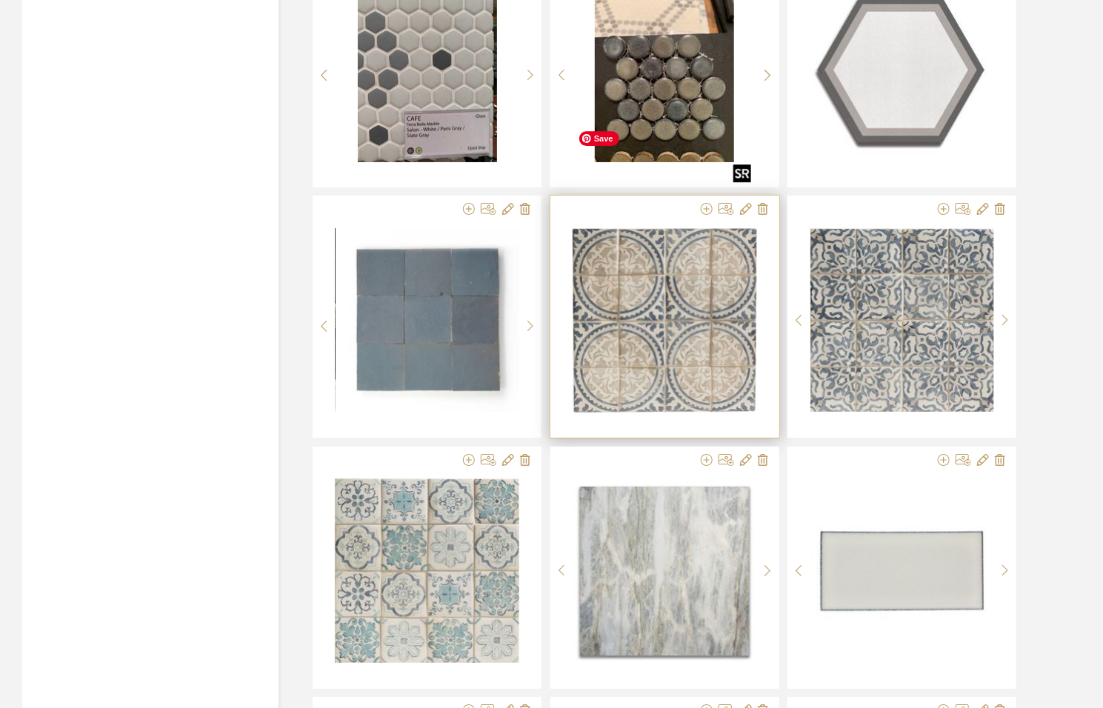
click at [684, 238] on img "0" at bounding box center [664, 320] width 184 height 184
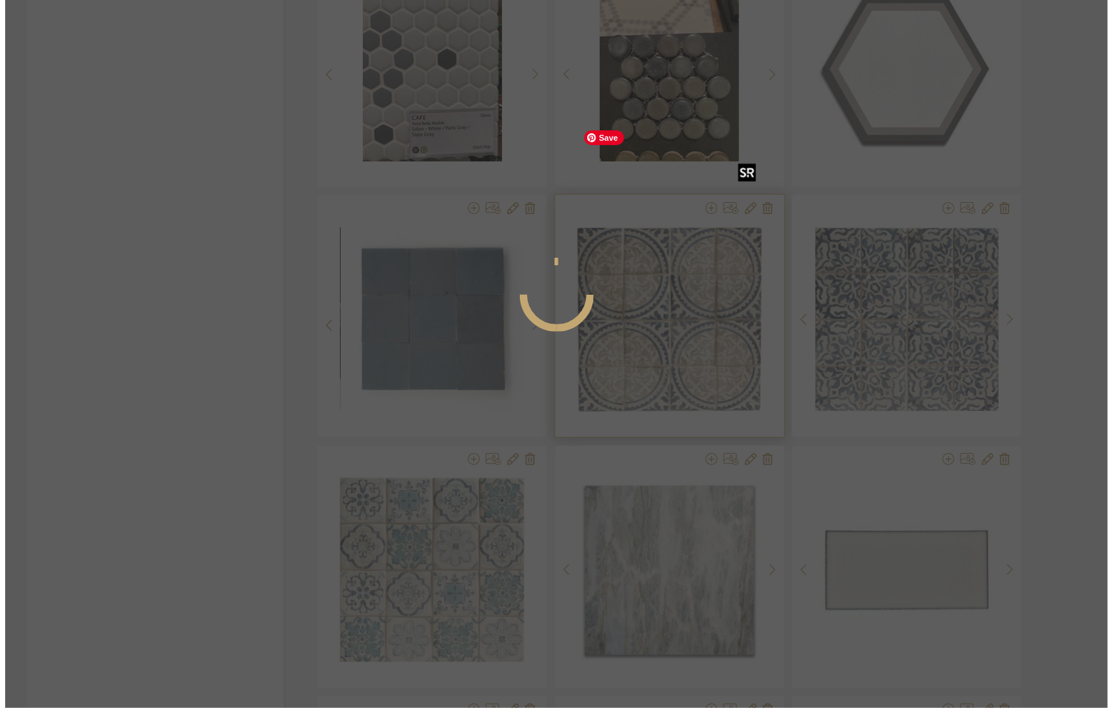
scroll to position [0, 0]
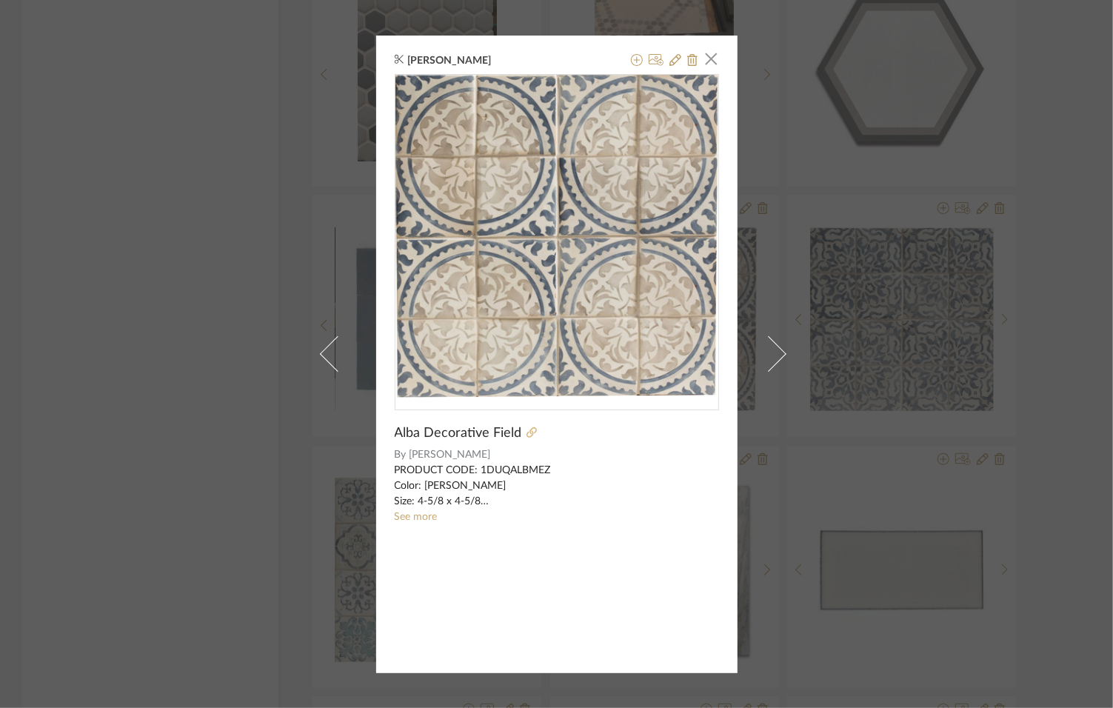
click at [526, 430] on icon at bounding box center [531, 432] width 10 height 10
click at [707, 64] on span "button" at bounding box center [712, 59] width 30 height 30
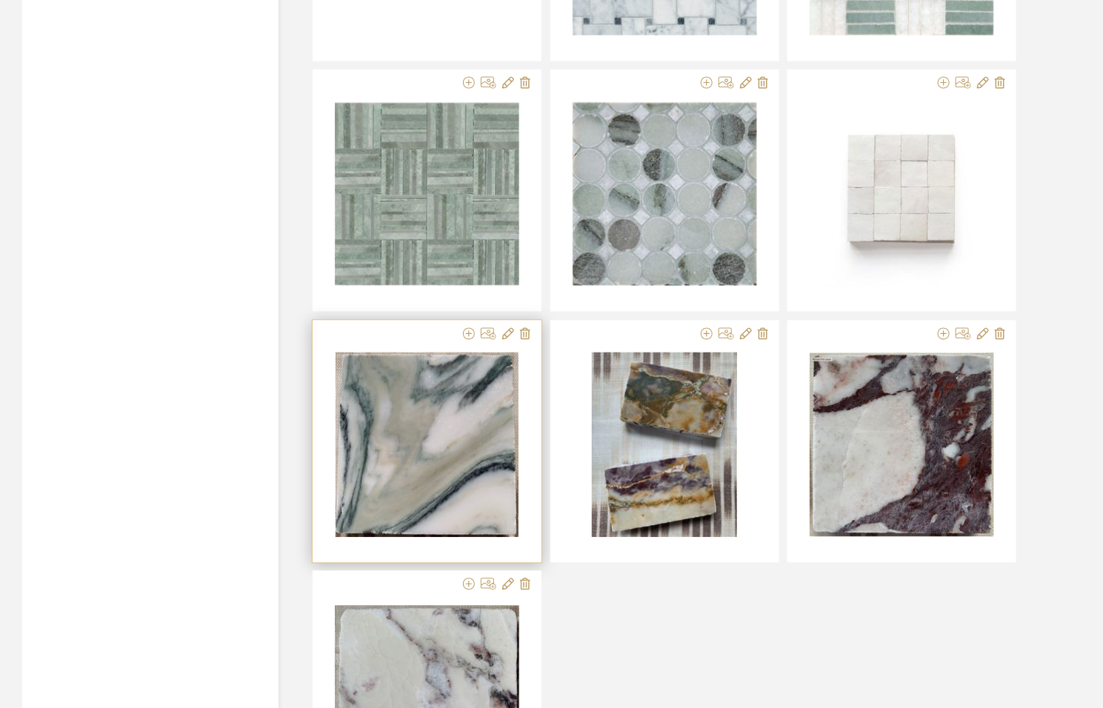
scroll to position [41000, 0]
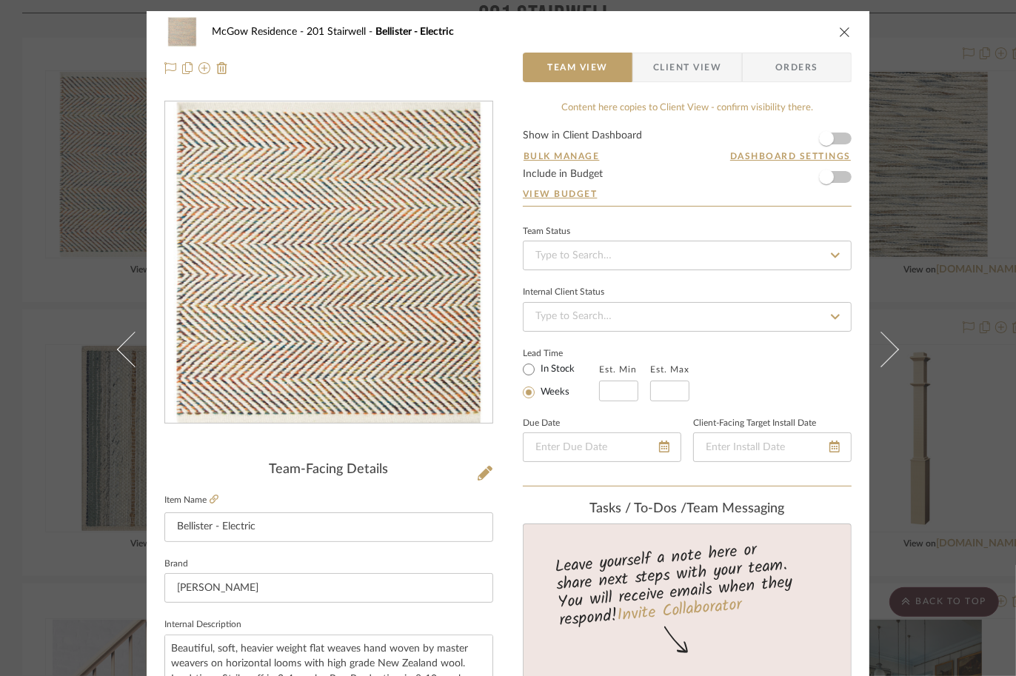
click at [839, 30] on icon "close" at bounding box center [845, 32] width 12 height 12
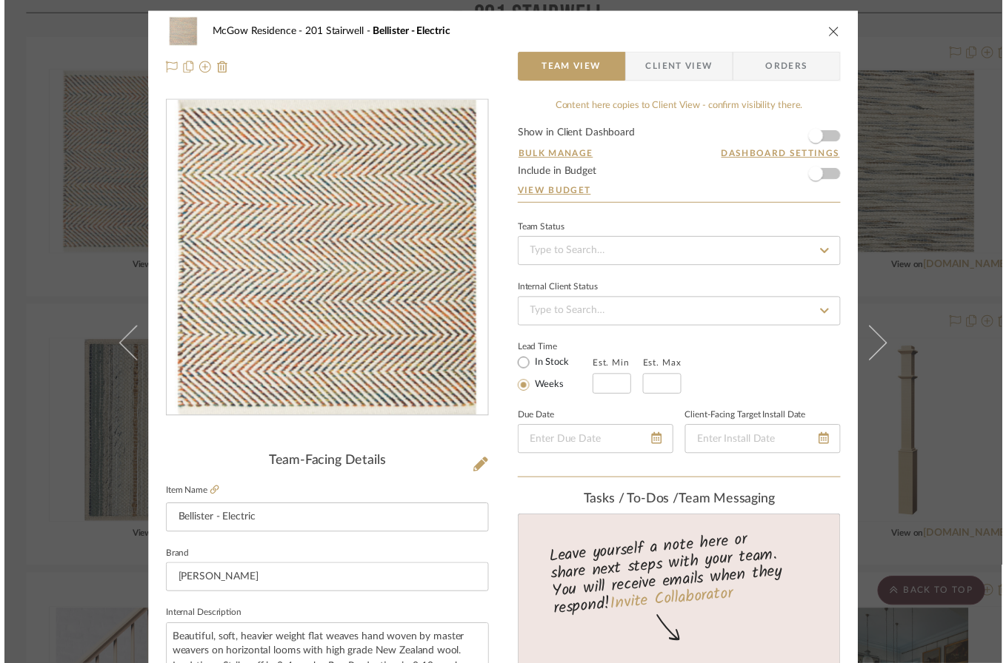
scroll to position [1857, 0]
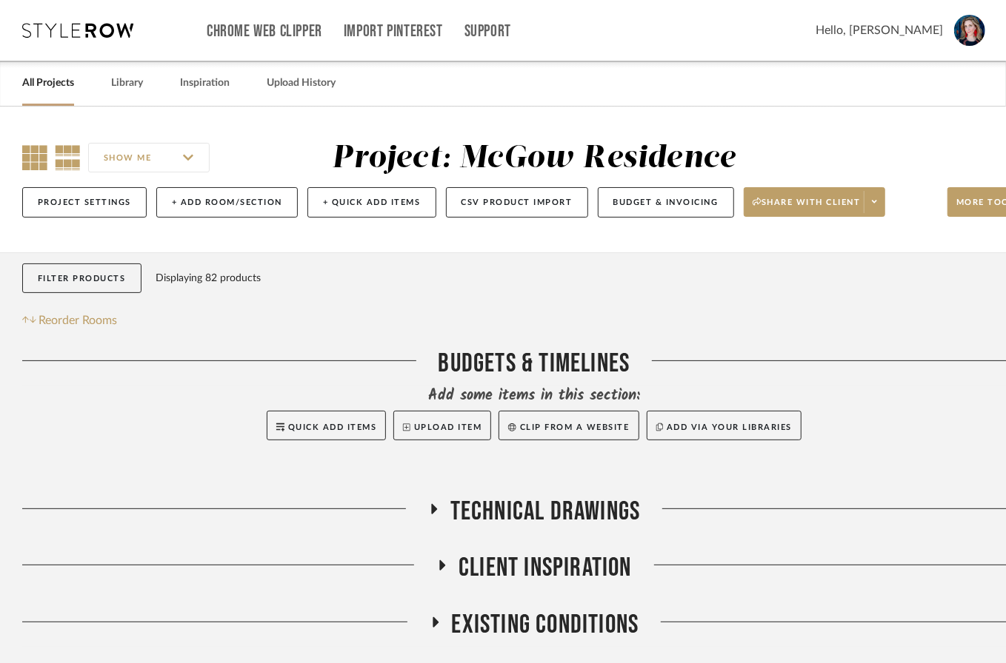
click at [33, 155] on icon at bounding box center [34, 157] width 25 height 25
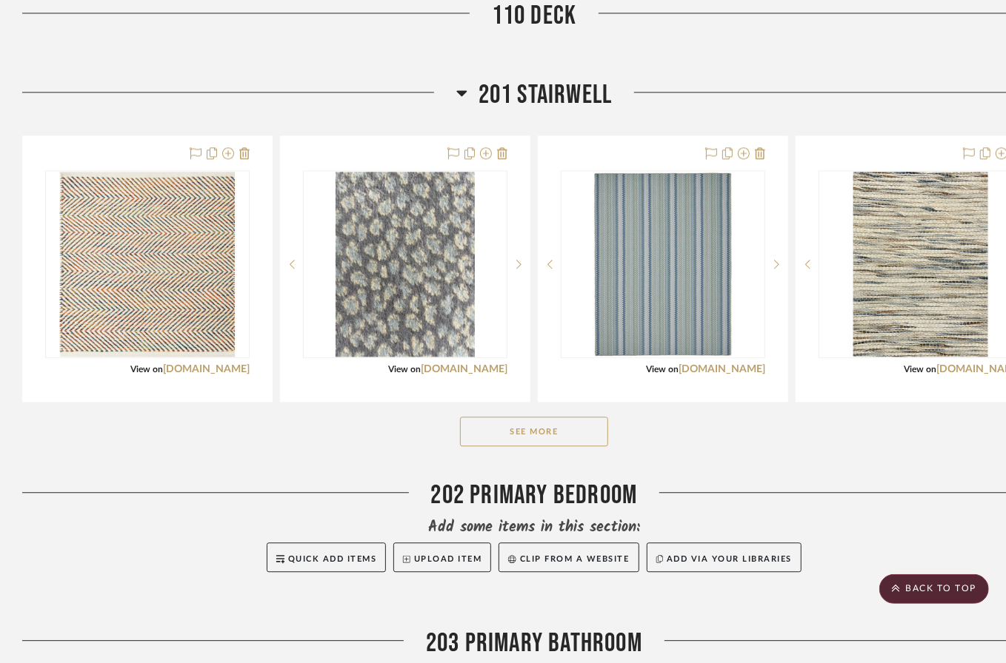
scroll to position [1761, 0]
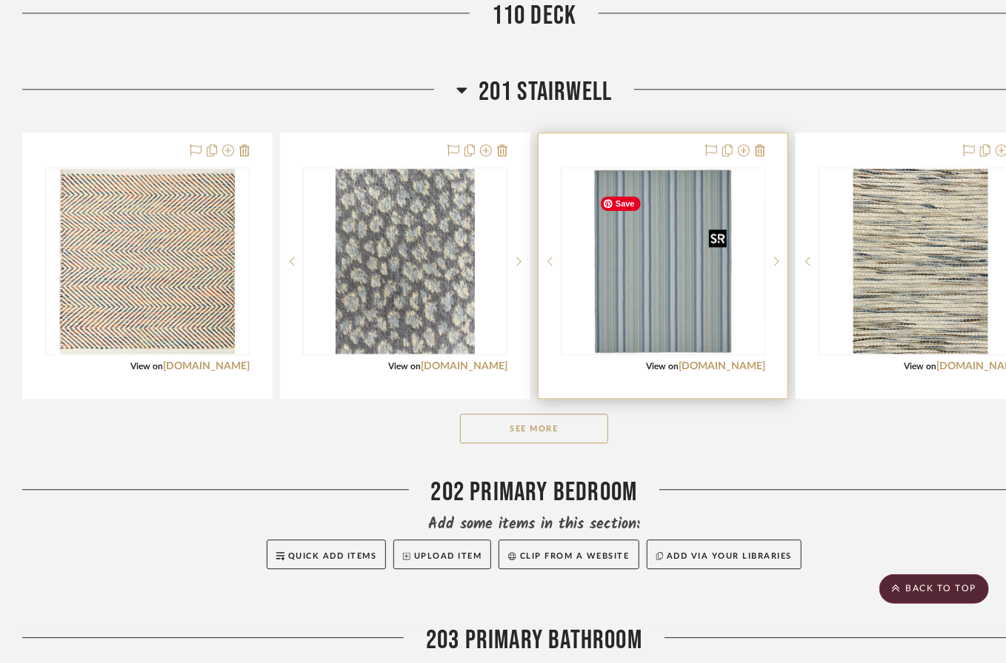
click at [0, 0] on img at bounding box center [0, 0] width 0 height 0
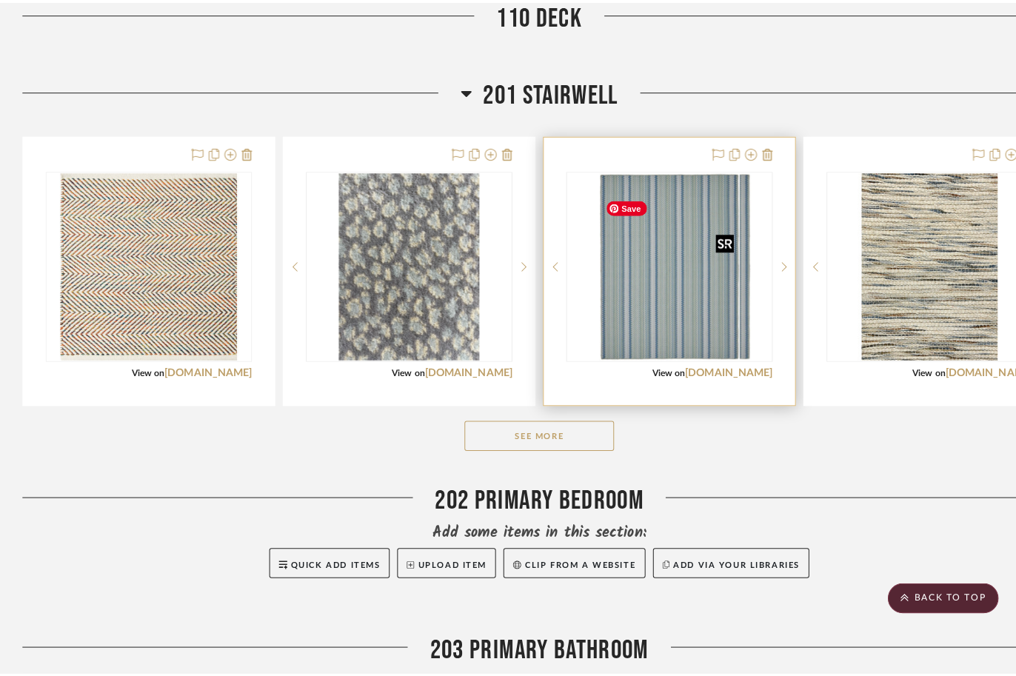
scroll to position [0, 0]
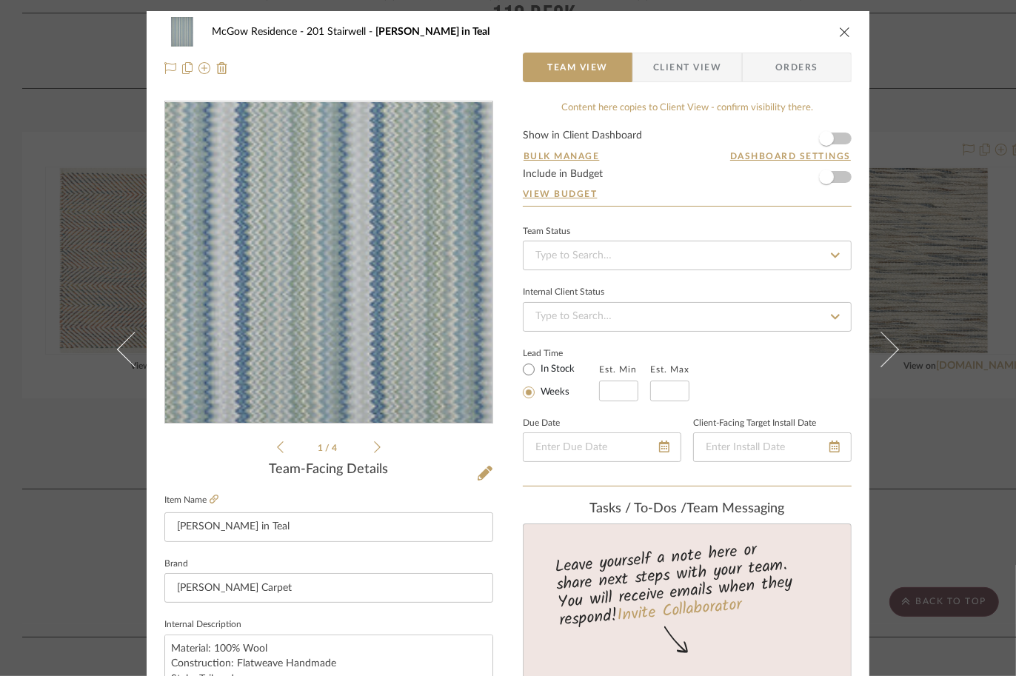
click at [330, 352] on img "0" at bounding box center [328, 262] width 241 height 321
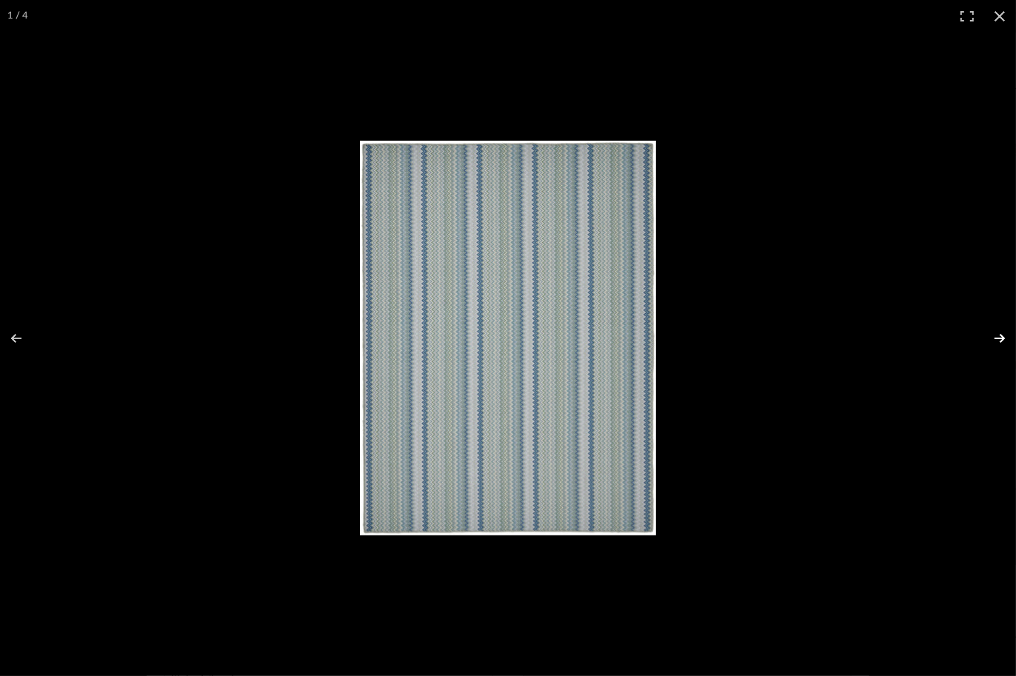
click at [995, 341] on button at bounding box center [990, 338] width 52 height 74
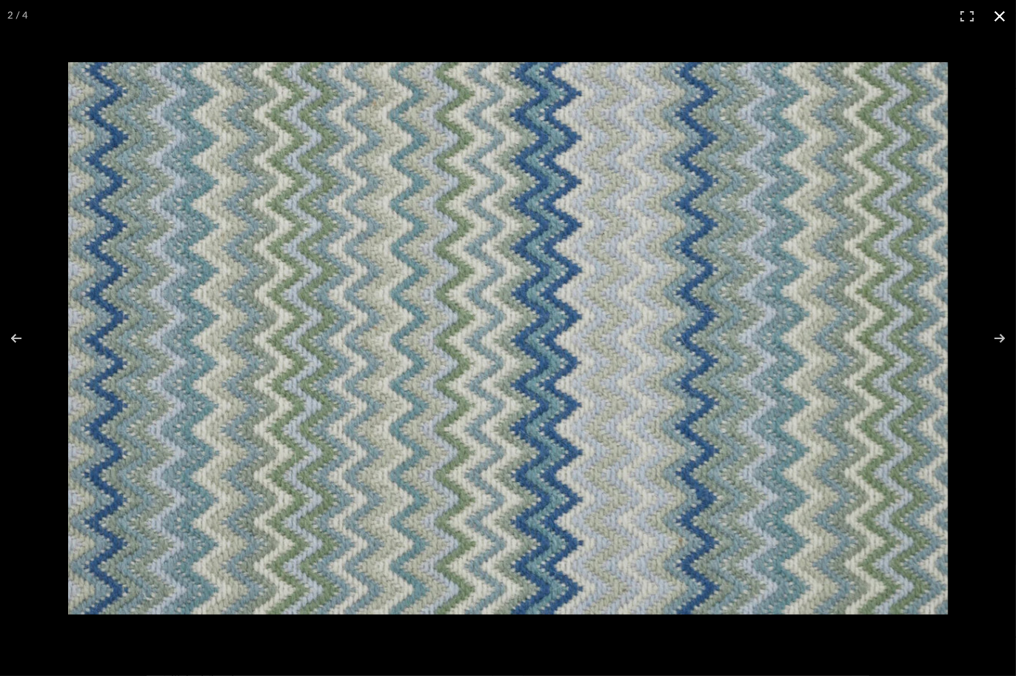
click at [997, 19] on button at bounding box center [999, 16] width 33 height 33
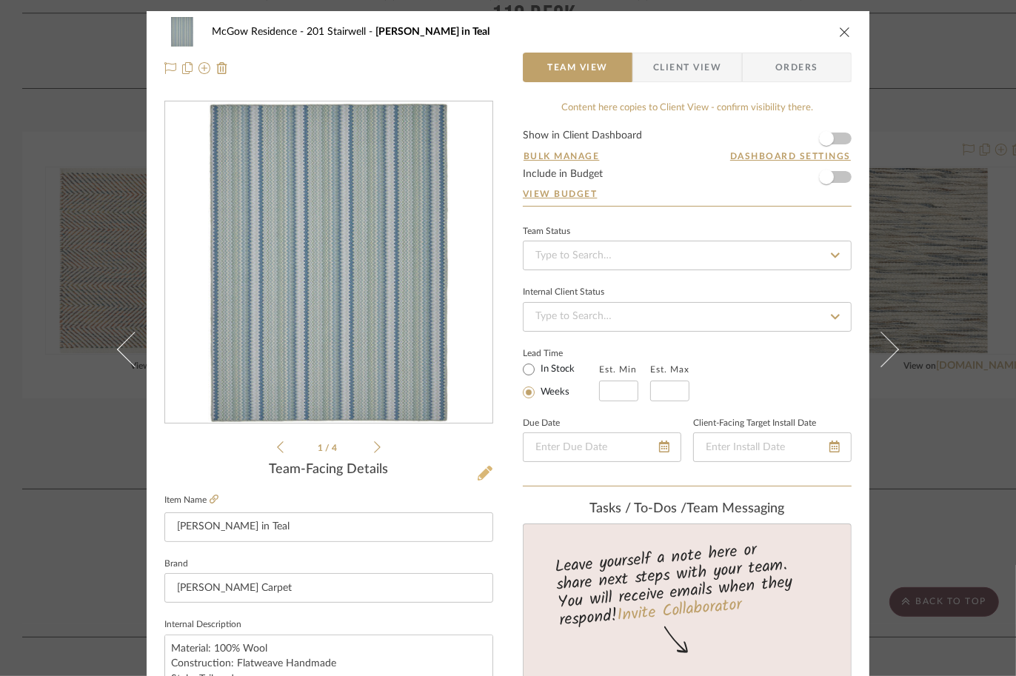
click at [478, 477] on icon at bounding box center [485, 473] width 15 height 15
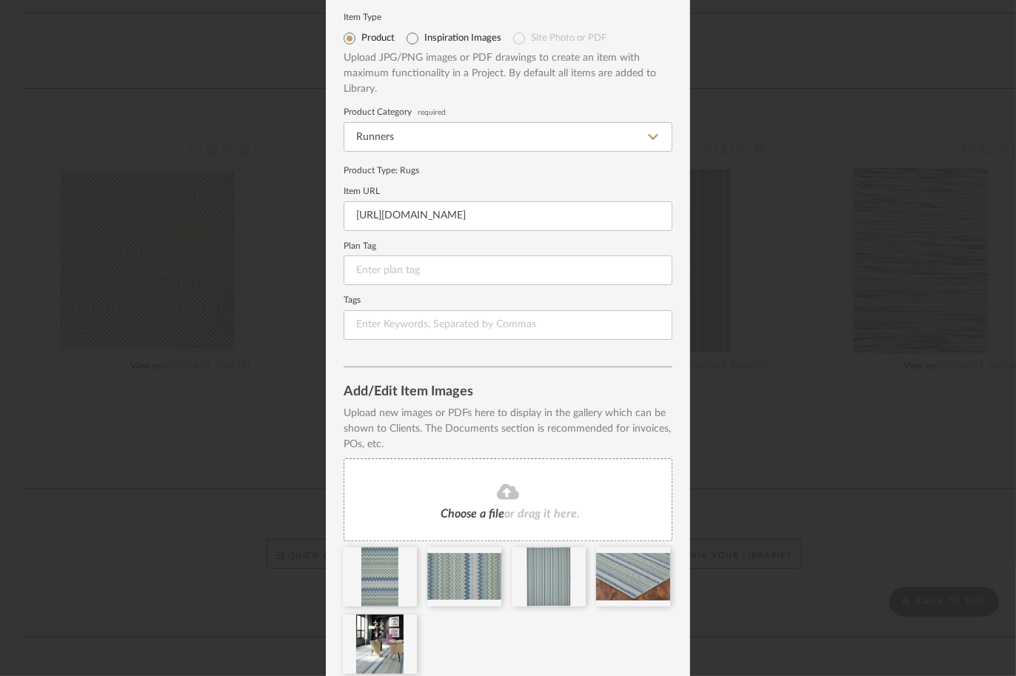
scroll to position [107, 0]
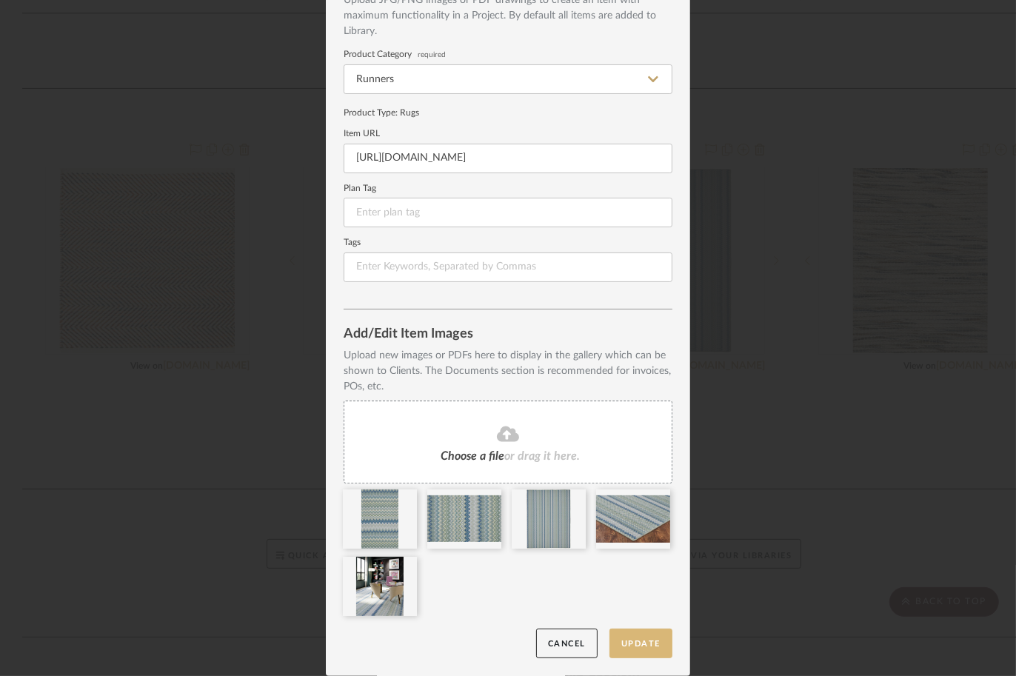
click at [631, 644] on button "Update" at bounding box center [640, 644] width 63 height 30
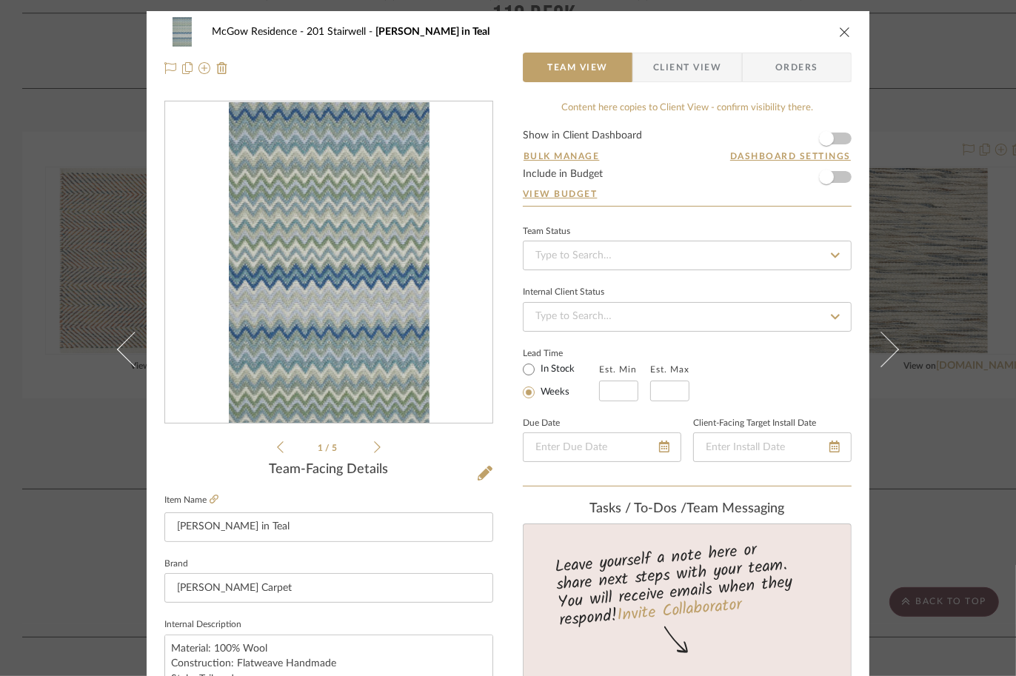
click at [839, 36] on icon "close" at bounding box center [845, 32] width 12 height 12
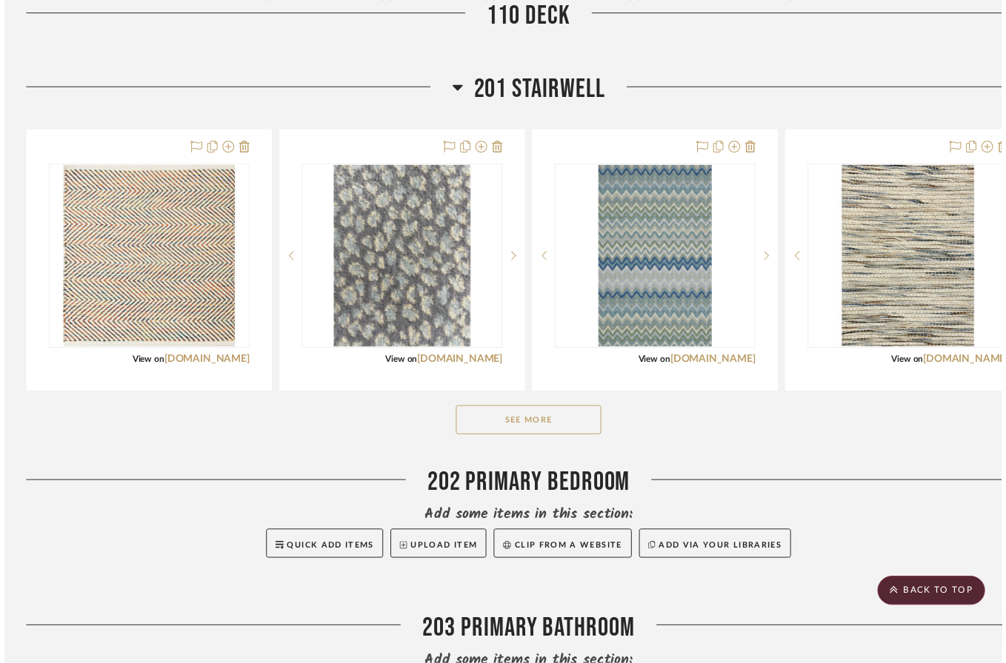
scroll to position [1761, 0]
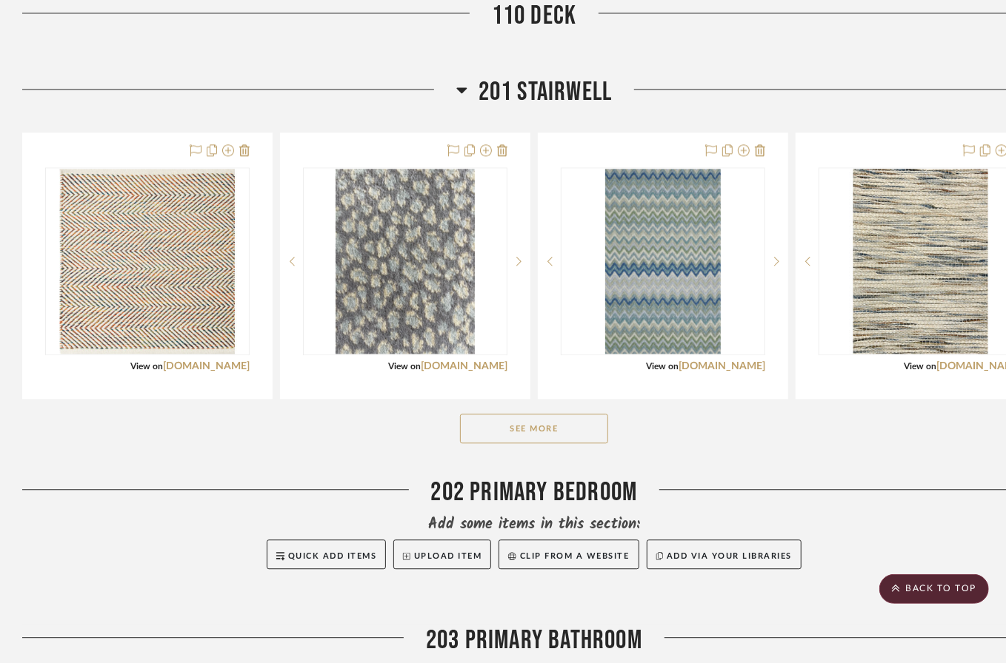
click at [577, 441] on button "See More" at bounding box center [534, 429] width 148 height 30
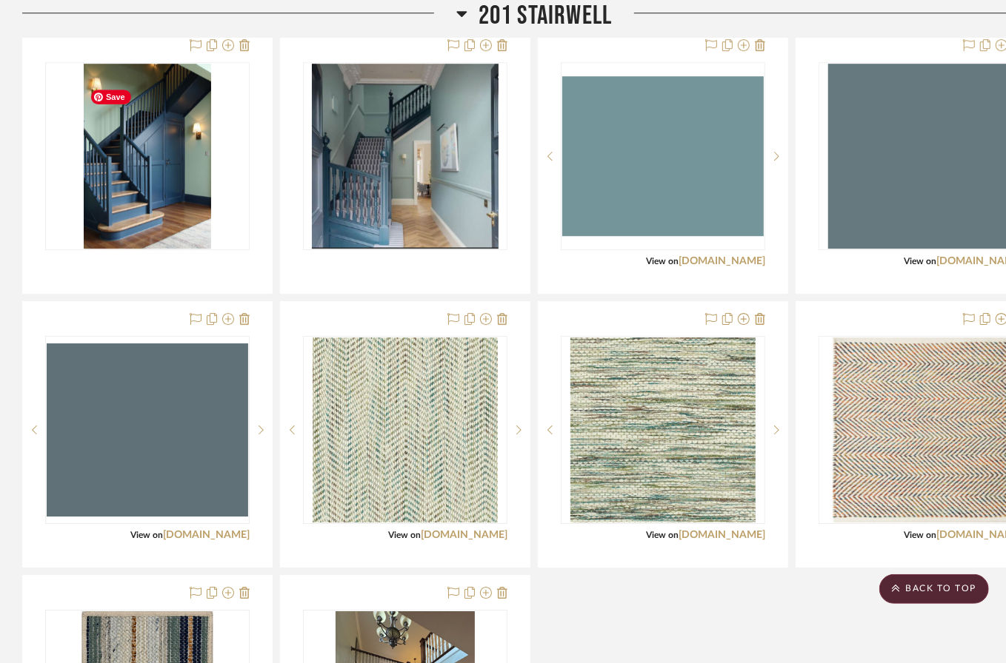
scroll to position [2421, 0]
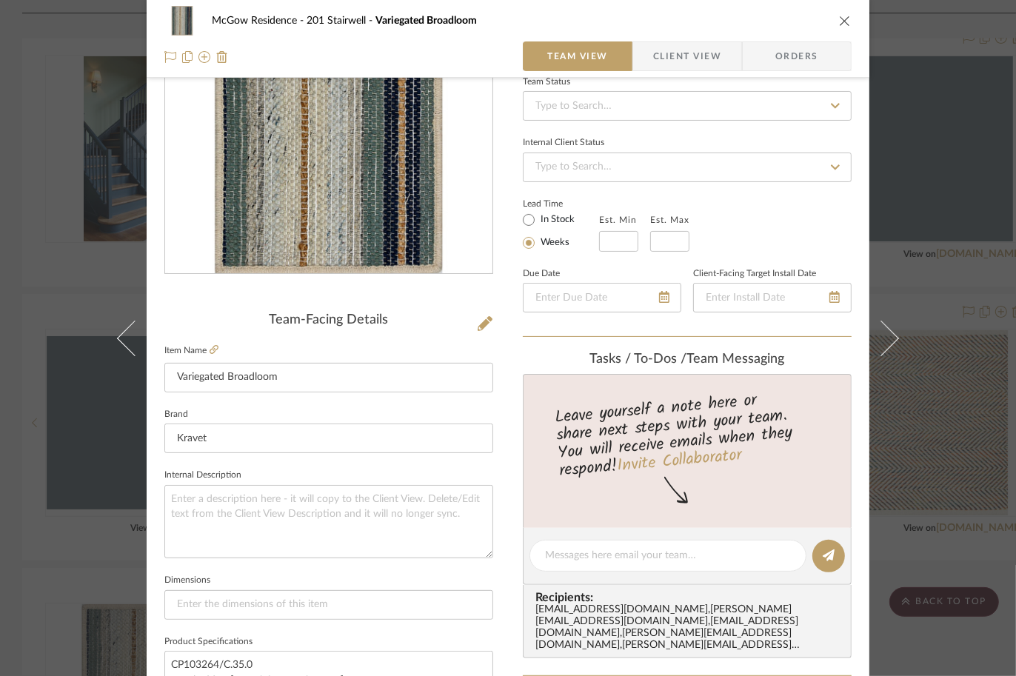
scroll to position [138, 0]
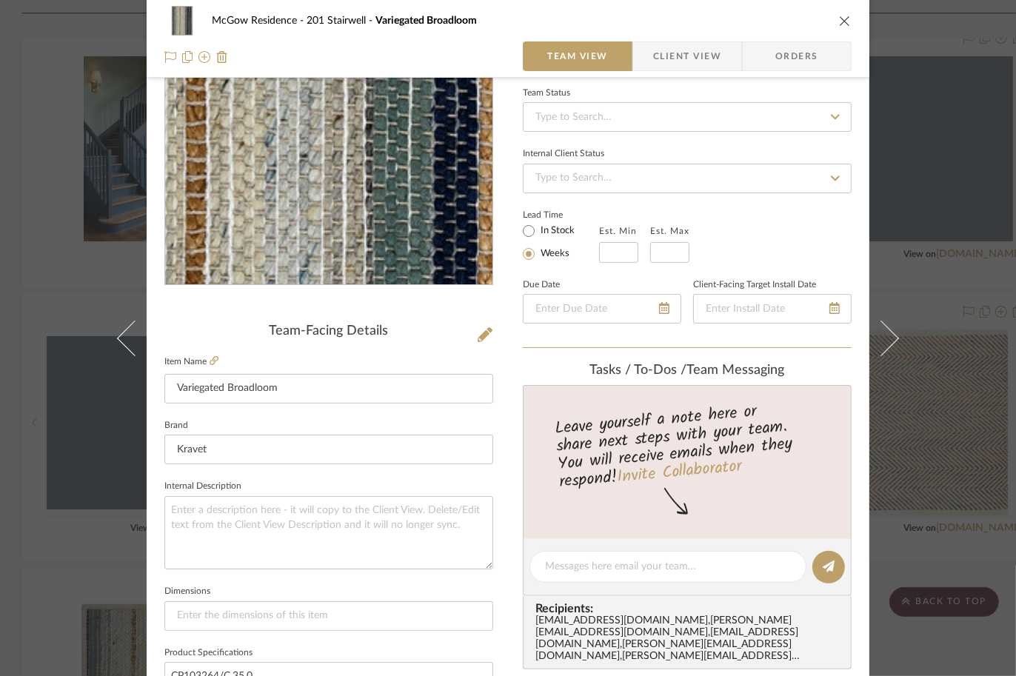
click at [344, 190] on img "0" at bounding box center [328, 124] width 321 height 321
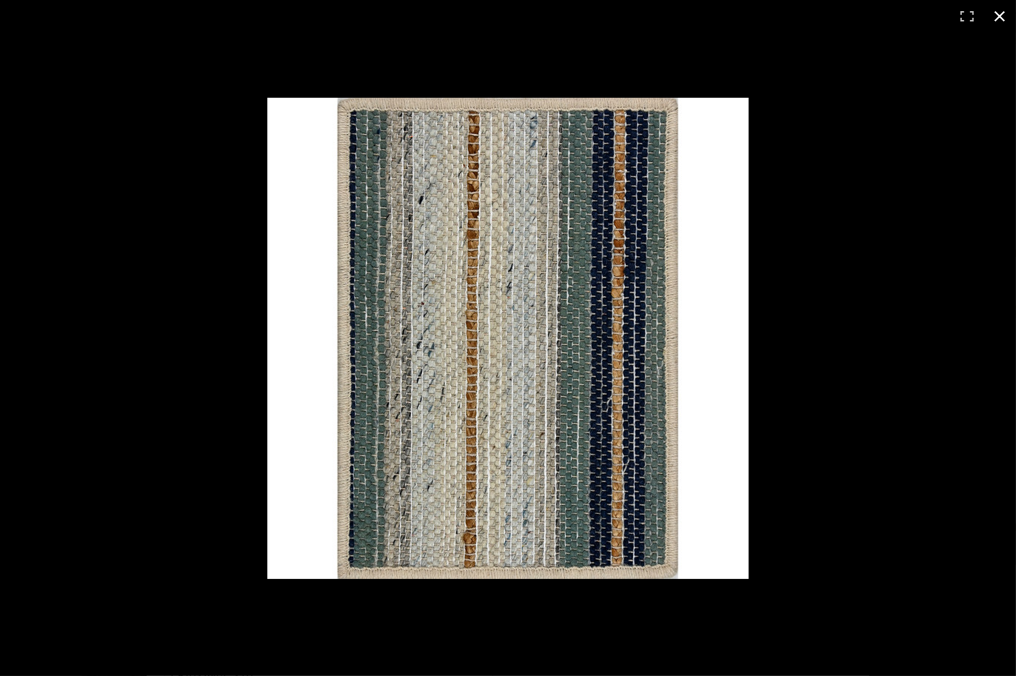
click at [1003, 15] on button at bounding box center [999, 16] width 33 height 33
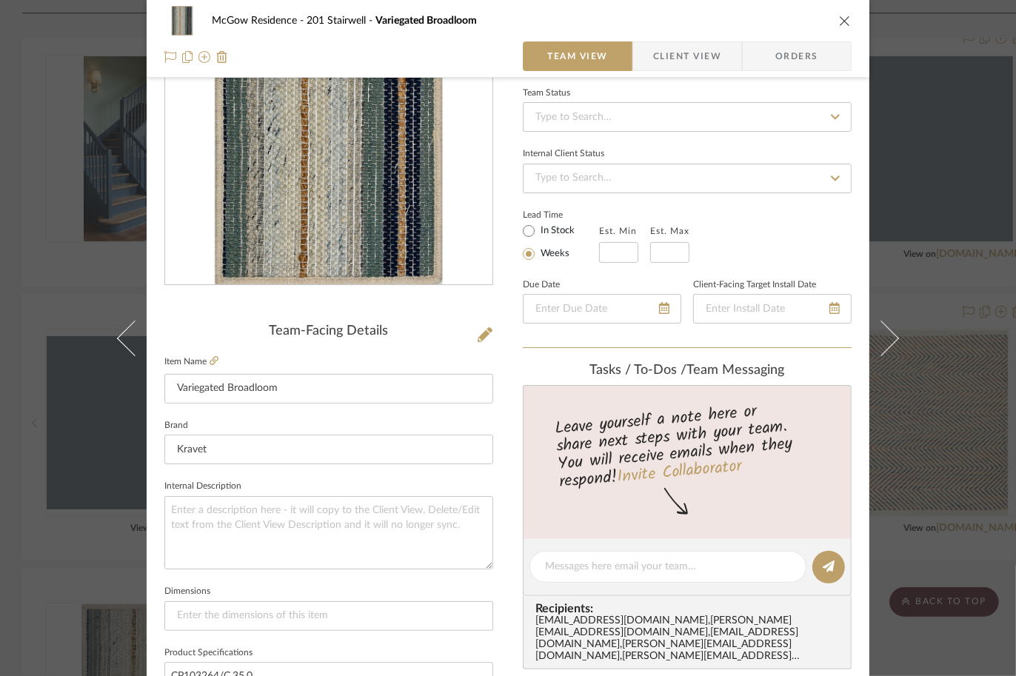
click at [839, 21] on icon "close" at bounding box center [845, 21] width 12 height 12
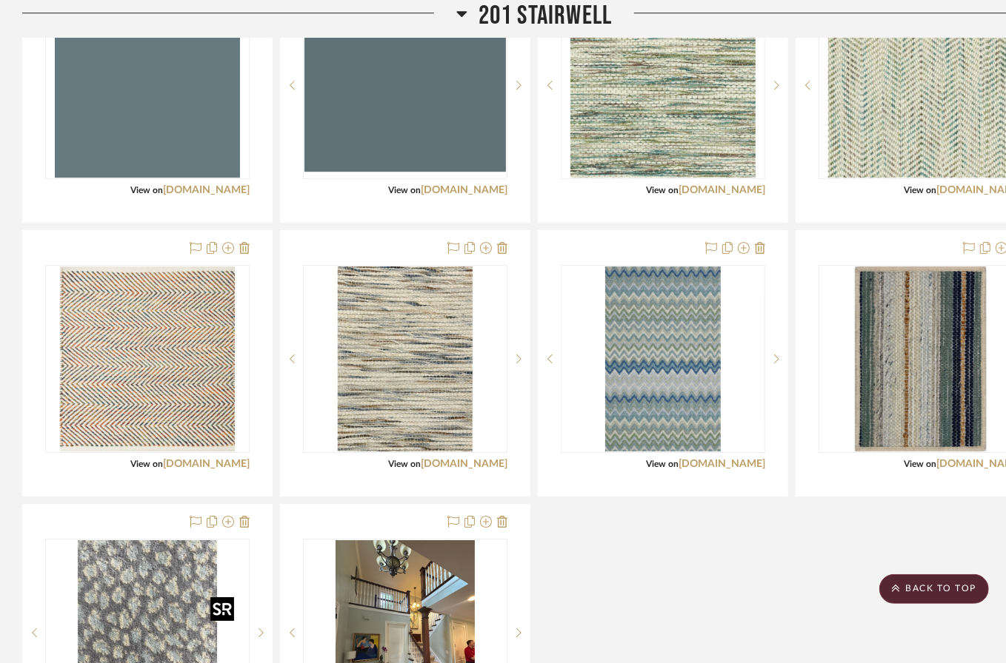
scroll to position [2329, 0]
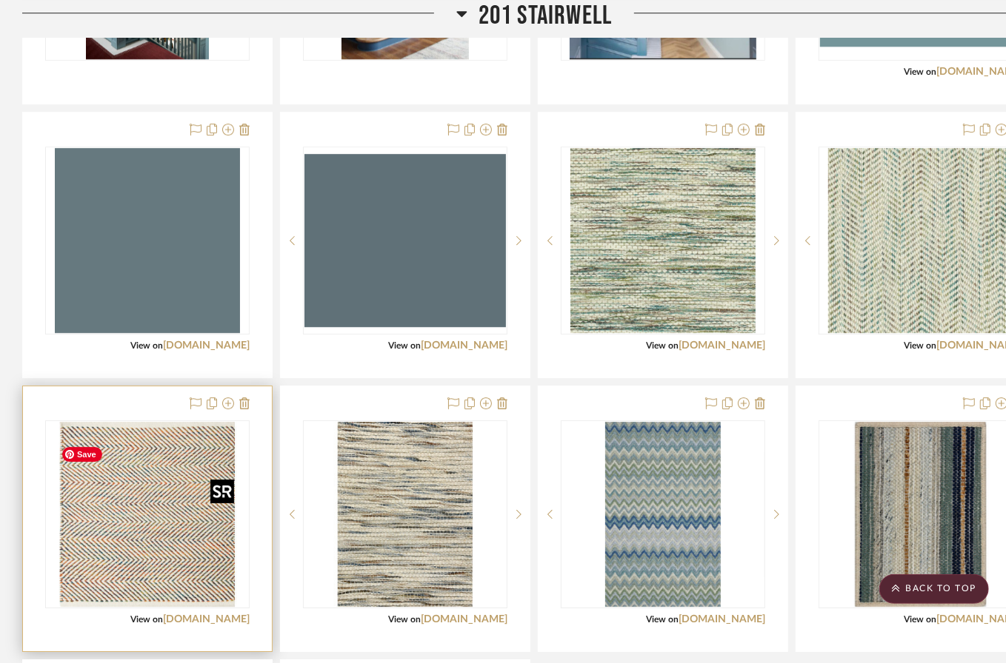
click at [145, 501] on img "0" at bounding box center [147, 514] width 185 height 185
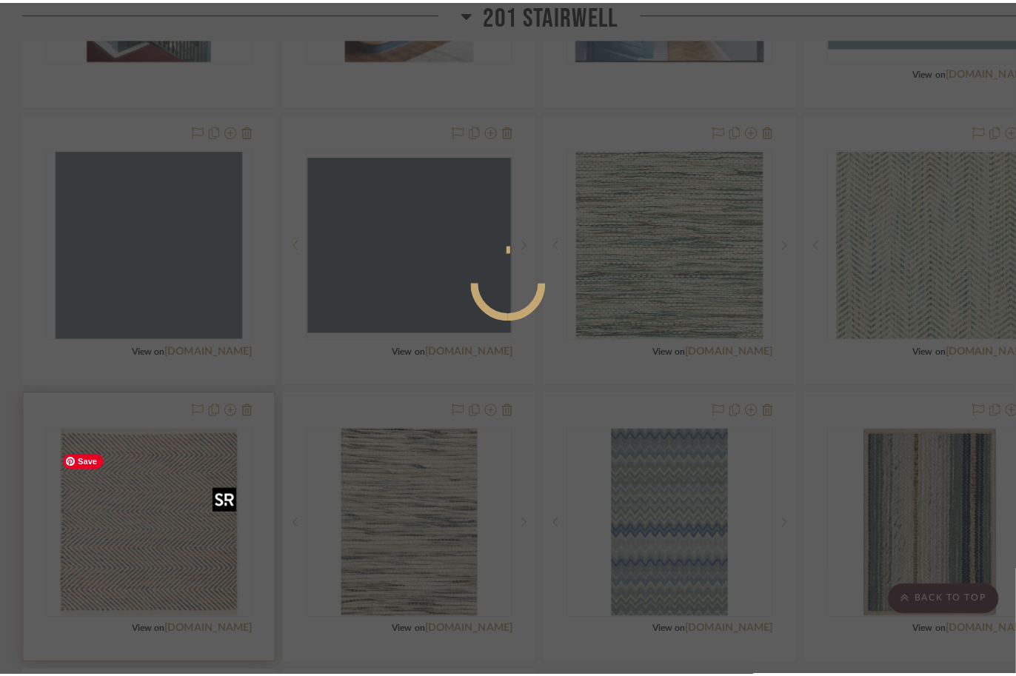
scroll to position [0, 0]
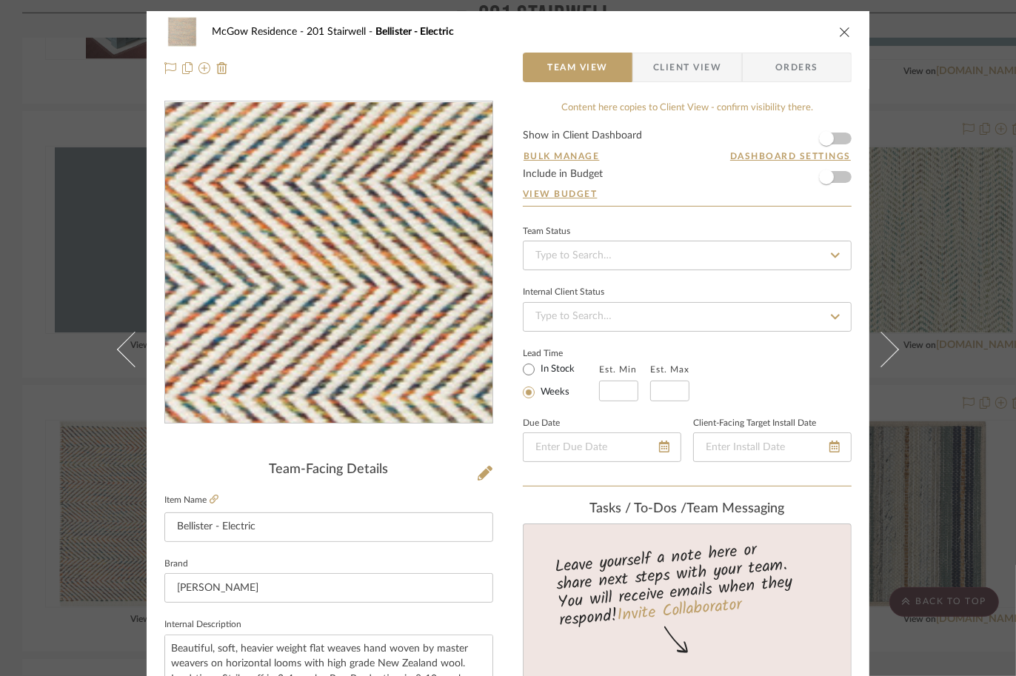
click at [318, 333] on img "0" at bounding box center [328, 262] width 321 height 321
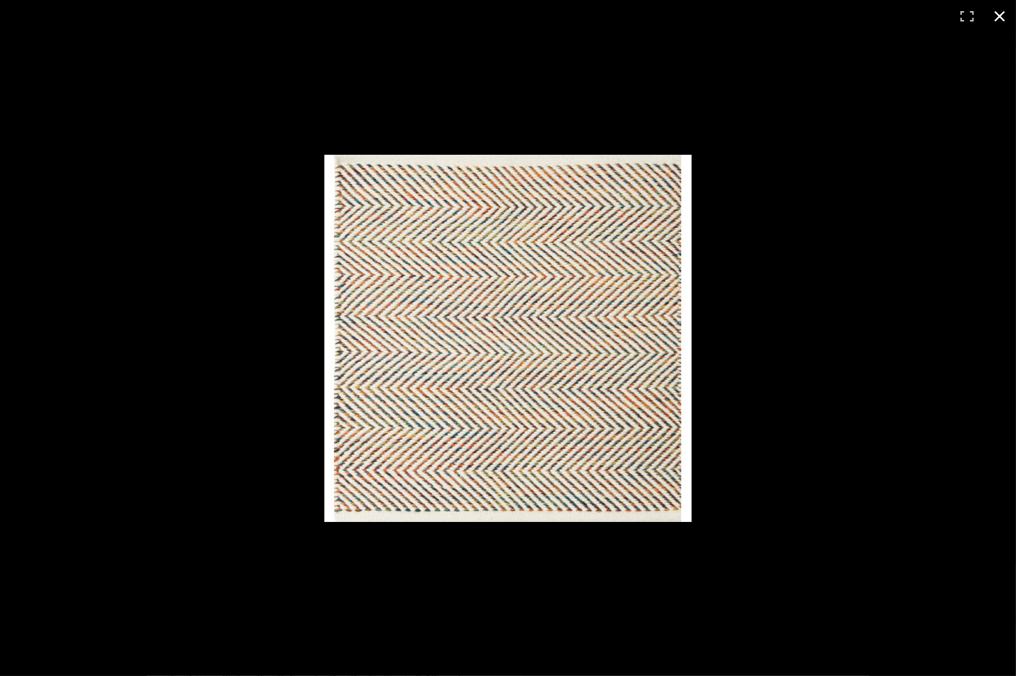
click at [1000, 12] on button at bounding box center [999, 16] width 33 height 33
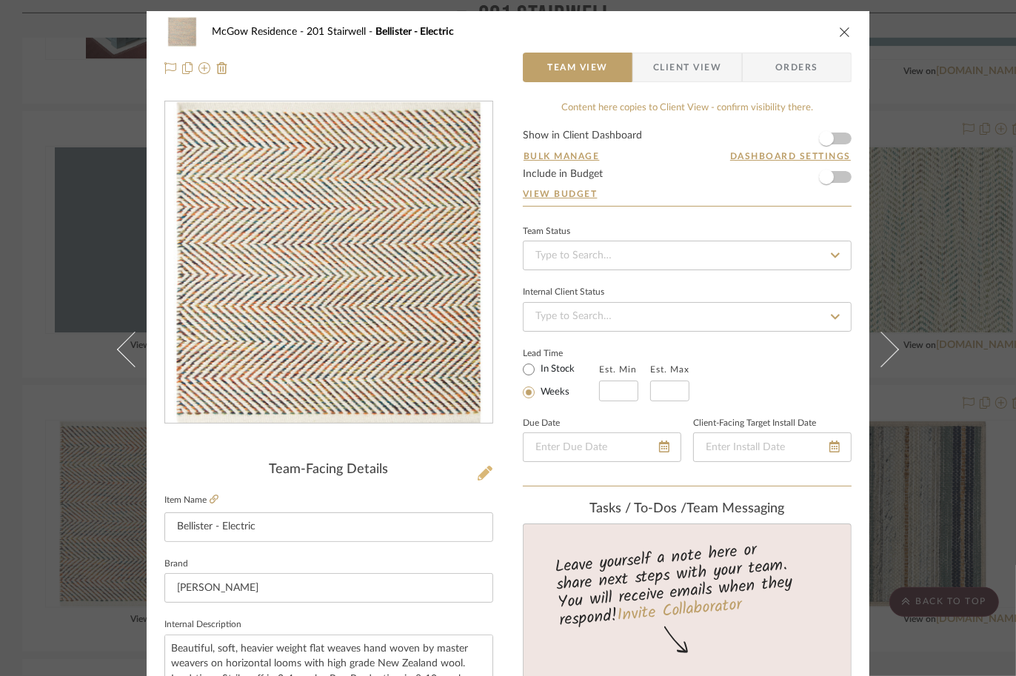
click at [478, 477] on icon at bounding box center [485, 473] width 15 height 15
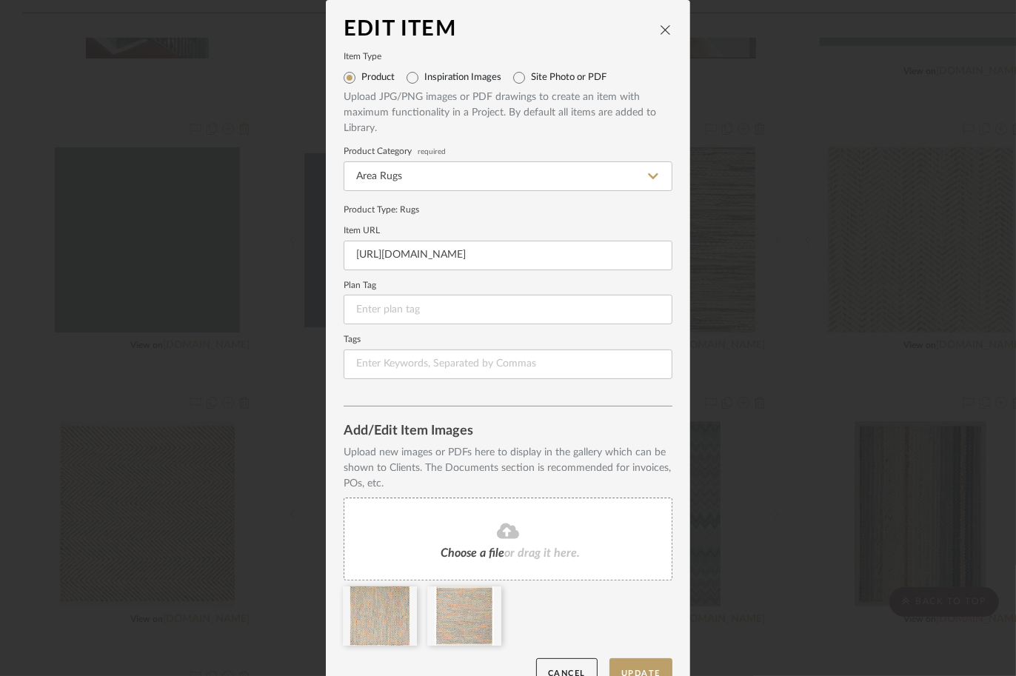
scroll to position [39, 0]
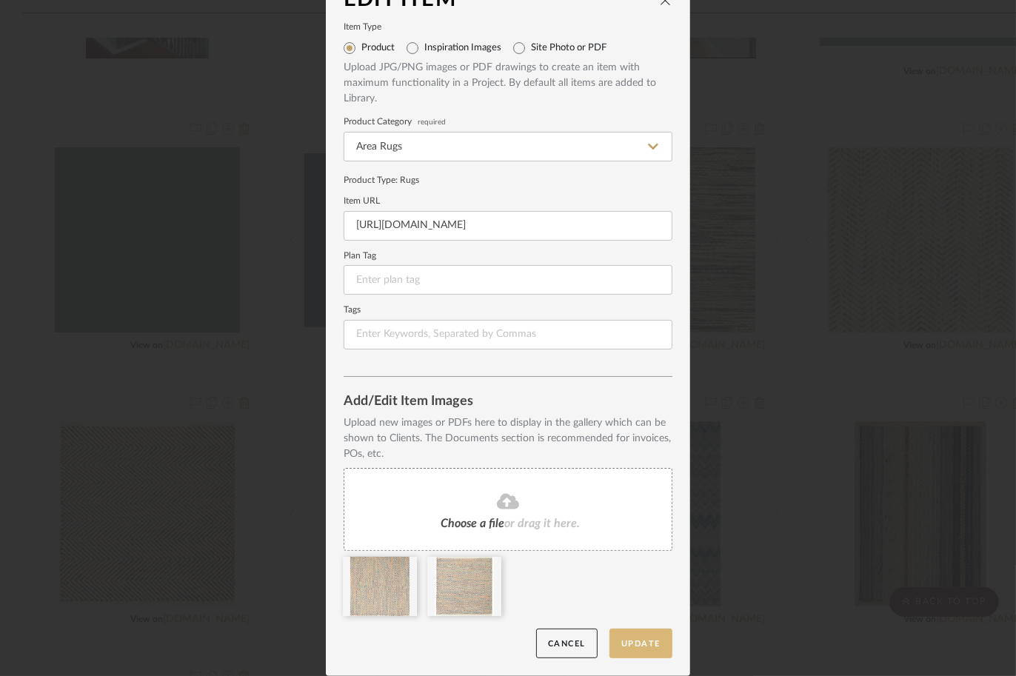
click at [654, 637] on button "Update" at bounding box center [640, 644] width 63 height 30
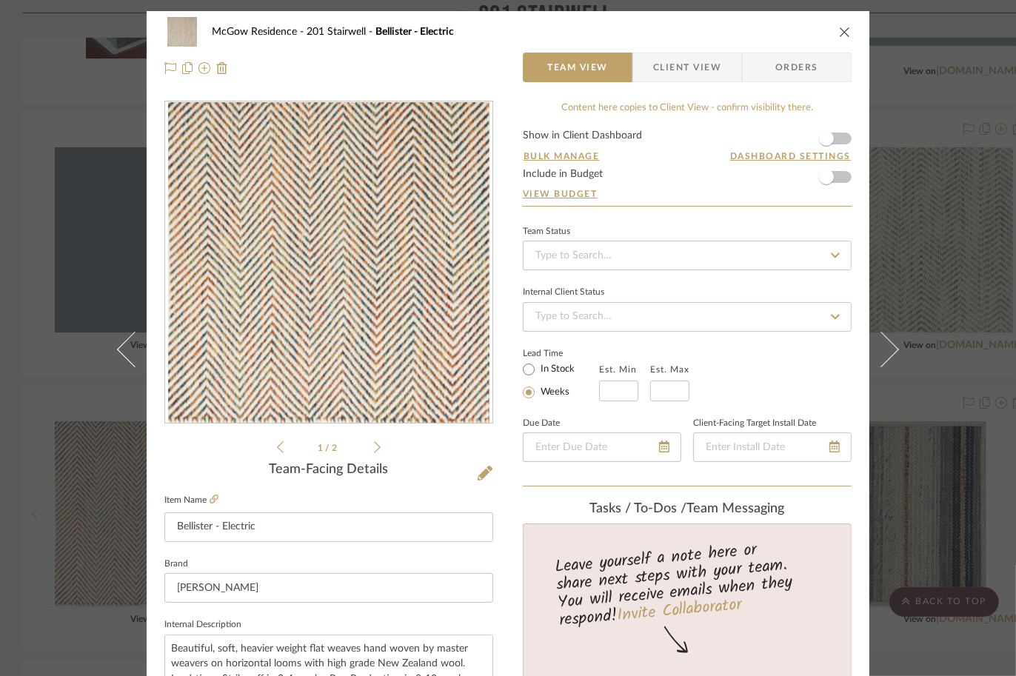
click at [841, 31] on icon "close" at bounding box center [845, 32] width 12 height 12
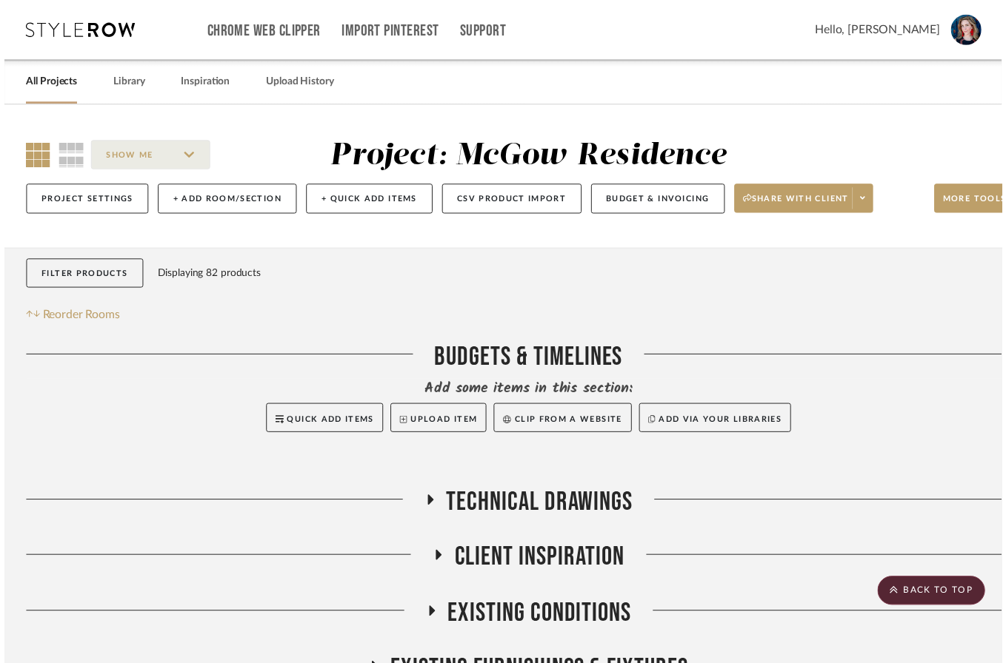
scroll to position [2329, 0]
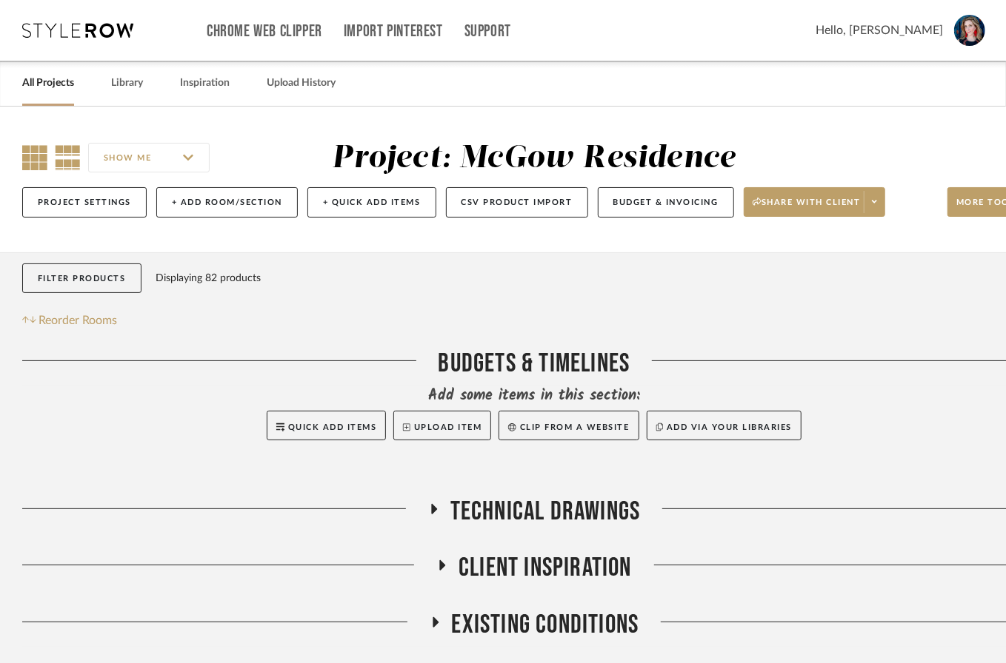
click at [31, 162] on icon at bounding box center [34, 157] width 25 height 25
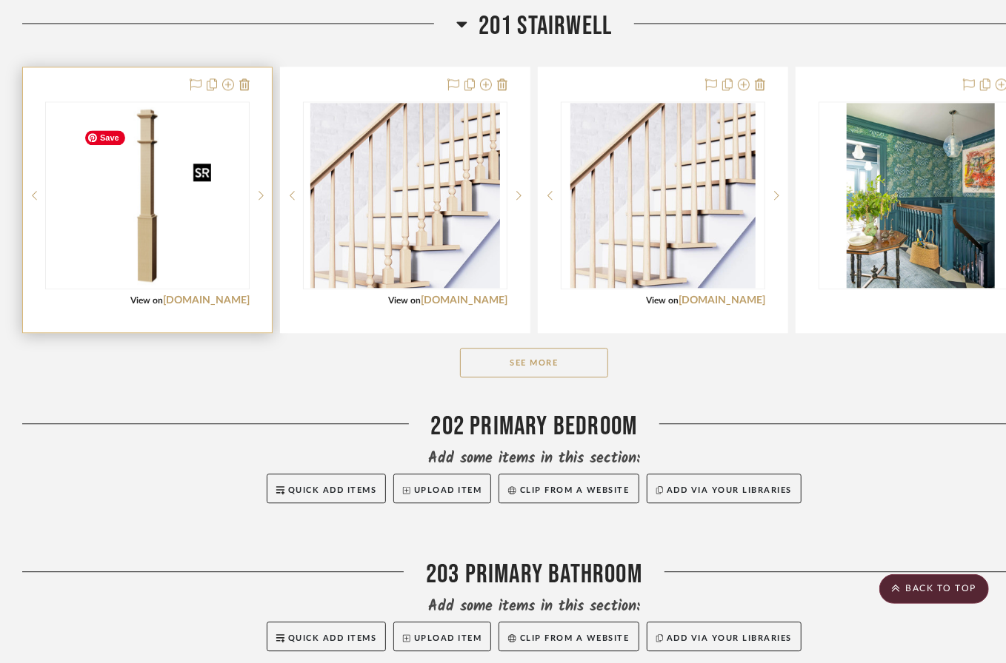
scroll to position [1829, 0]
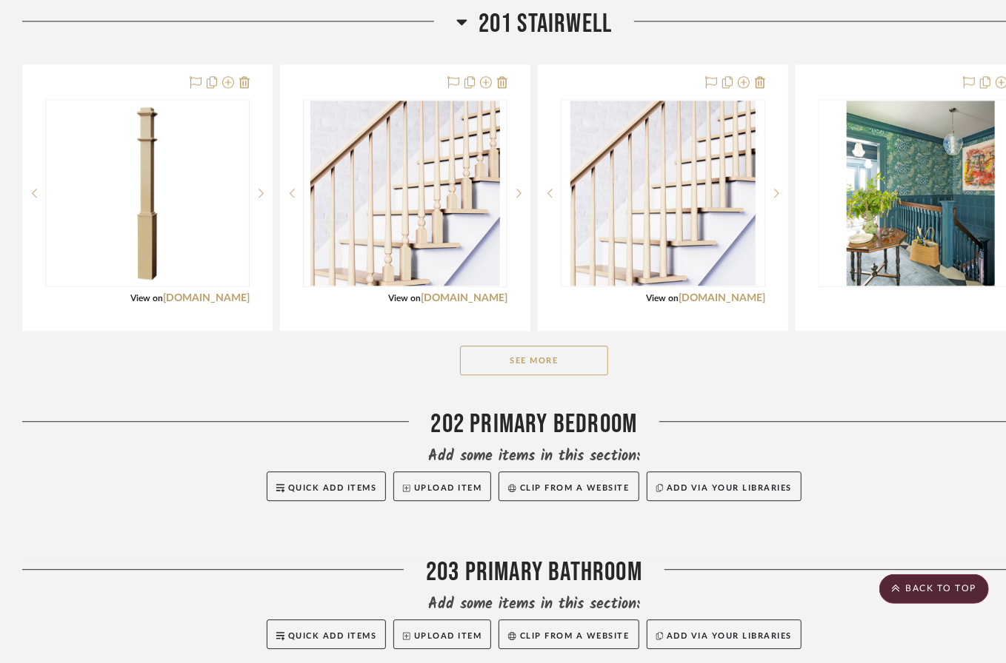
click at [474, 375] on button "See More" at bounding box center [534, 361] width 148 height 30
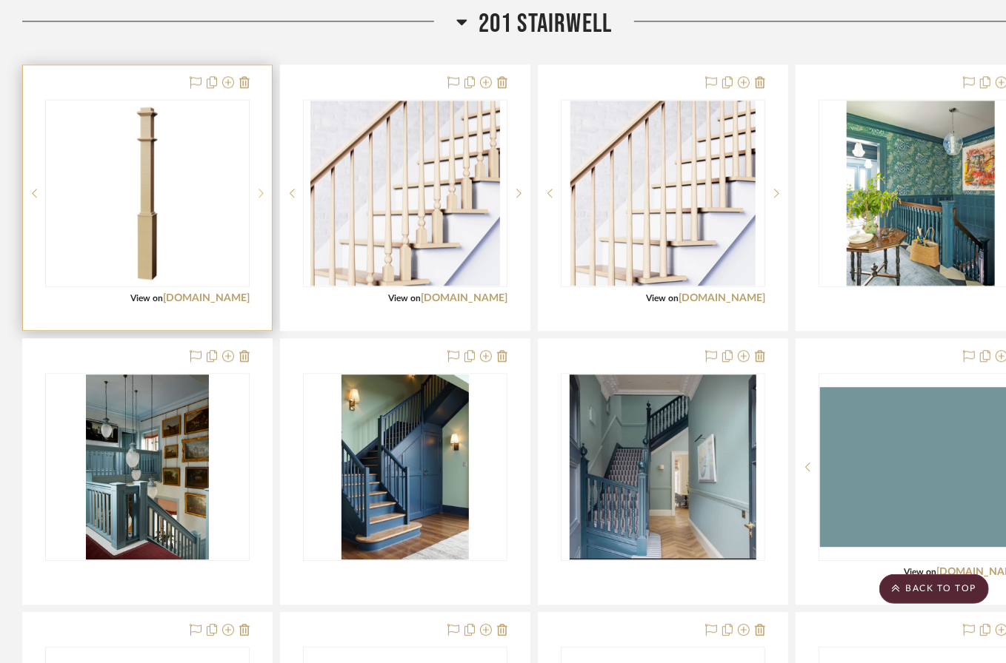
click at [257, 198] on sr-next-btn at bounding box center [261, 193] width 22 height 10
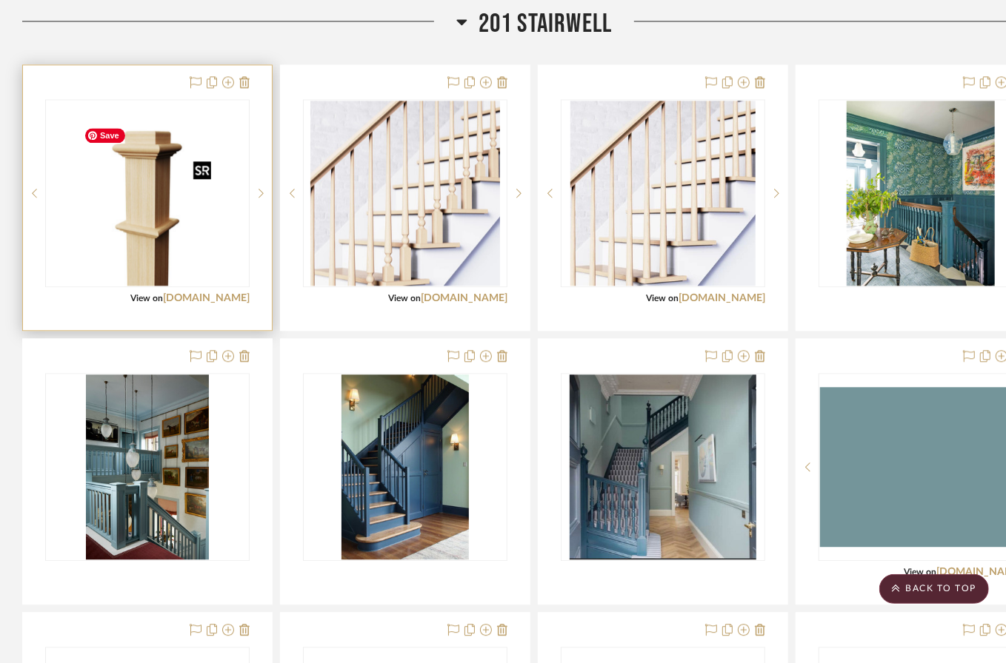
click at [165, 227] on img "1" at bounding box center [147, 193] width 138 height 185
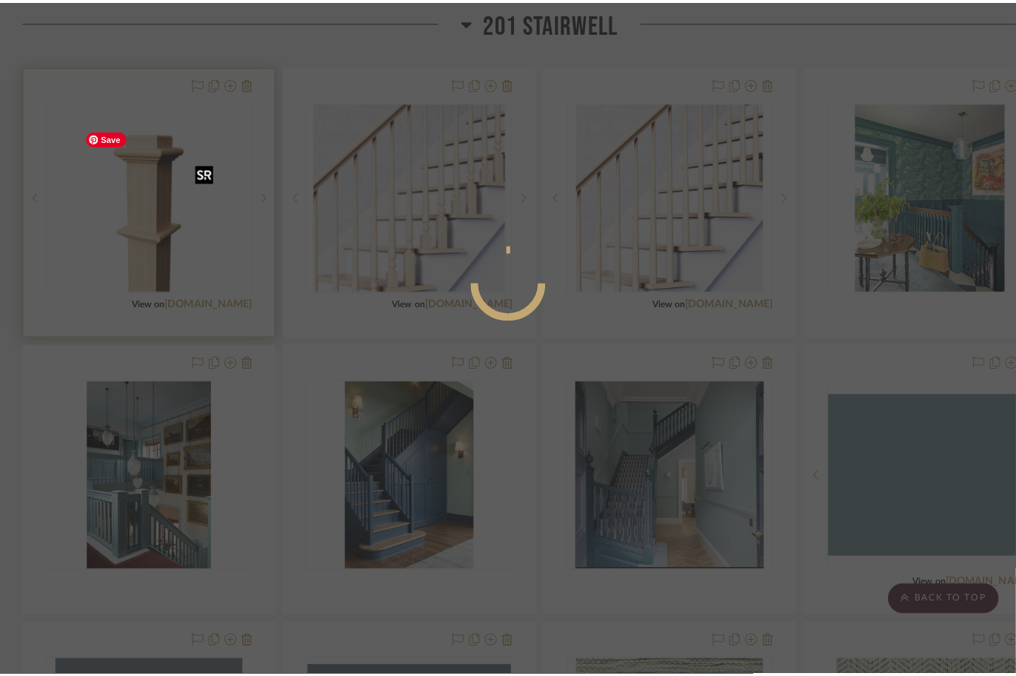
scroll to position [0, 0]
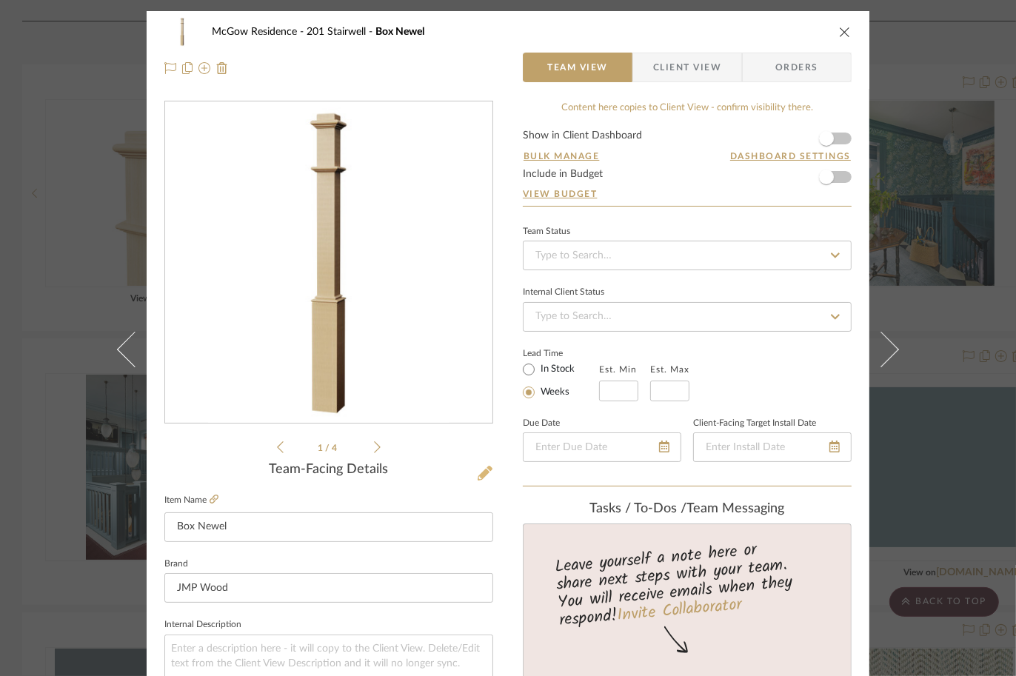
click at [478, 476] on icon at bounding box center [485, 473] width 15 height 15
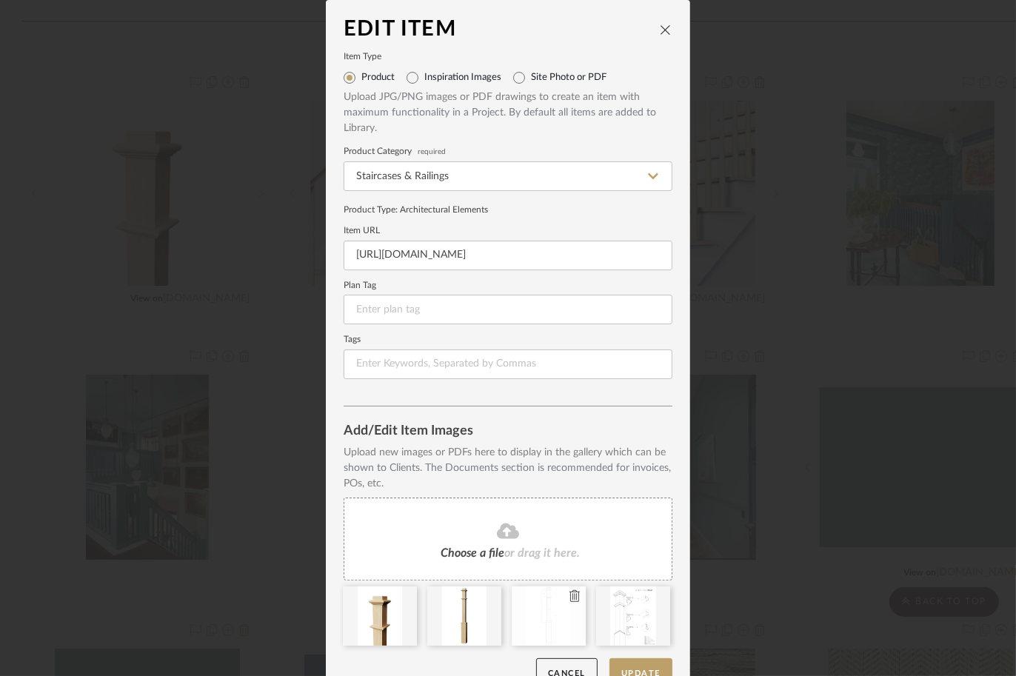
scroll to position [39, 0]
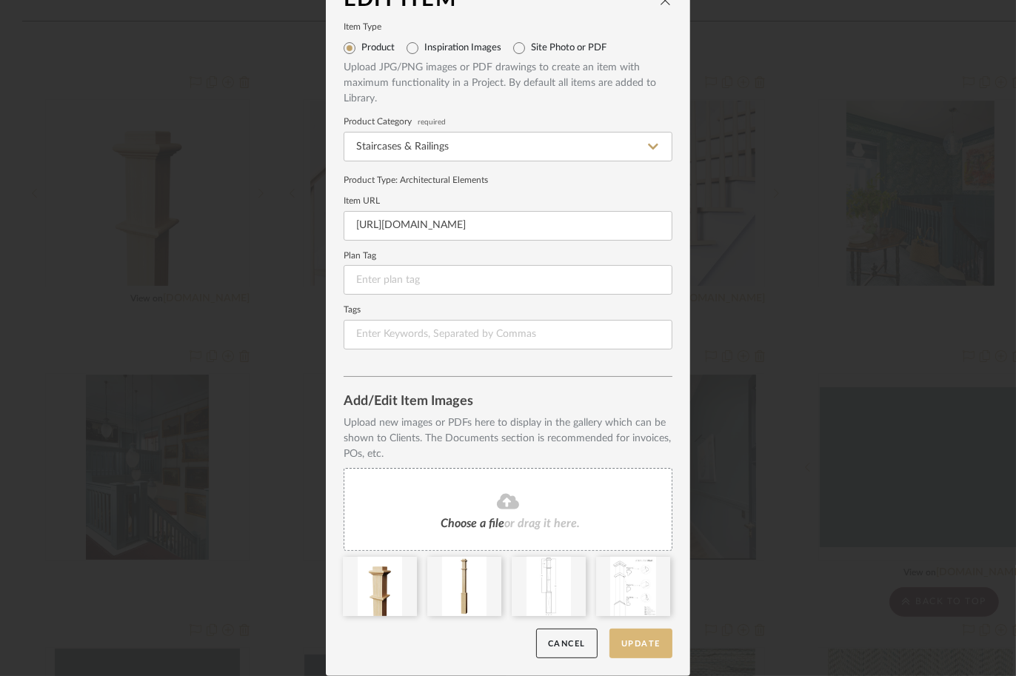
click at [646, 652] on button "Update" at bounding box center [640, 644] width 63 height 30
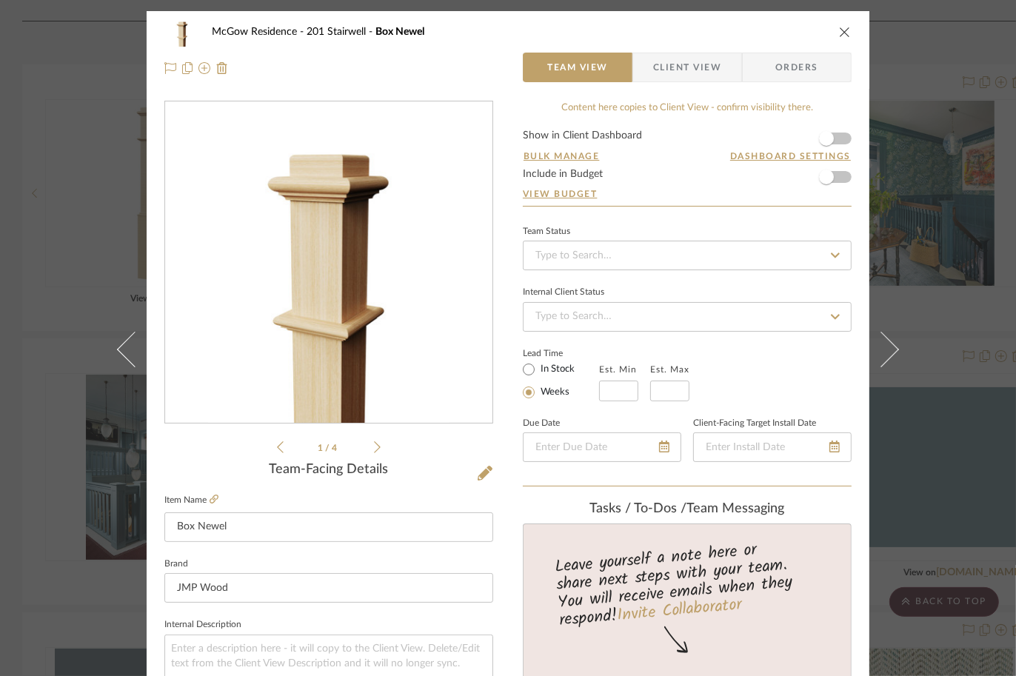
click at [839, 27] on icon "close" at bounding box center [845, 32] width 12 height 12
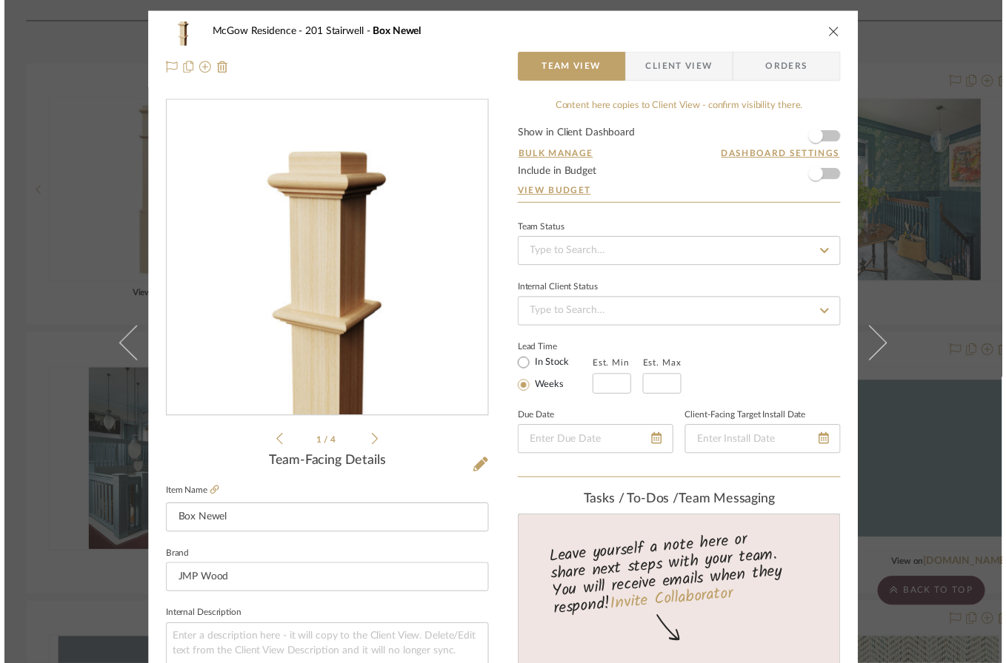
scroll to position [1829, 0]
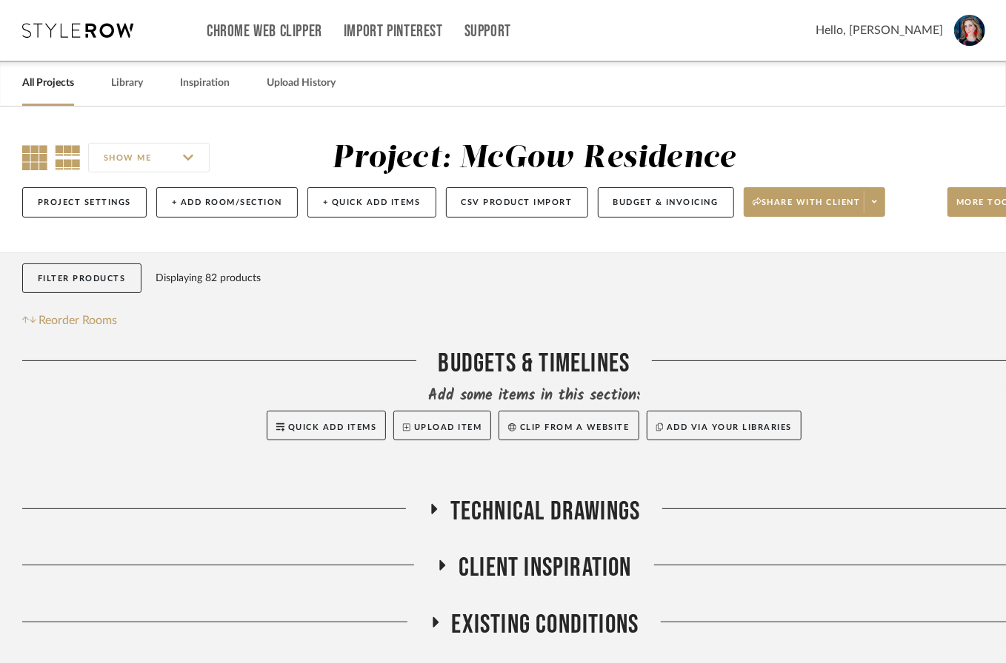
click at [31, 153] on icon at bounding box center [34, 157] width 25 height 25
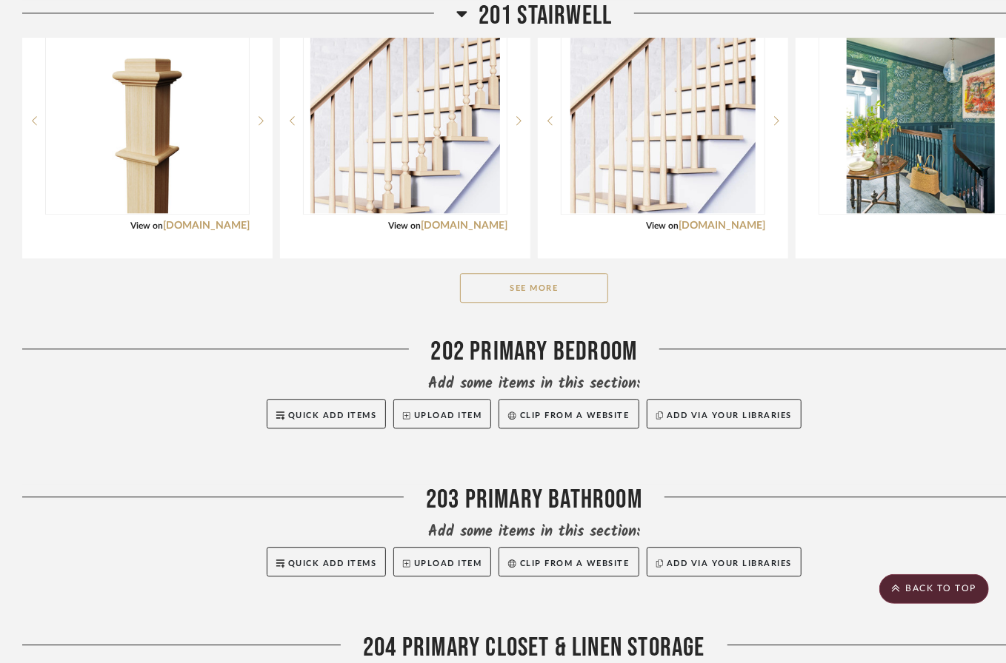
scroll to position [1903, 0]
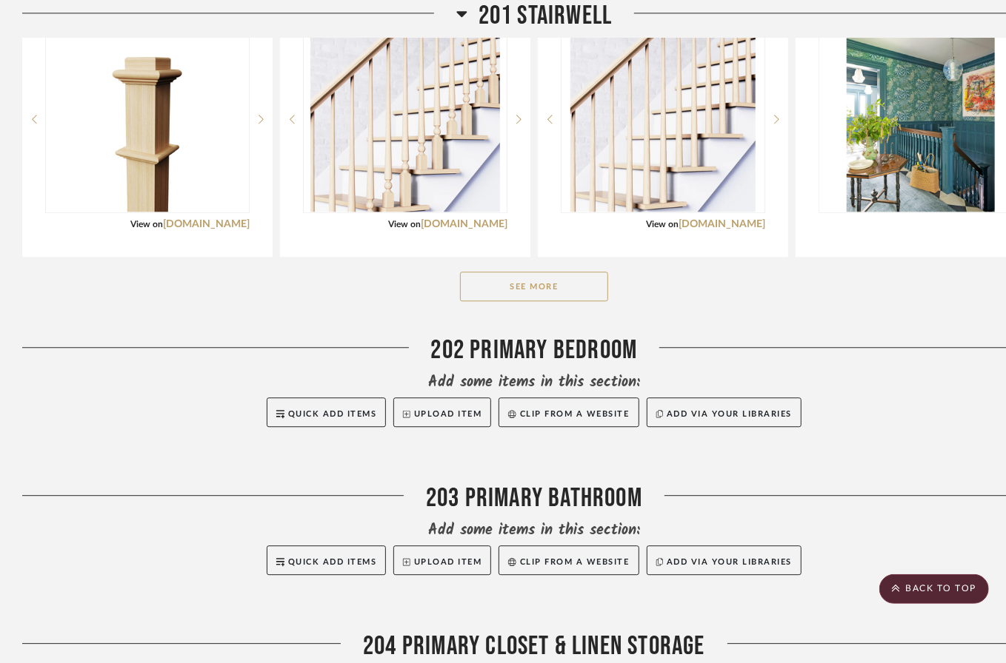
click at [543, 301] on button "See More" at bounding box center [534, 287] width 148 height 30
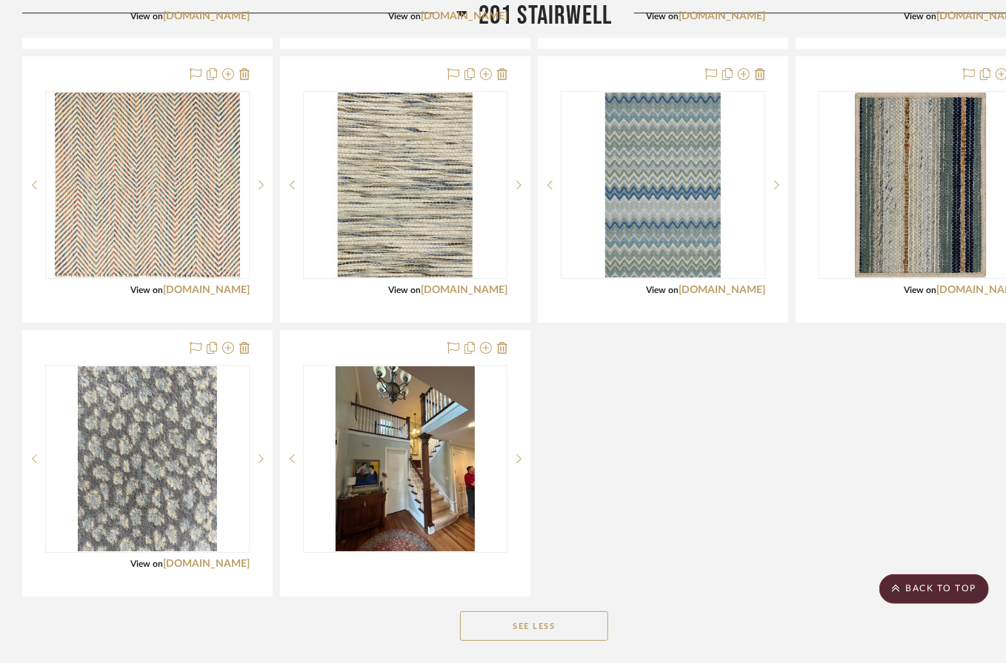
scroll to position [2677, 0]
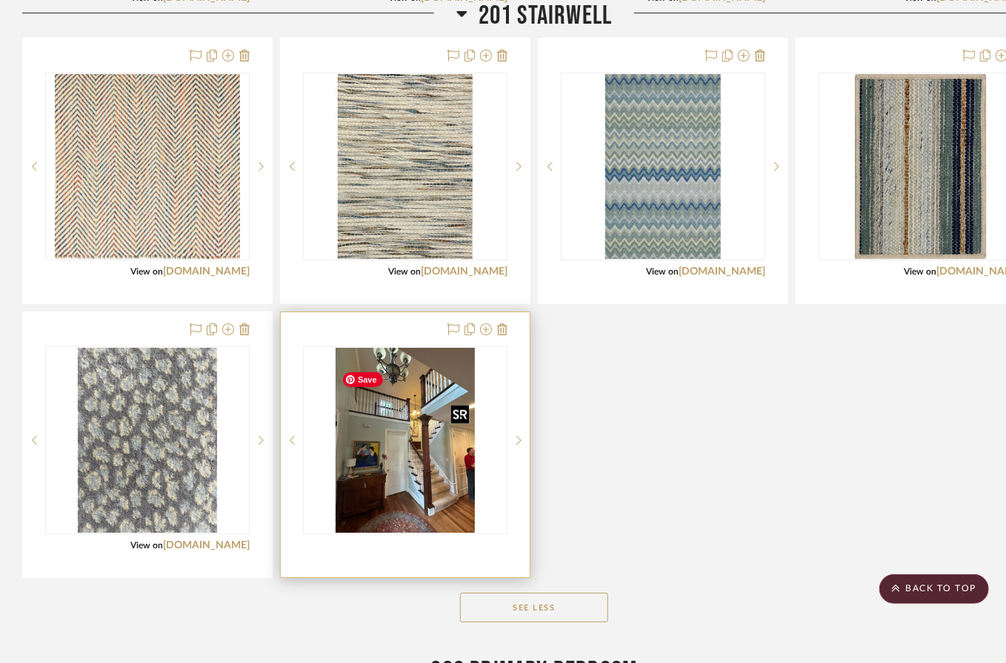
click at [414, 491] on img "0" at bounding box center [404, 440] width 139 height 185
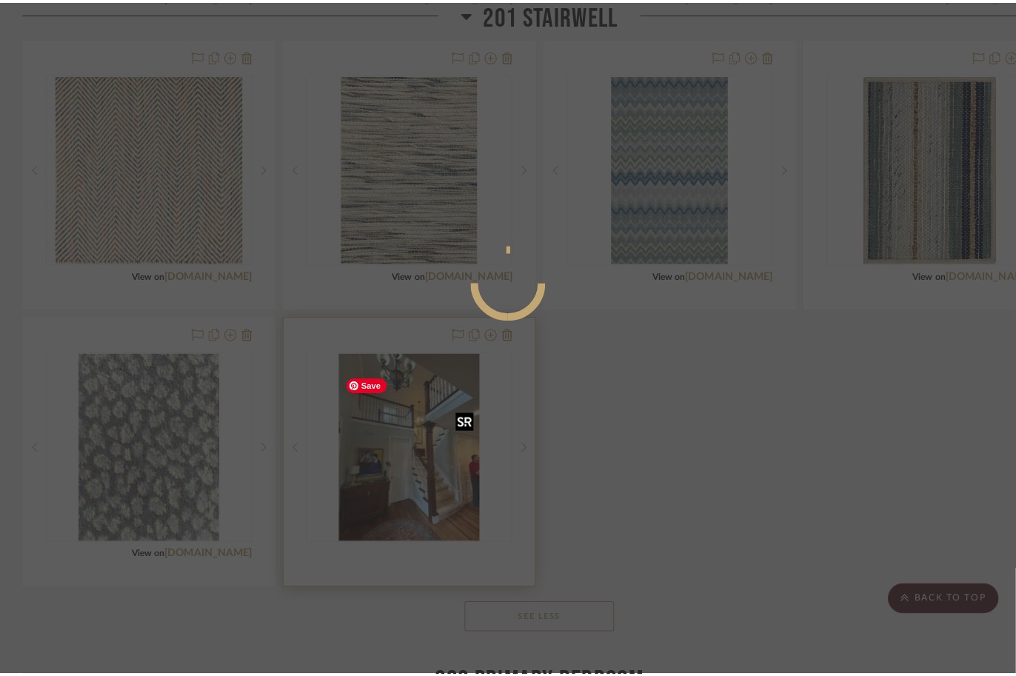
scroll to position [0, 0]
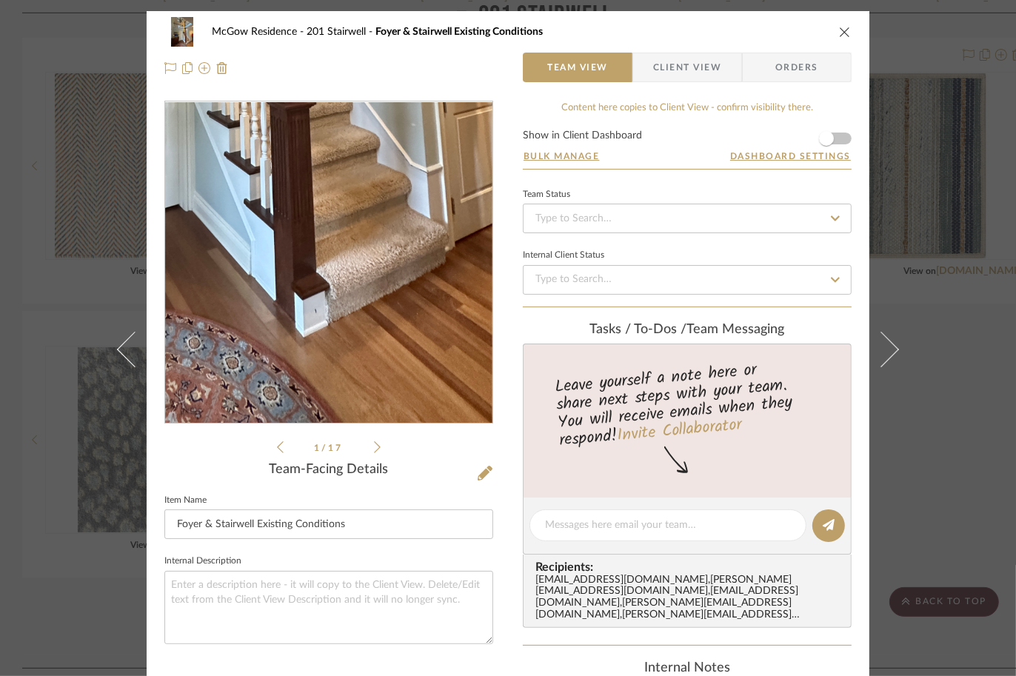
click at [375, 381] on img "0" at bounding box center [328, 262] width 241 height 321
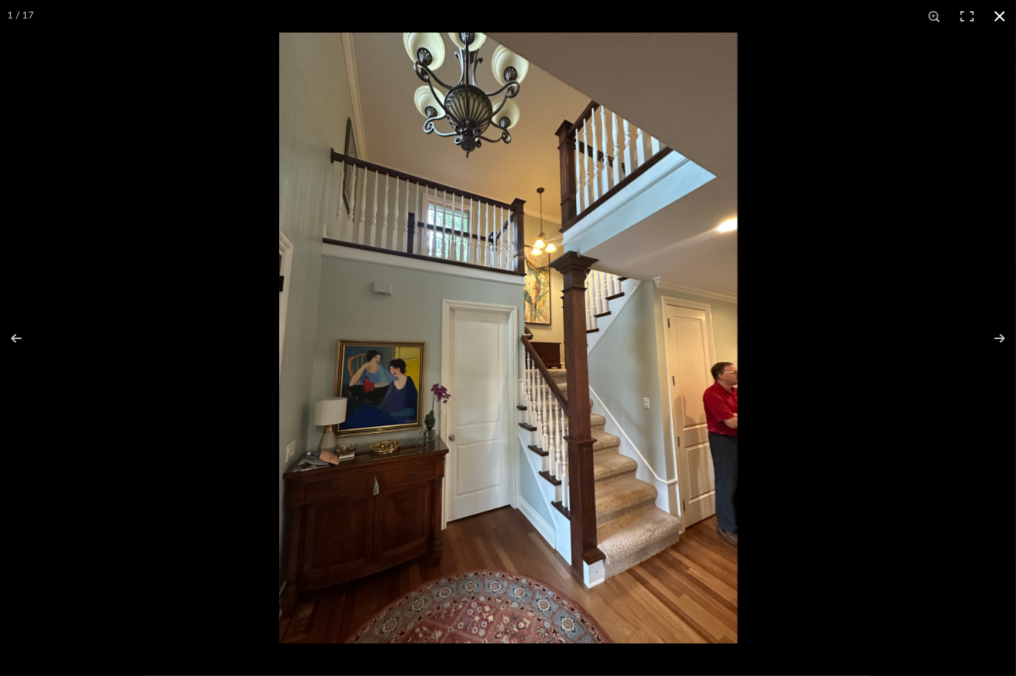
click at [1004, 18] on button at bounding box center [999, 16] width 33 height 33
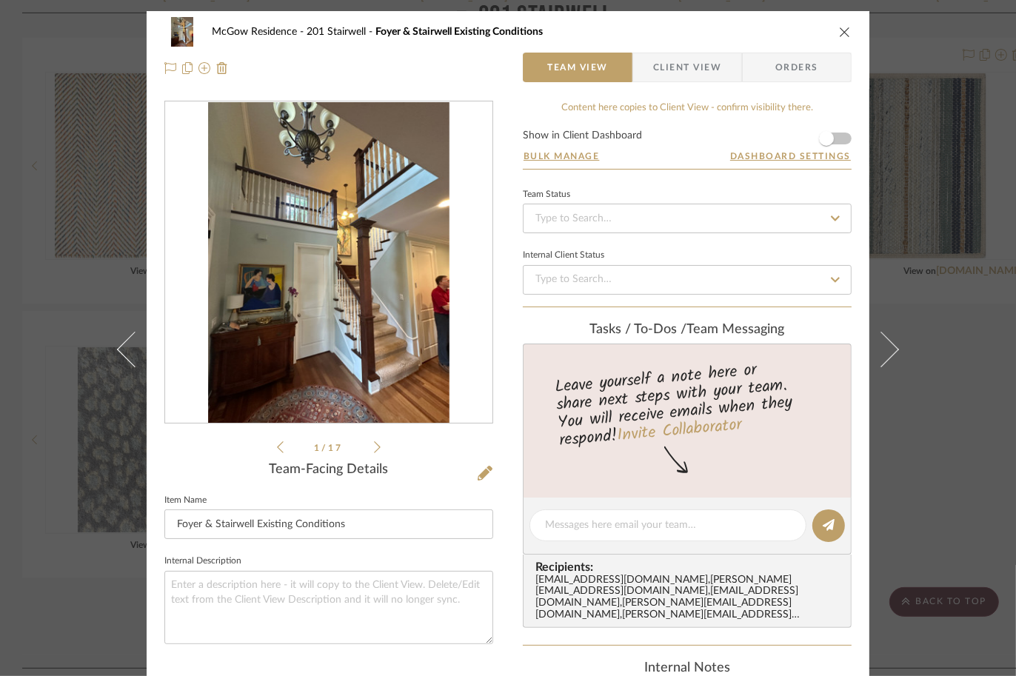
click at [843, 36] on icon "close" at bounding box center [845, 32] width 12 height 12
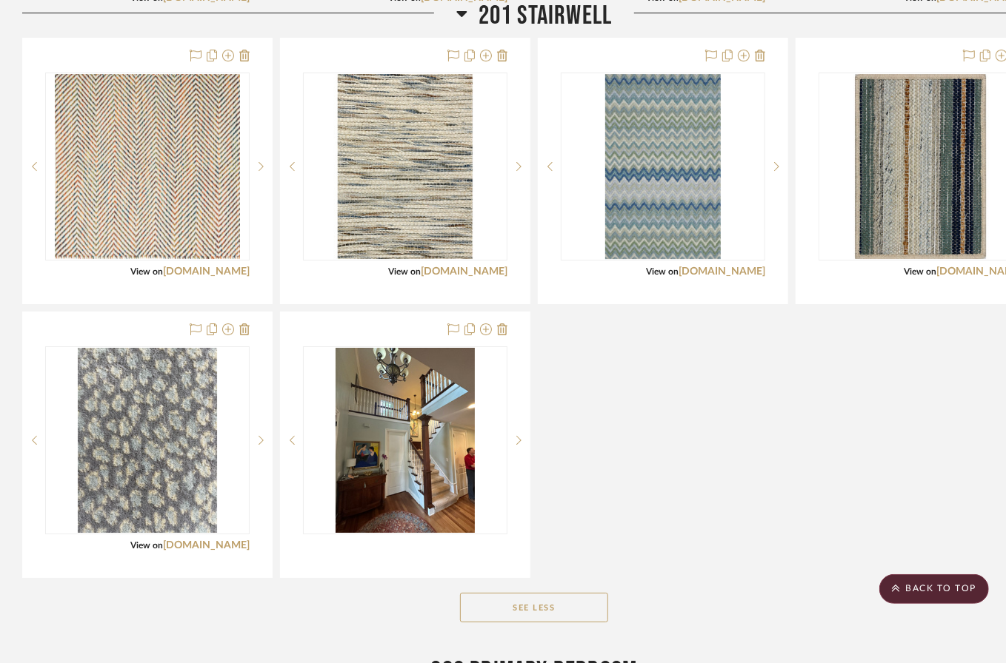
scroll to position [3632, 0]
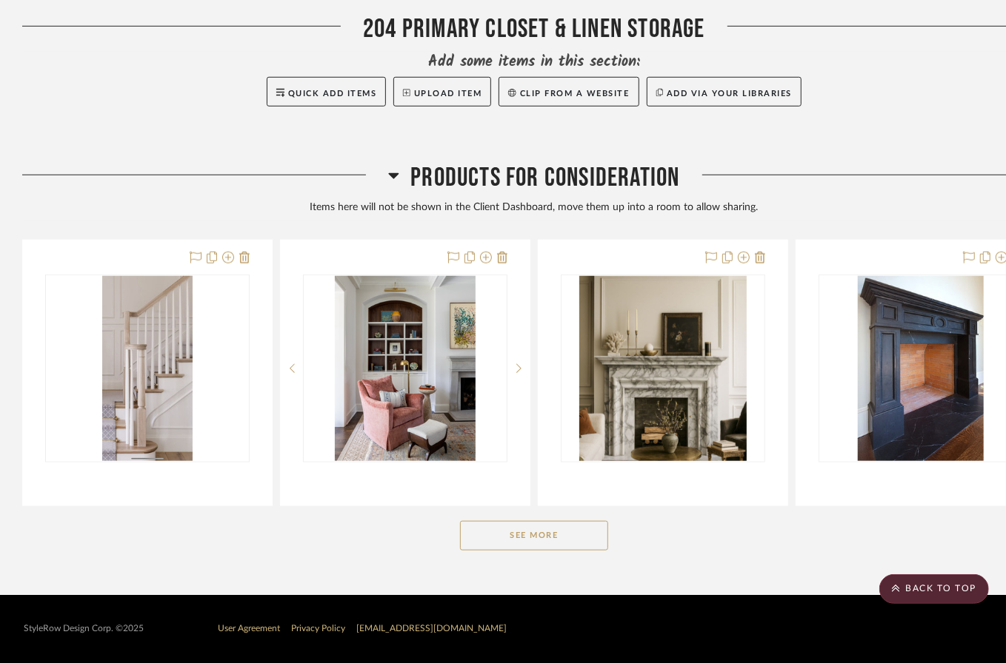
click at [522, 541] on button "See More" at bounding box center [534, 536] width 148 height 30
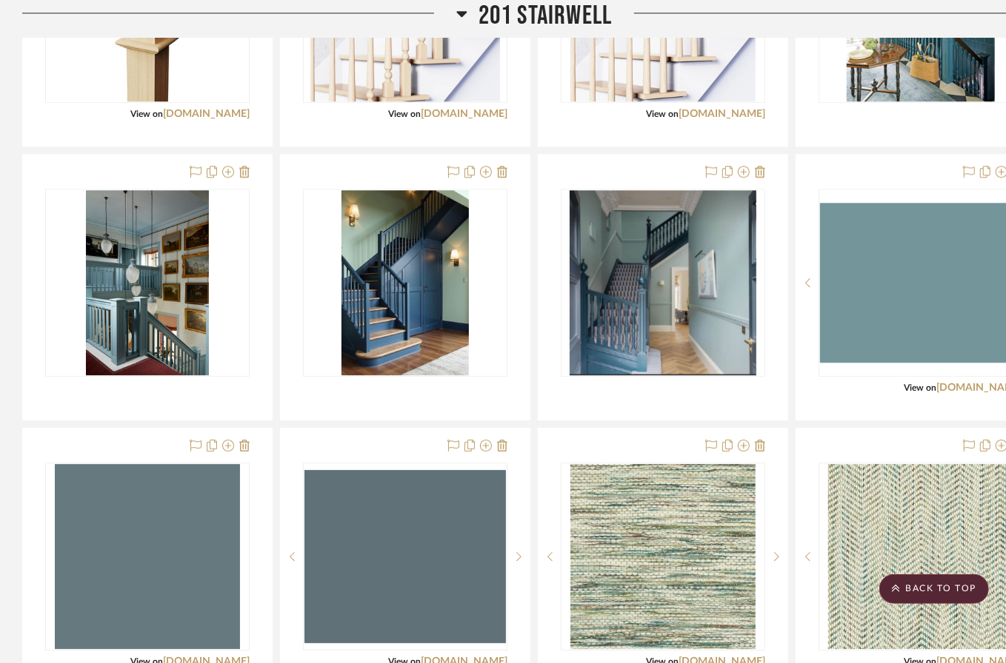
scroll to position [2027, 0]
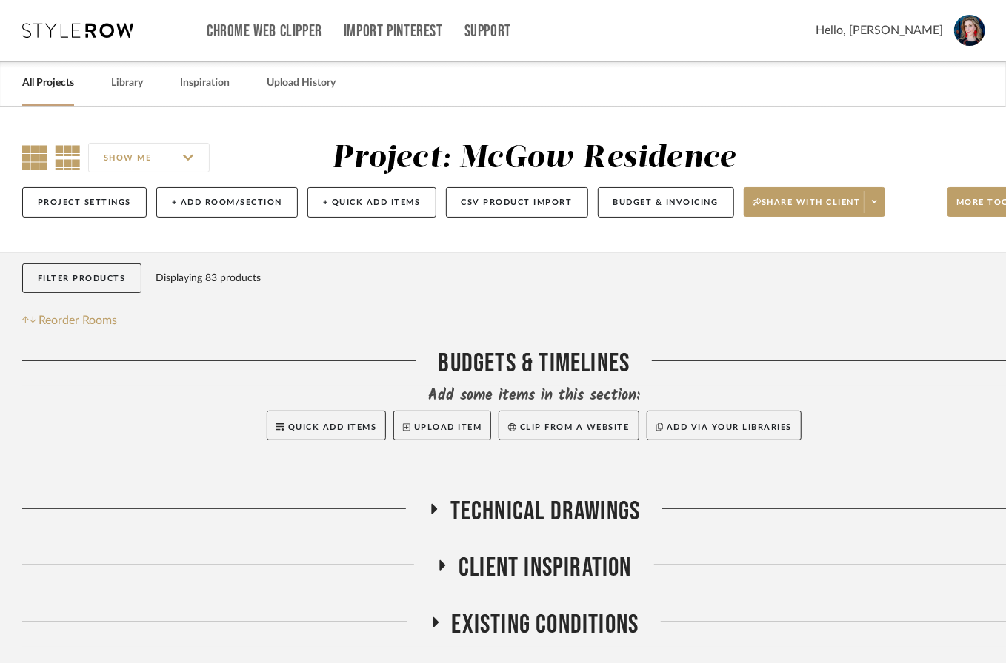
click at [27, 164] on icon at bounding box center [34, 157] width 25 height 25
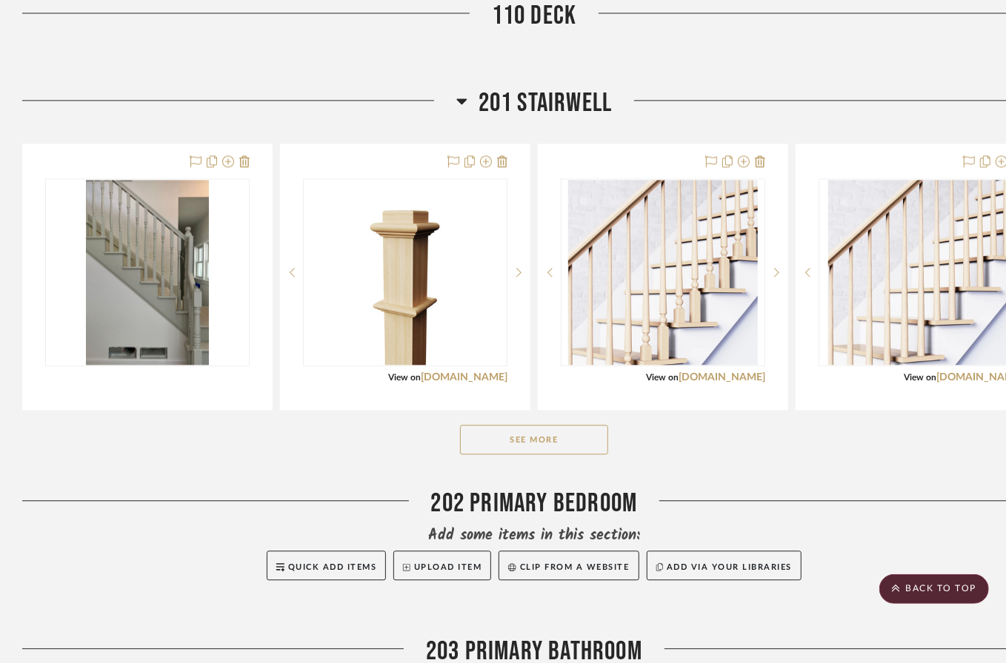
scroll to position [1764, 0]
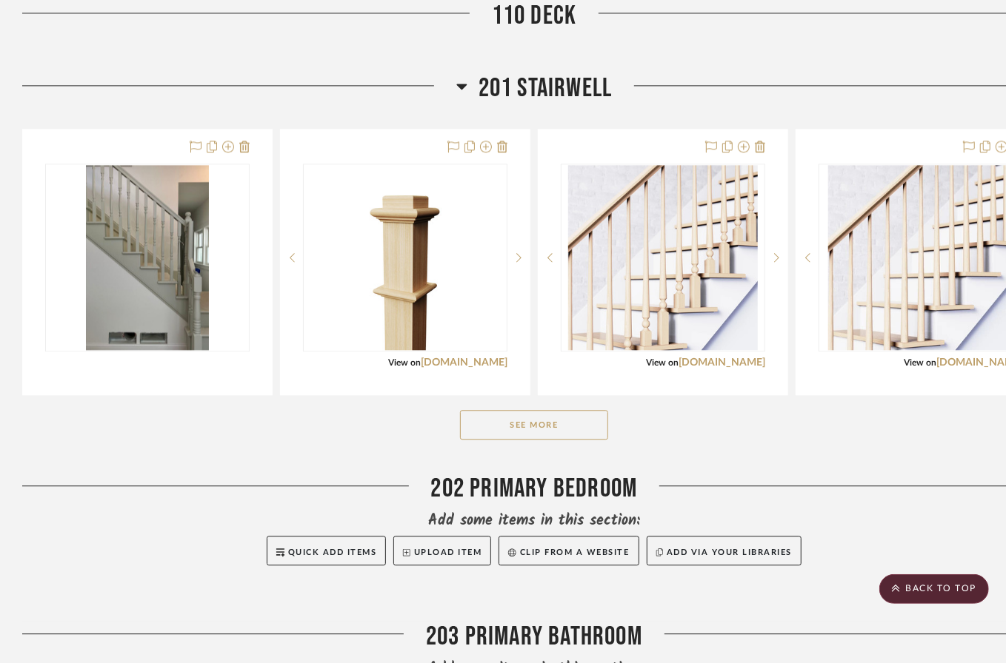
click at [504, 440] on button "See More" at bounding box center [534, 425] width 148 height 30
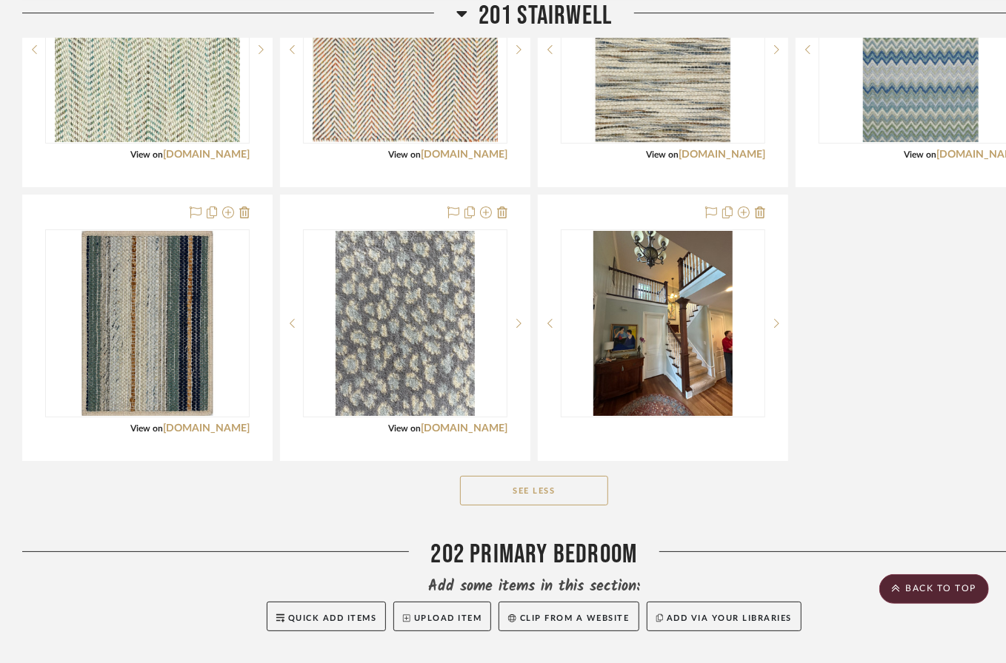
scroll to position [2811, 0]
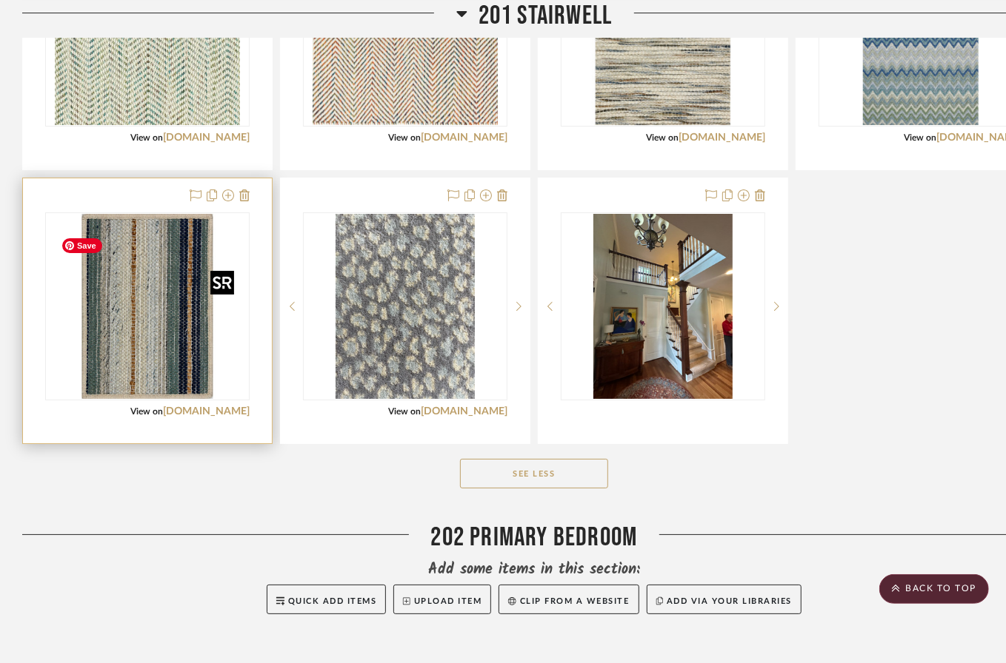
click at [154, 307] on img "0" at bounding box center [147, 306] width 185 height 185
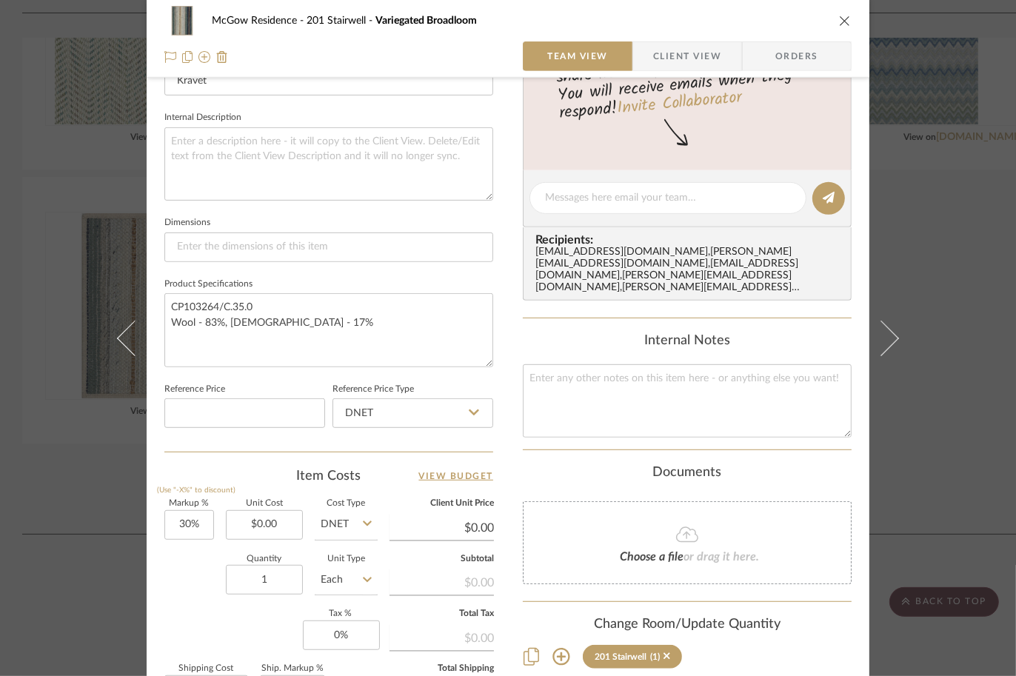
scroll to position [709, 0]
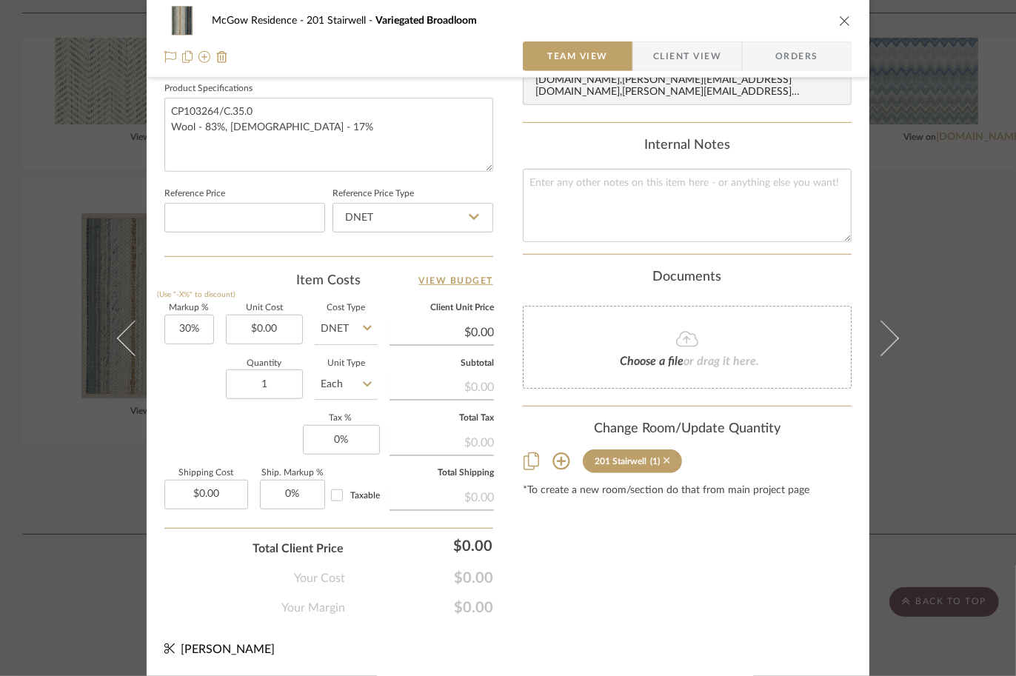
click at [670, 458] on icon at bounding box center [666, 461] width 7 height 7
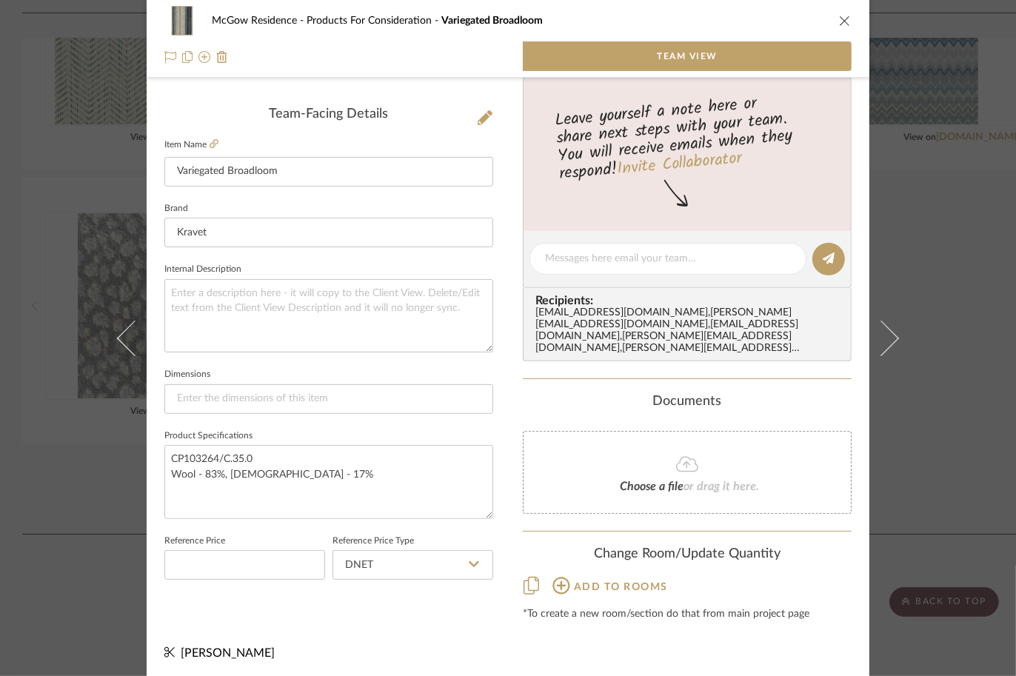
click at [842, 17] on icon "close" at bounding box center [845, 21] width 12 height 12
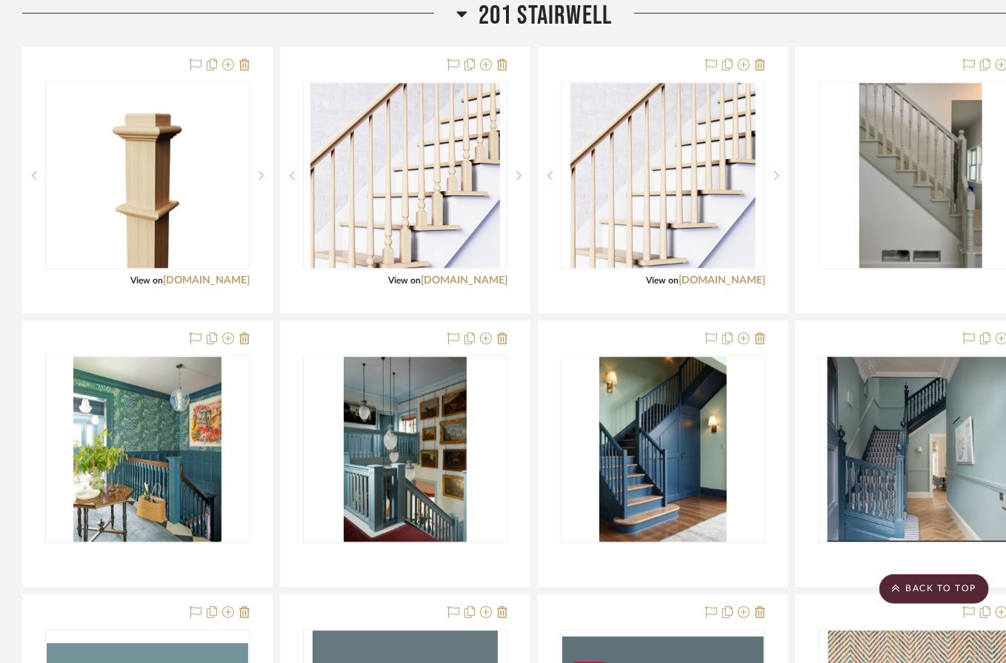
scroll to position [1815, 0]
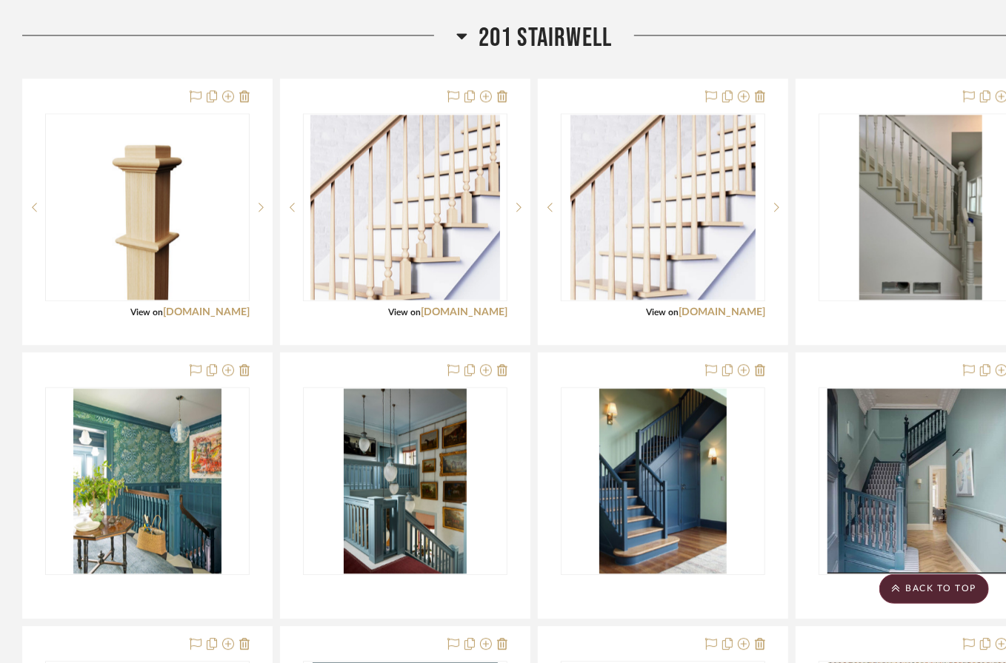
drag, startPoint x: 147, startPoint y: 604, endPoint x: 264, endPoint y: 55, distance: 561.9
click at [462, 39] on icon at bounding box center [461, 36] width 10 height 6
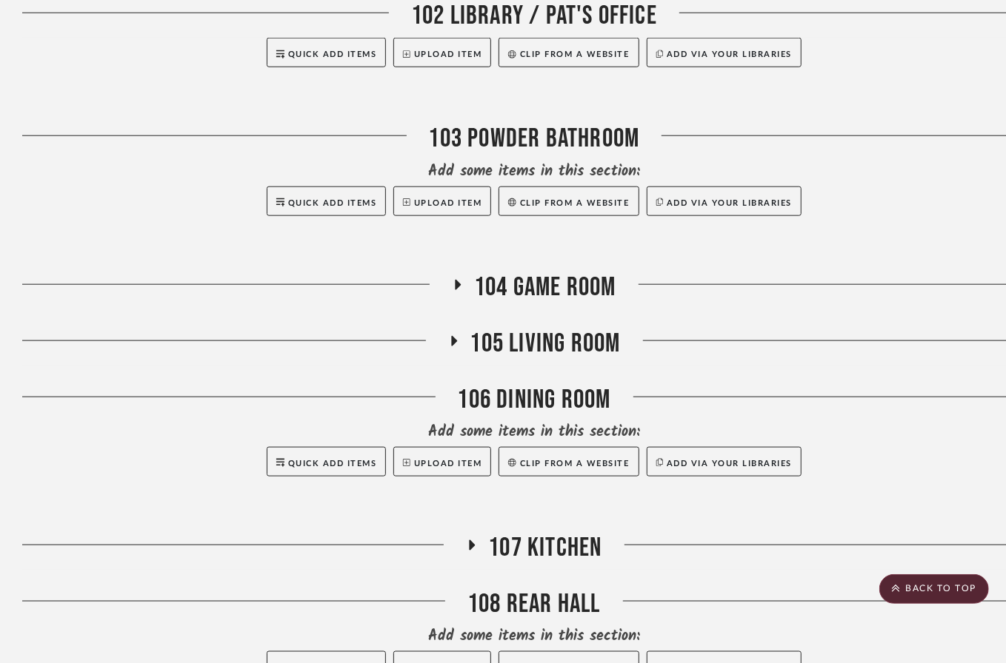
scroll to position [807, 0]
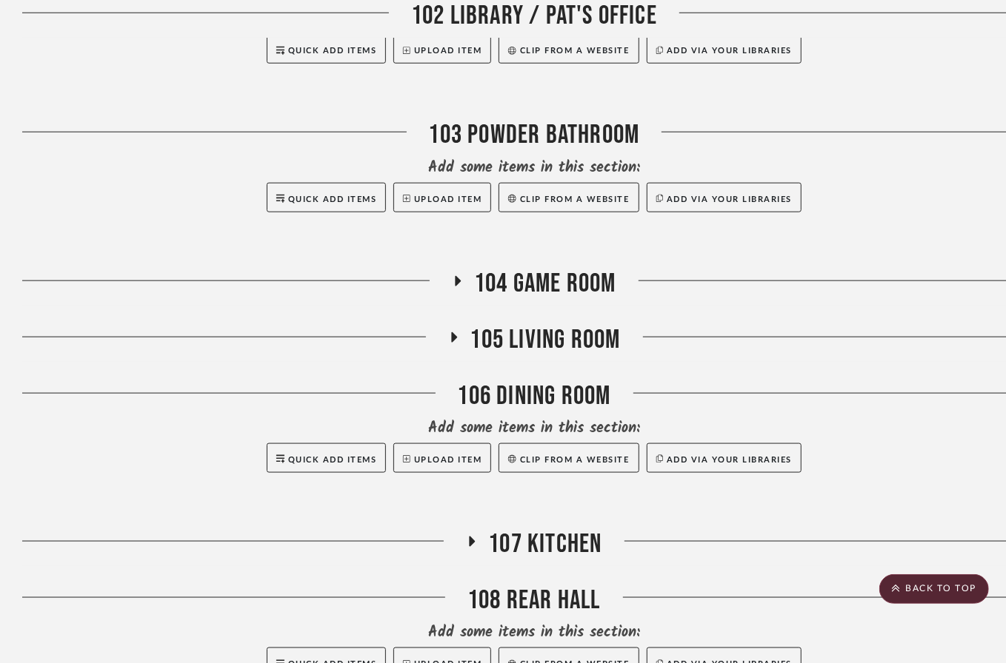
click at [455, 343] on icon at bounding box center [453, 337] width 18 height 11
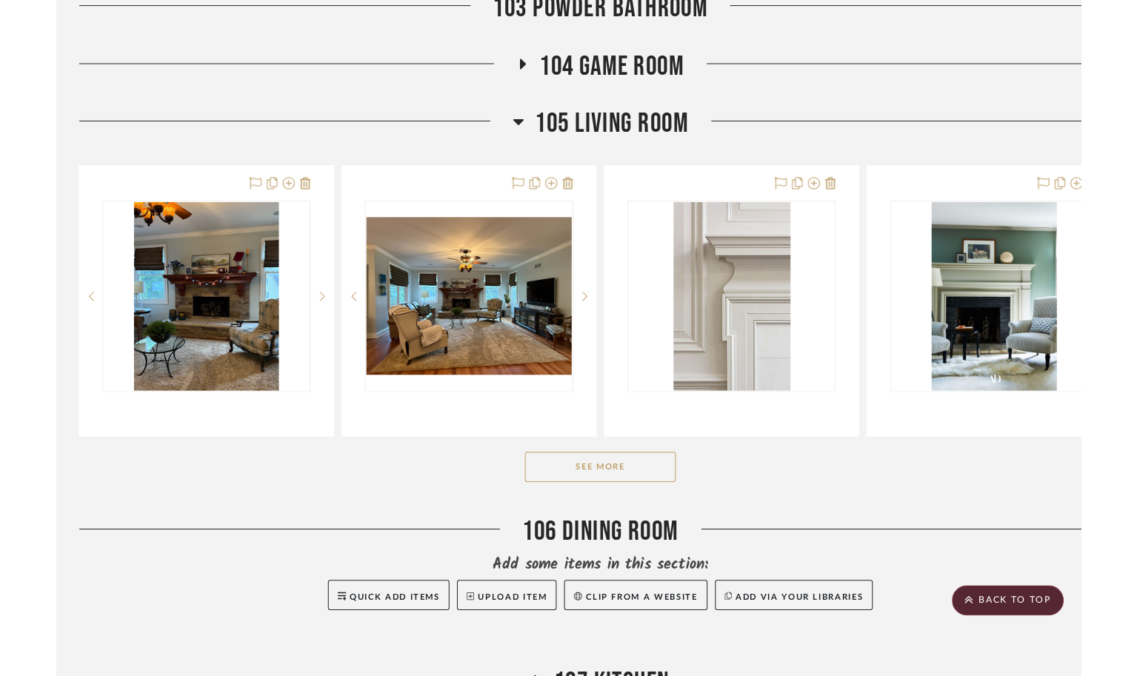
scroll to position [1026, 0]
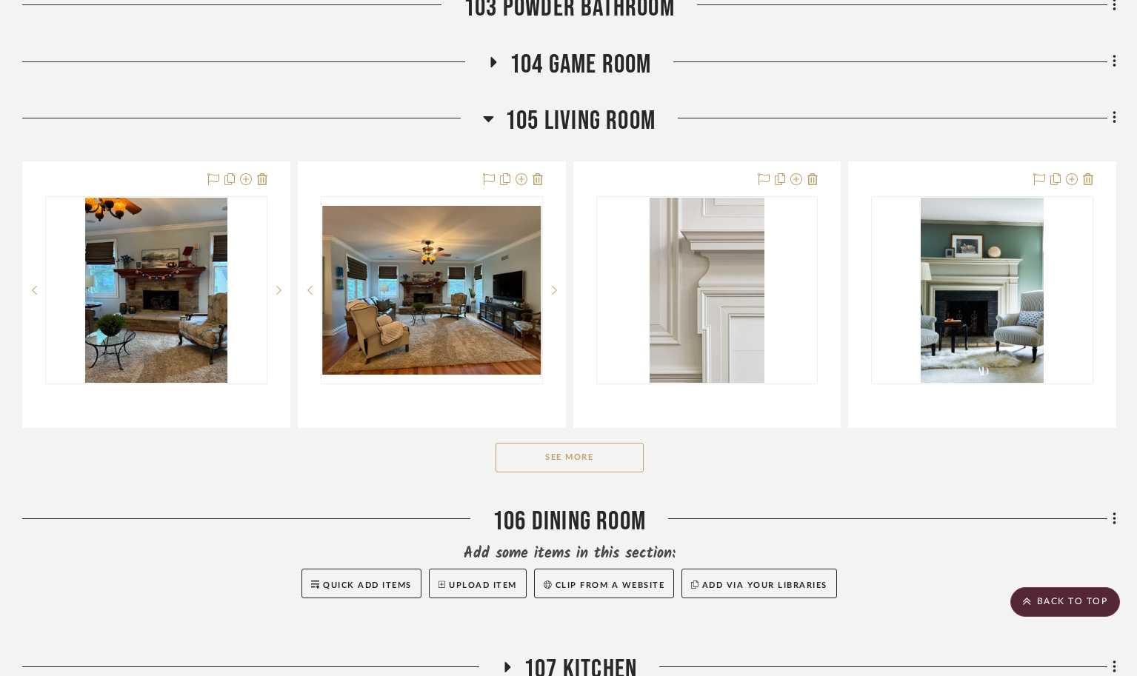
click at [551, 472] on button "See More" at bounding box center [569, 458] width 148 height 30
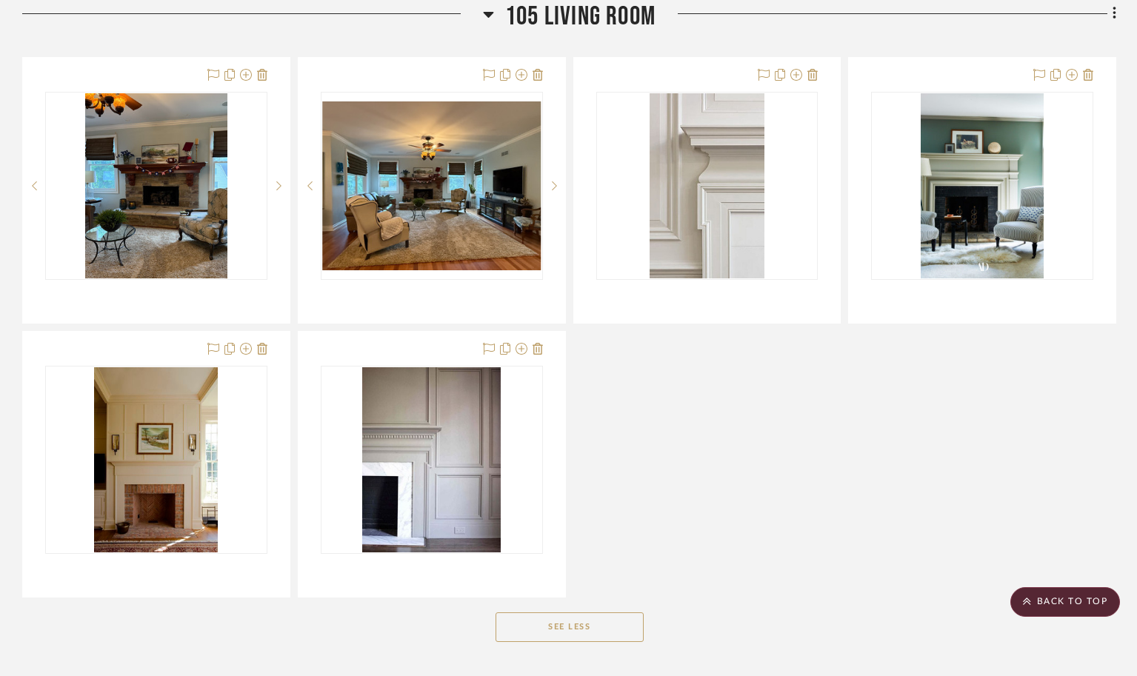
scroll to position [1136, 0]
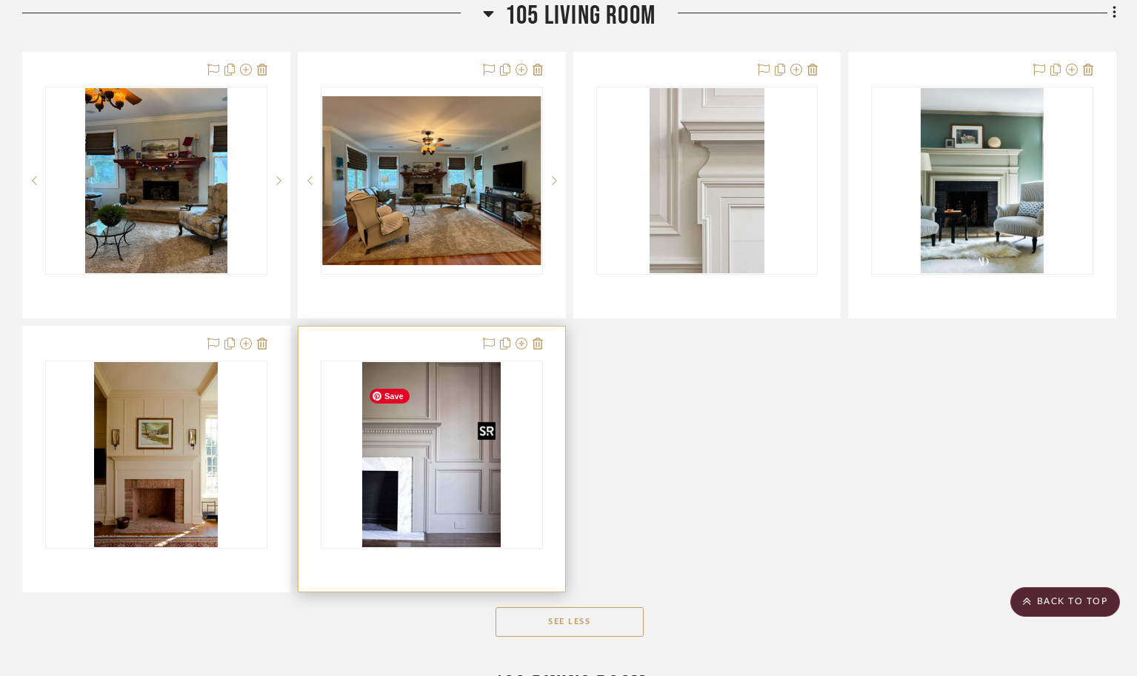
click at [443, 495] on img "0" at bounding box center [431, 454] width 138 height 185
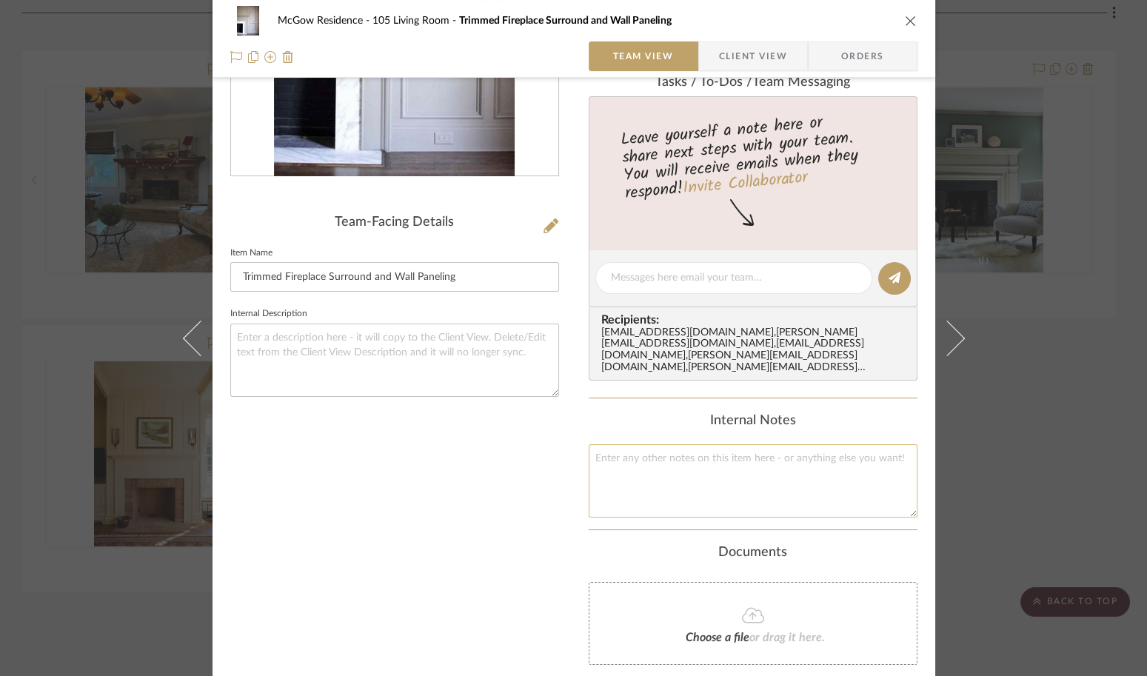
scroll to position [399, 0]
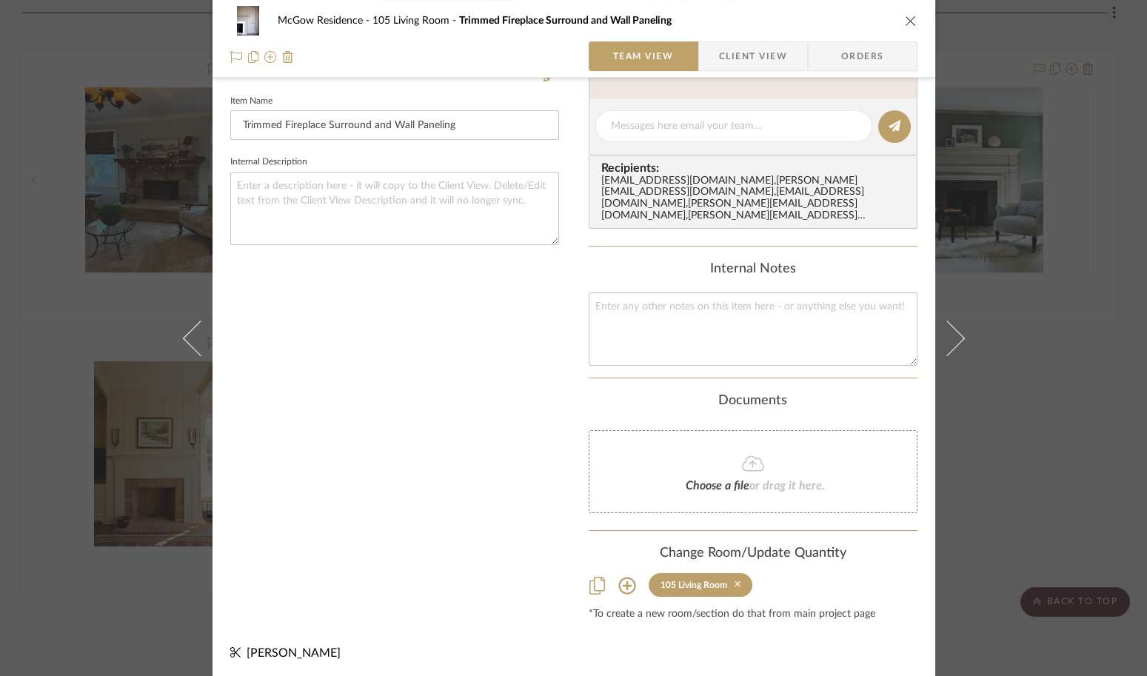
click at [741, 581] on icon at bounding box center [738, 584] width 7 height 7
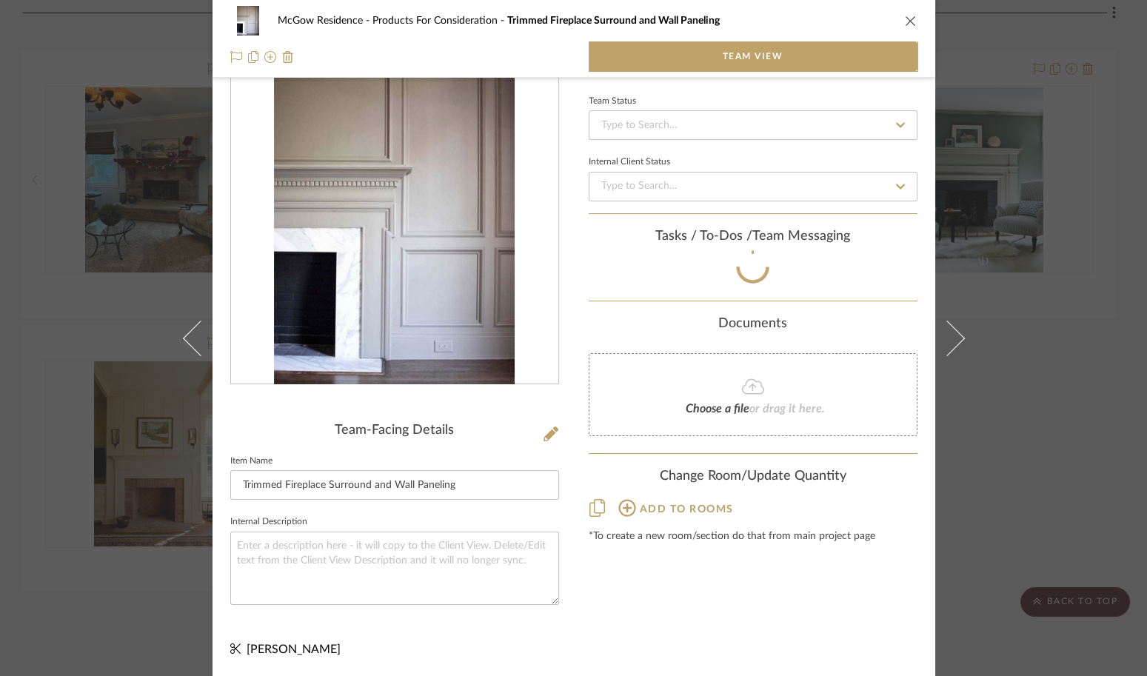
scroll to position [214, 0]
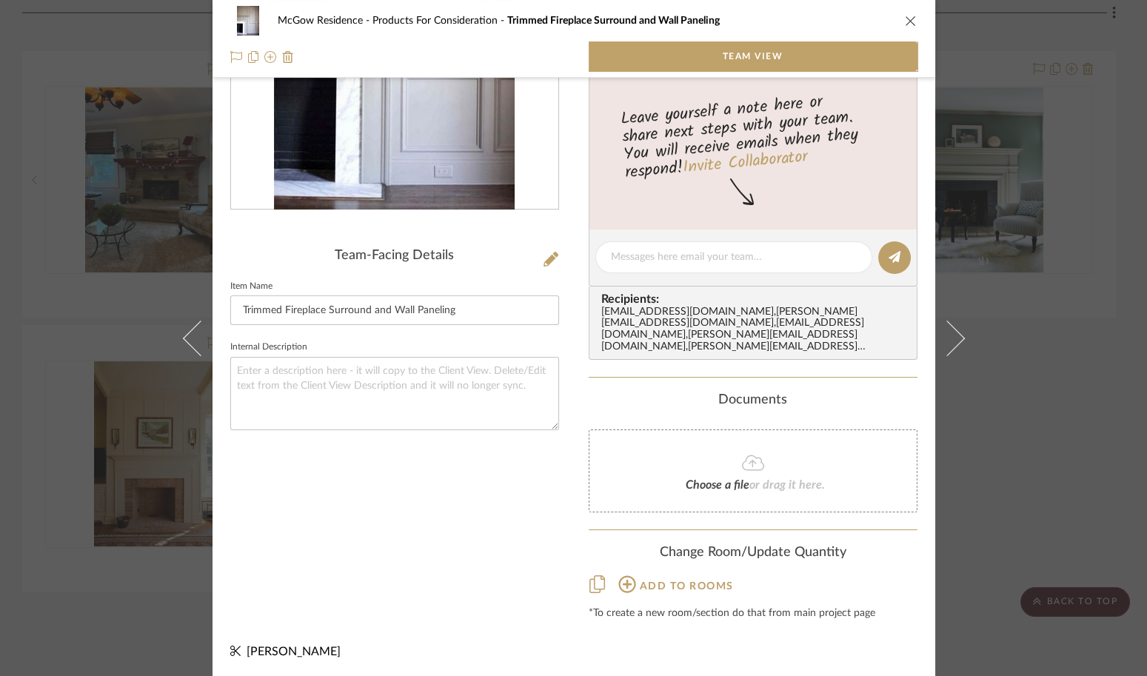
click at [905, 21] on icon "close" at bounding box center [911, 21] width 12 height 12
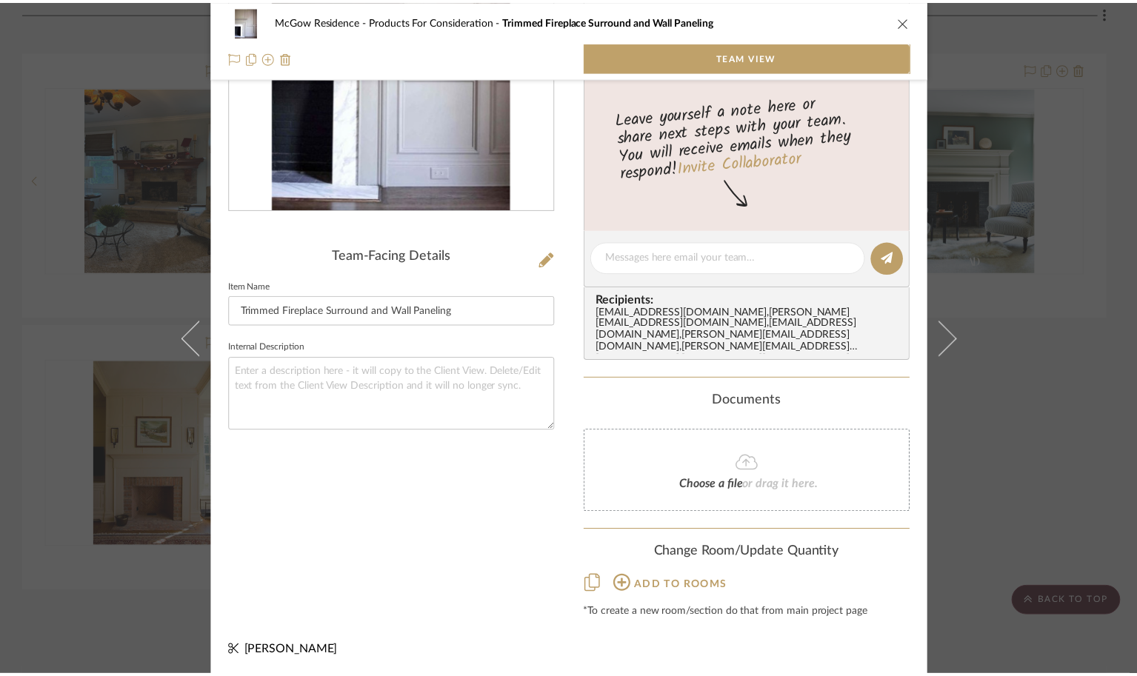
scroll to position [1136, 0]
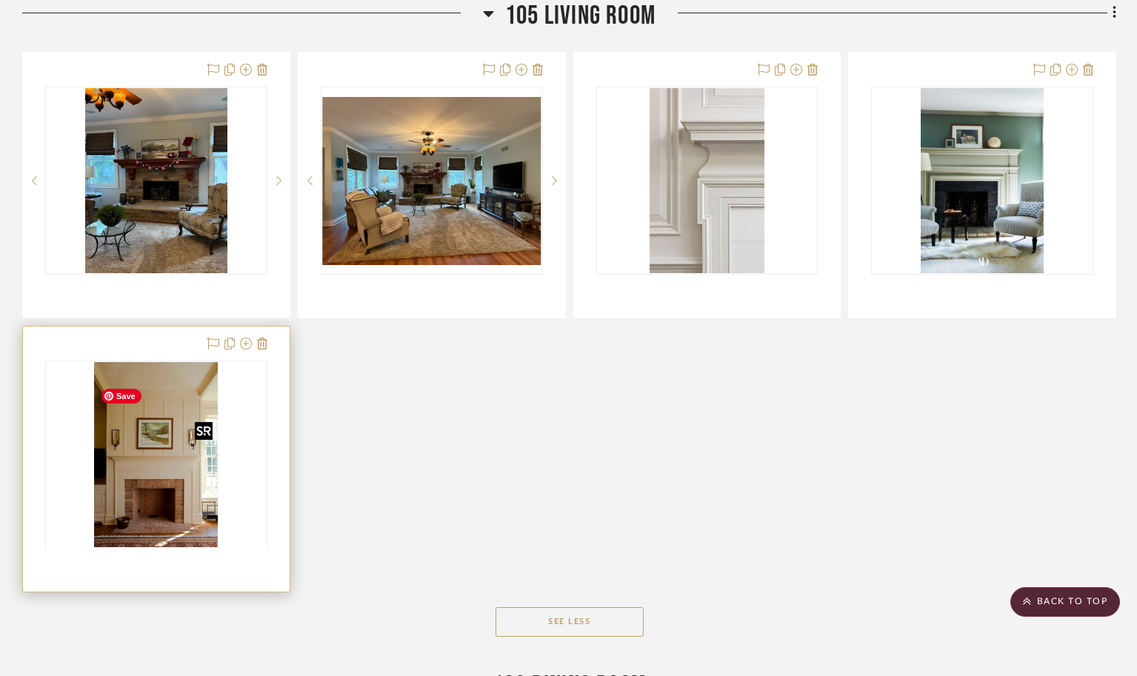
click at [171, 526] on div at bounding box center [156, 548] width 222 height 375
click at [143, 501] on img "0" at bounding box center [156, 454] width 124 height 185
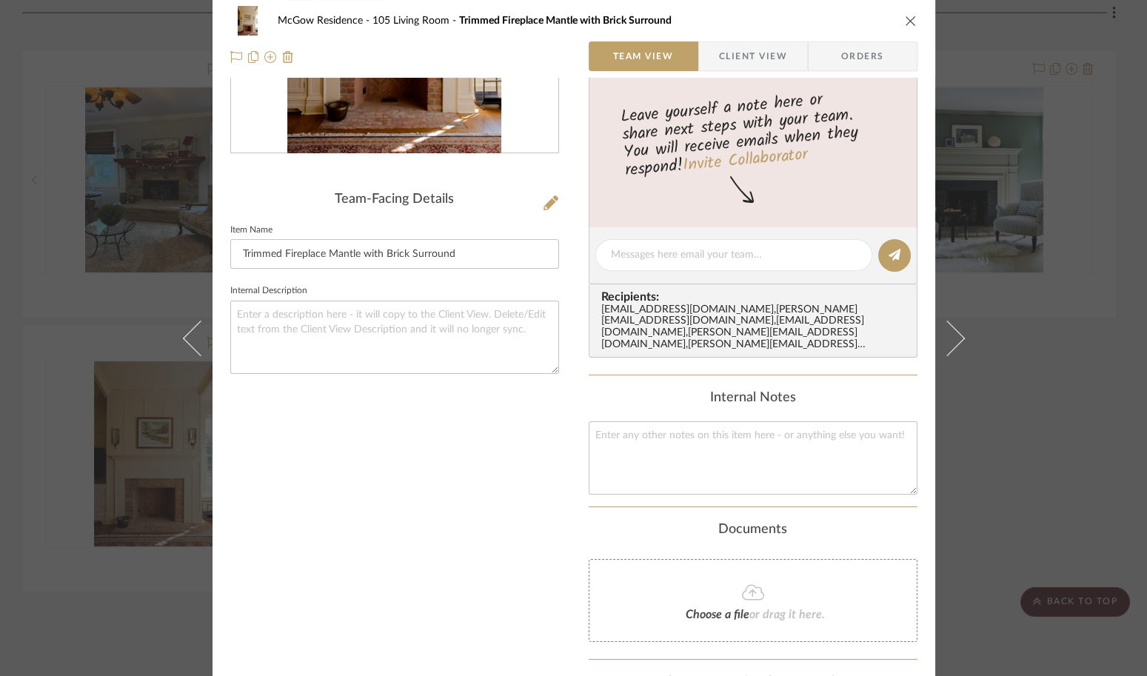
scroll to position [399, 0]
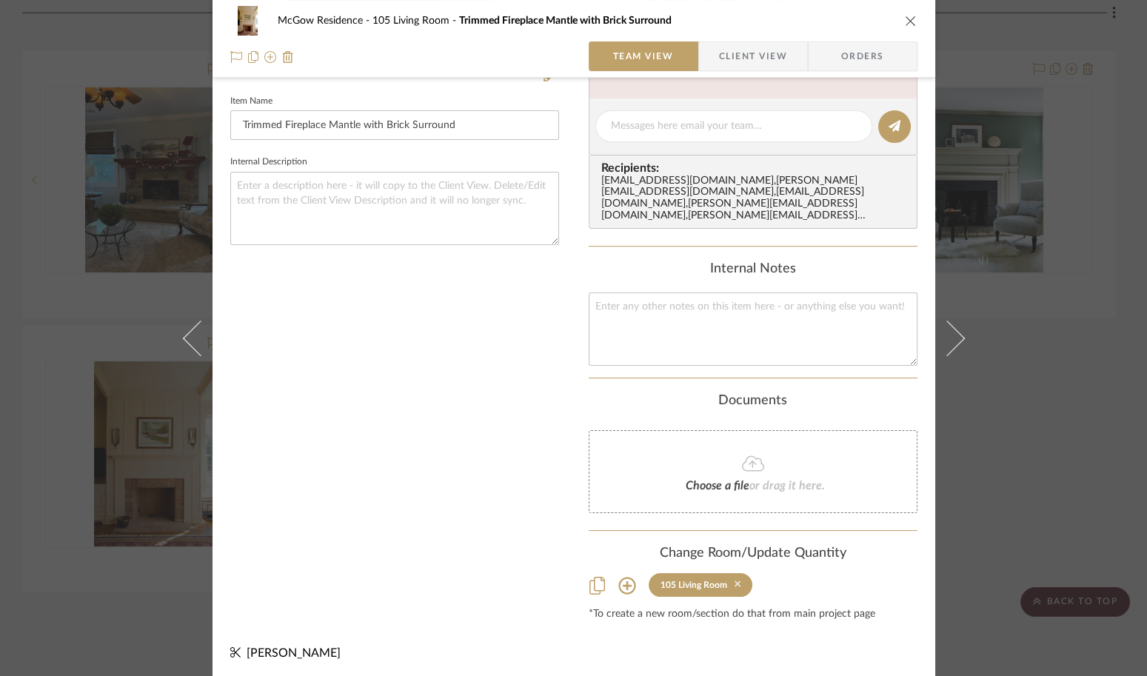
click at [741, 581] on icon at bounding box center [738, 584] width 7 height 7
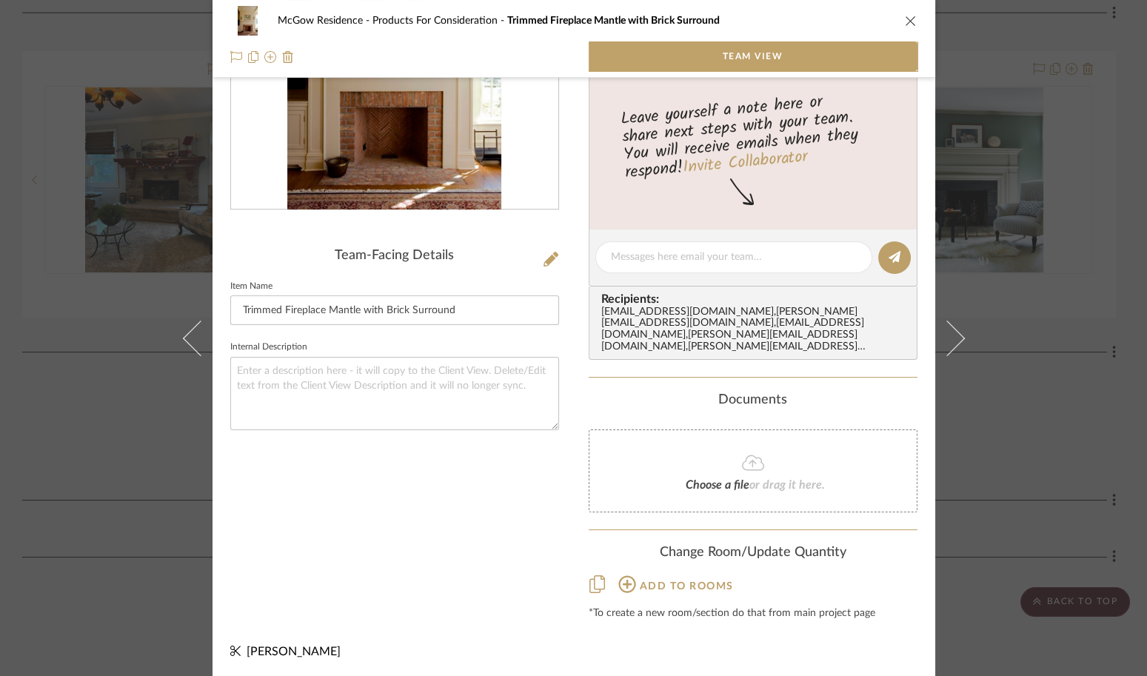
click at [905, 19] on icon "close" at bounding box center [911, 21] width 12 height 12
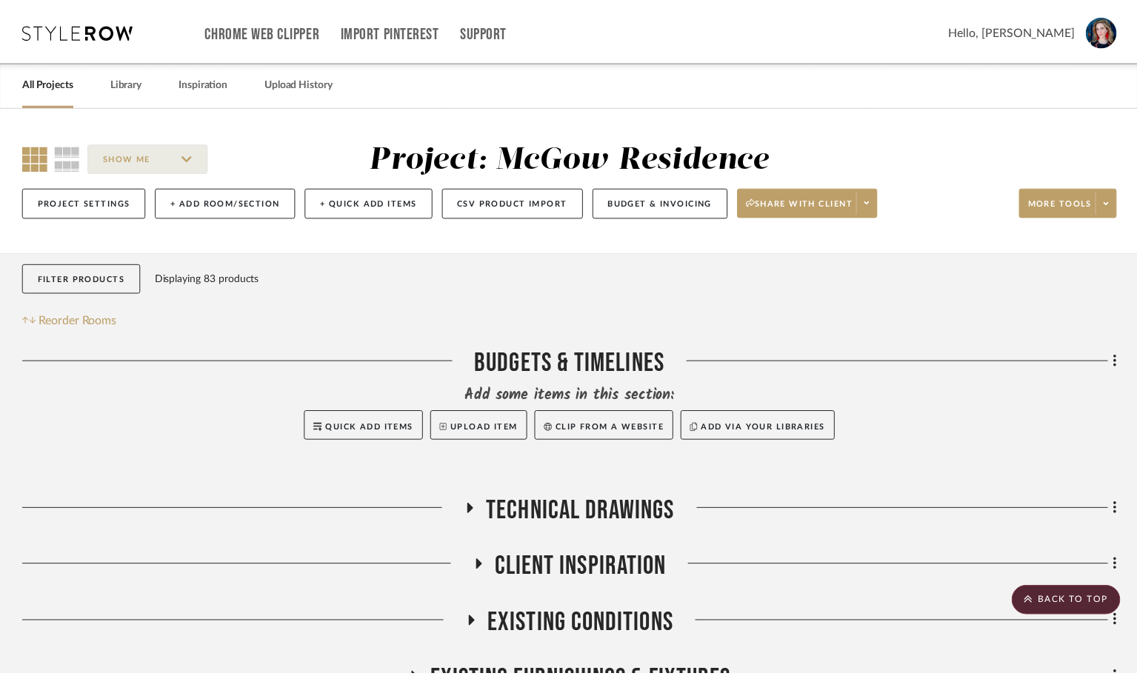
scroll to position [1136, 0]
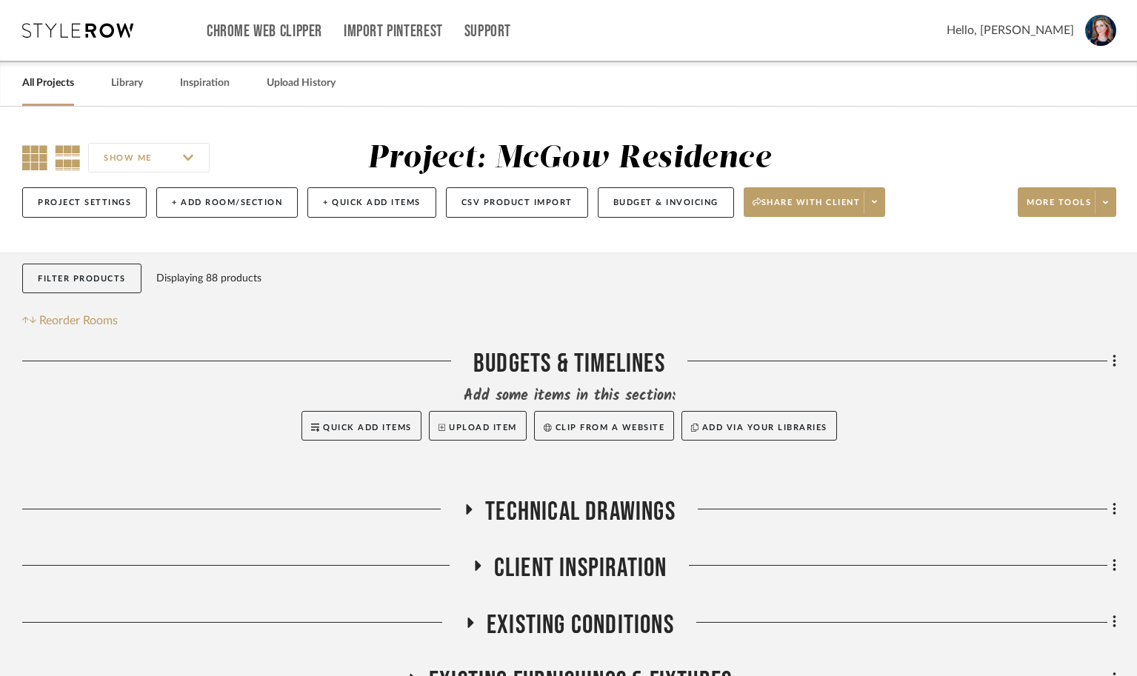
click at [32, 165] on icon at bounding box center [34, 157] width 25 height 25
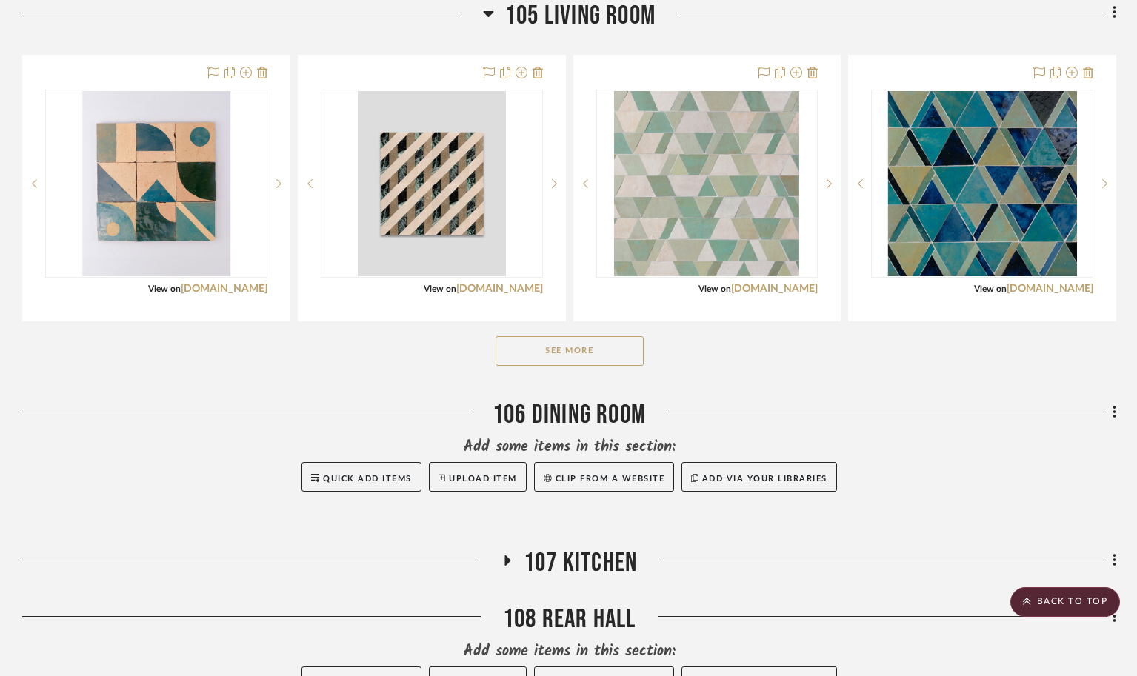
scroll to position [1135, 0]
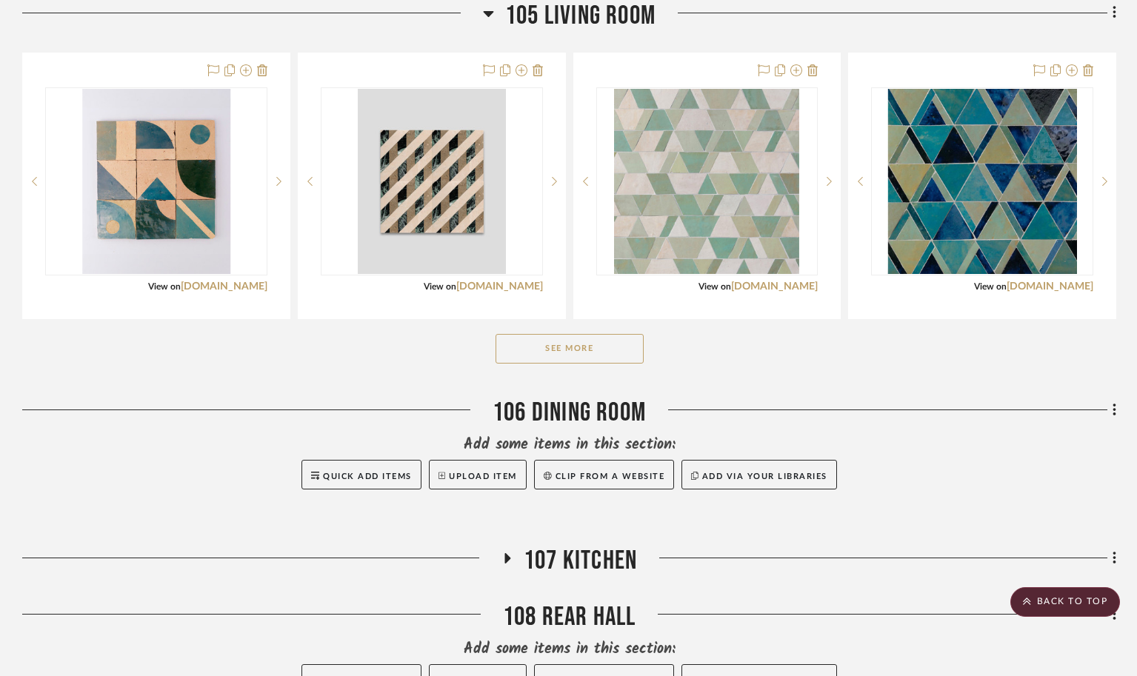
click at [558, 364] on button "See More" at bounding box center [569, 349] width 148 height 30
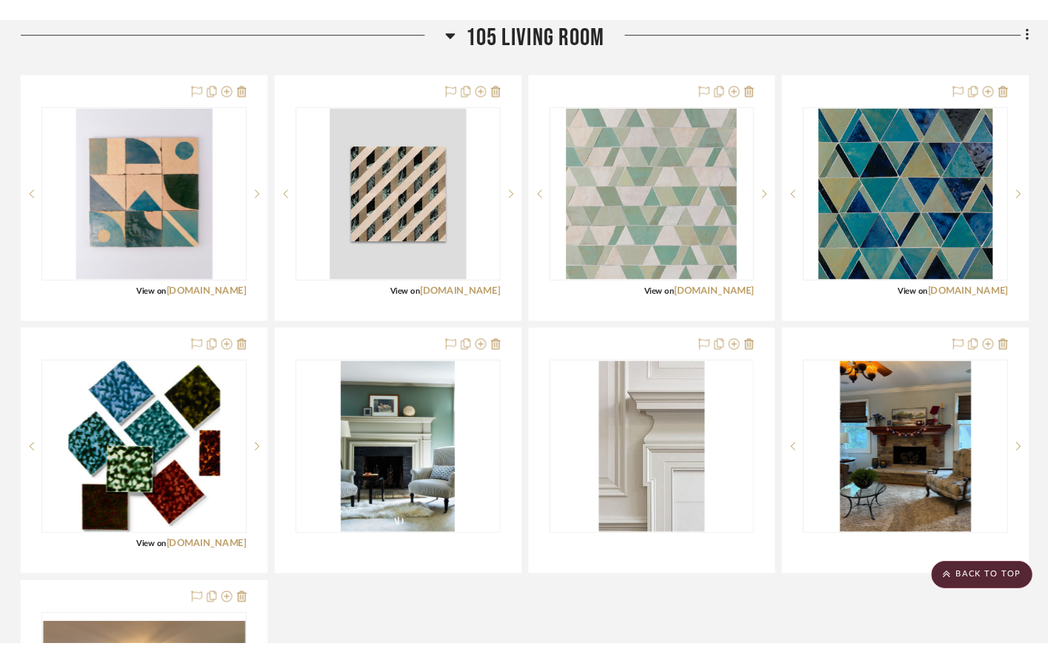
scroll to position [1111, 0]
